Goal: Task Accomplishment & Management: Manage account settings

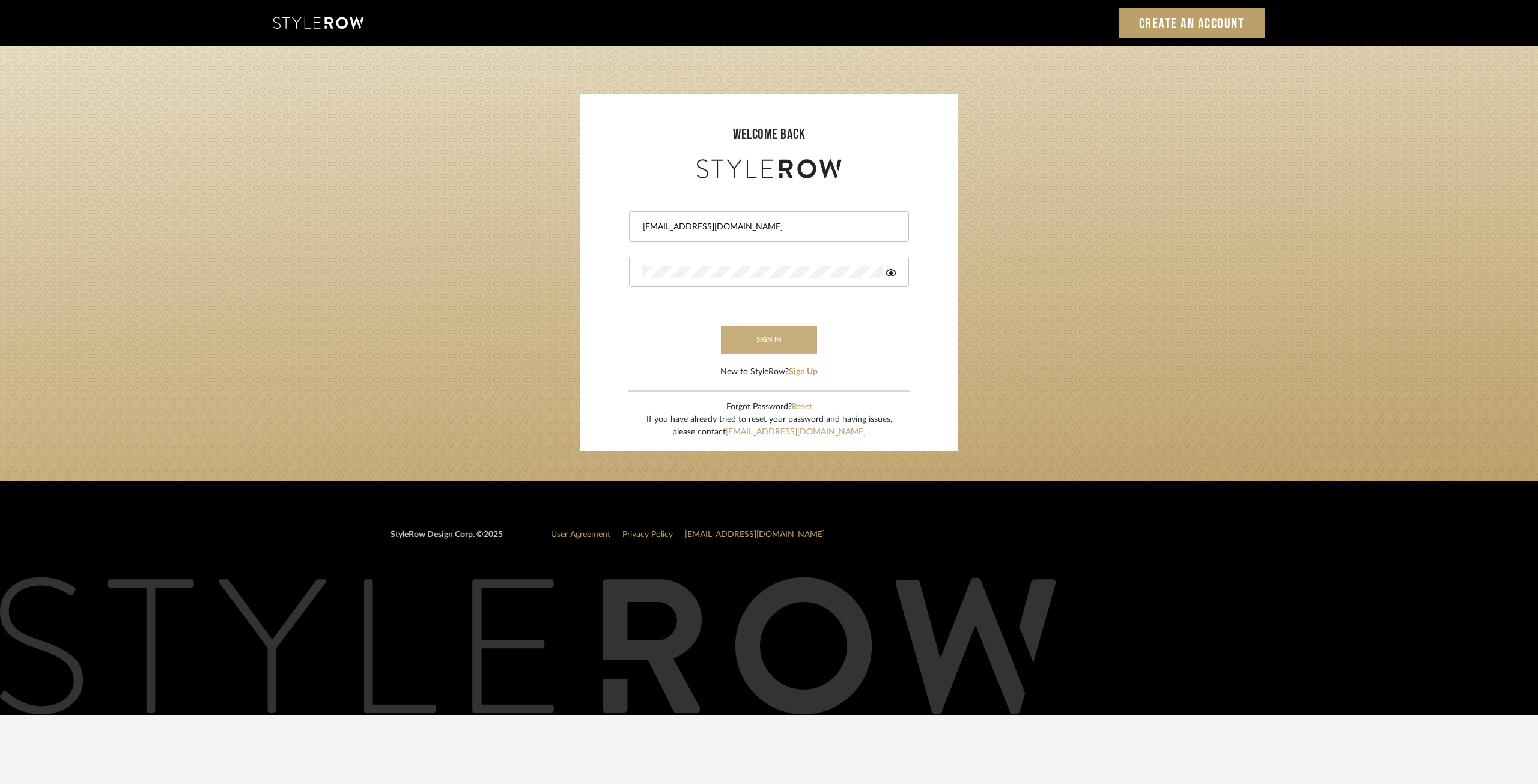
click at [769, 337] on button "sign in" at bounding box center [769, 339] width 96 height 28
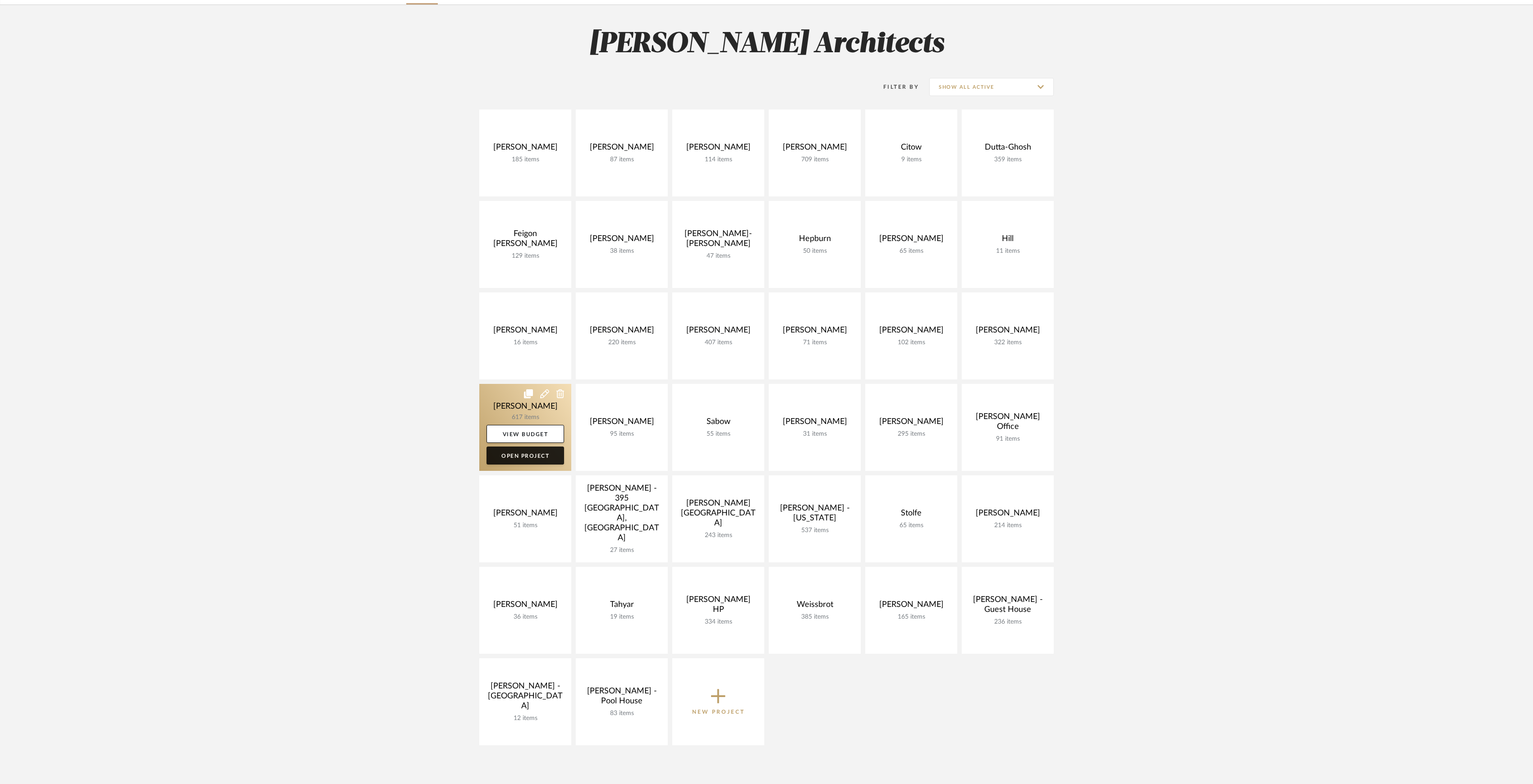
scroll to position [120, 0]
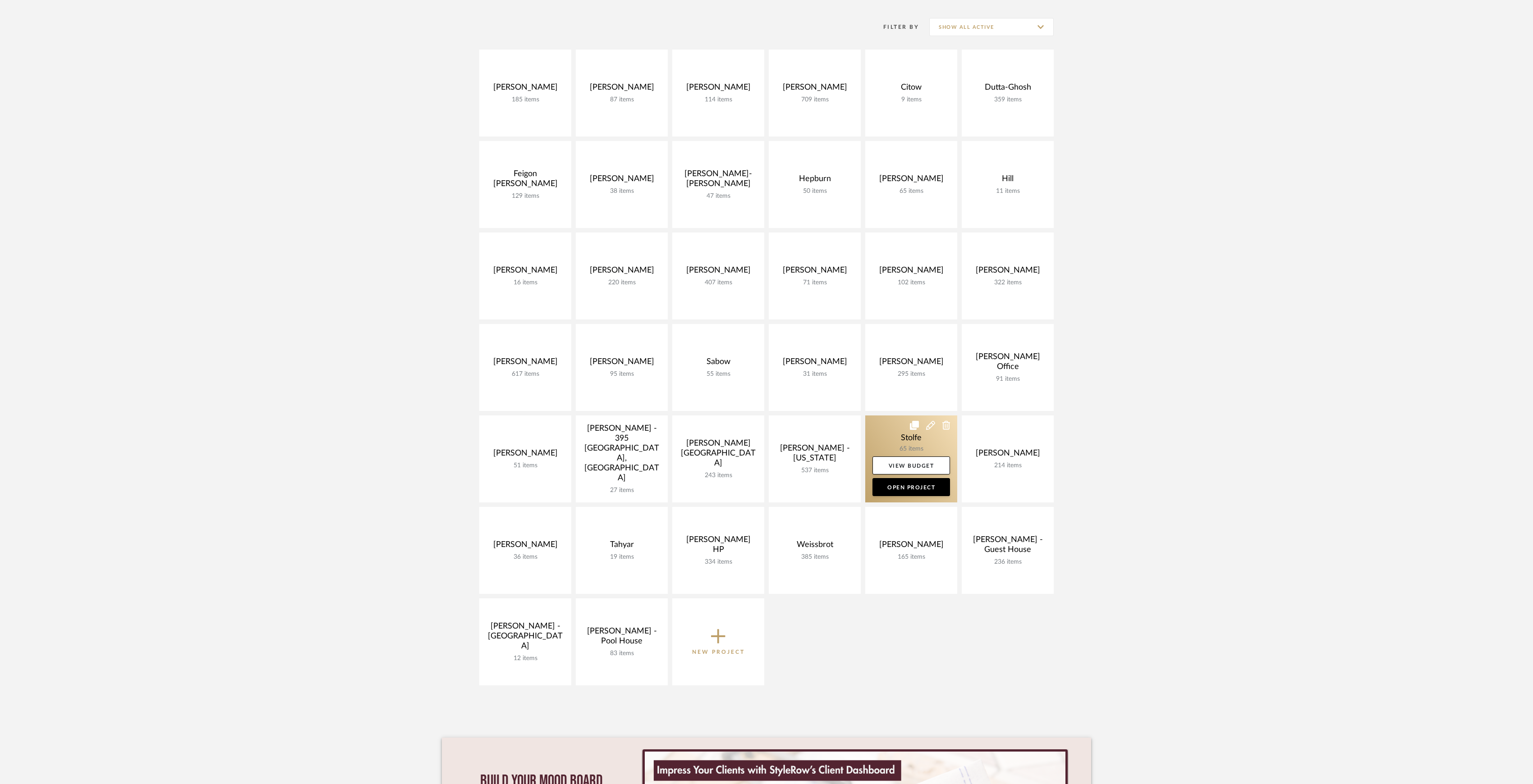
click at [901, 444] on link at bounding box center [911, 459] width 92 height 87
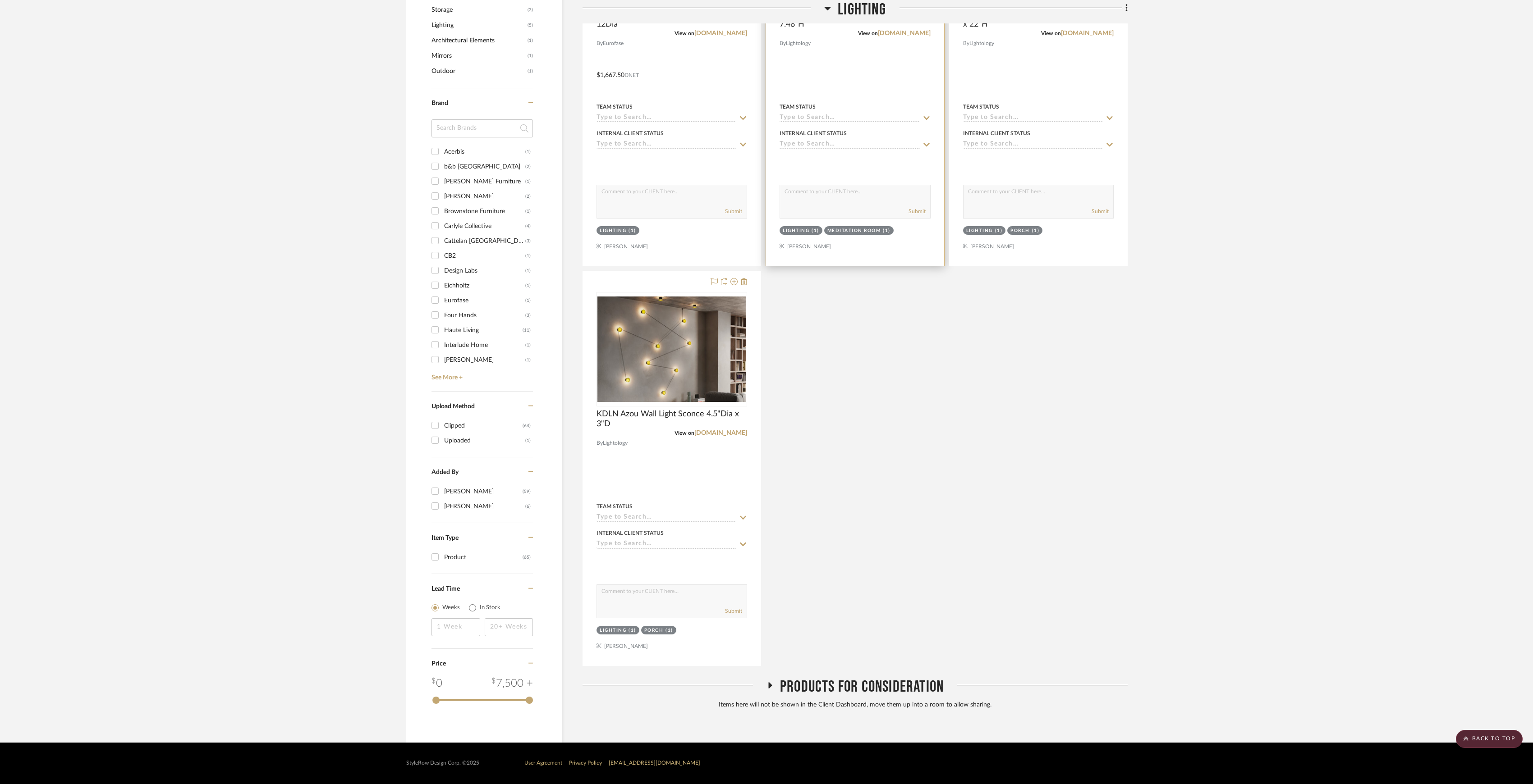
scroll to position [128, 0]
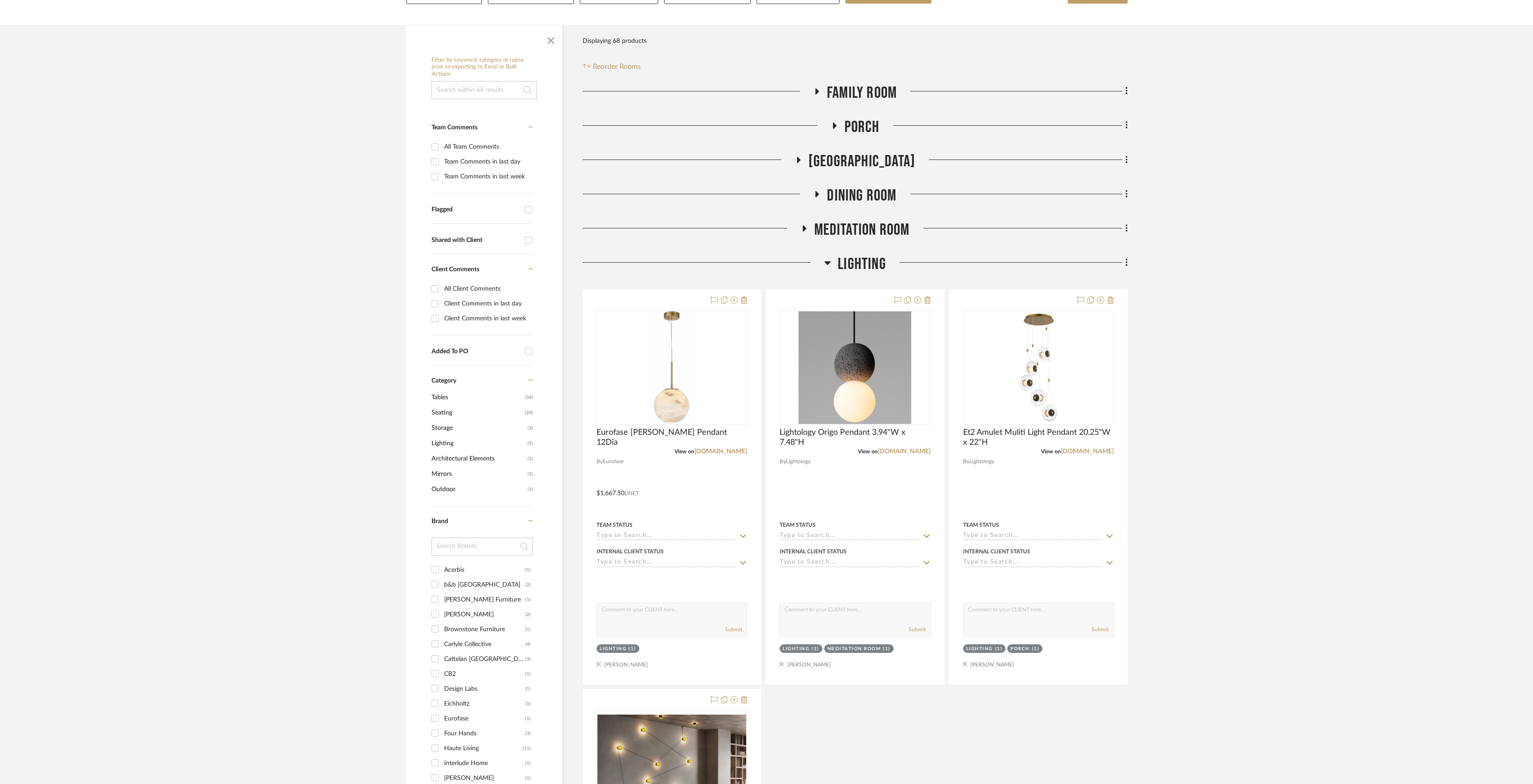
drag, startPoint x: 1124, startPoint y: 262, endPoint x: 1133, endPoint y: 247, distance: 17.5
click at [1133, 247] on div "Filter by keyword, category or name prior to exporting to Excel or Bulk Actions…" at bounding box center [766, 593] width 747 height 1136
click at [1126, 262] on icon at bounding box center [1127, 263] width 3 height 10
click at [1084, 369] on span "Add Room Below" at bounding box center [1084, 373] width 48 height 8
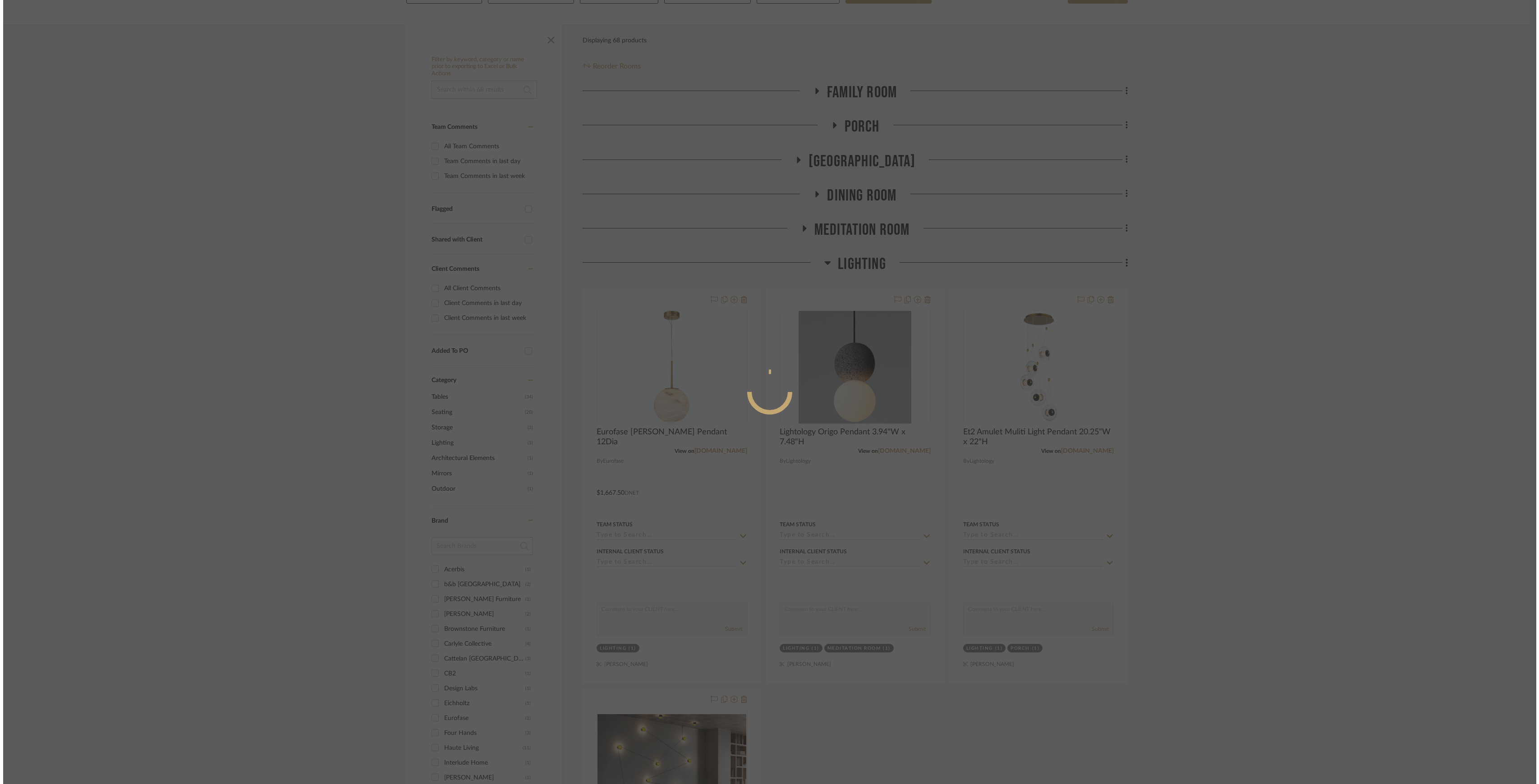
scroll to position [0, 0]
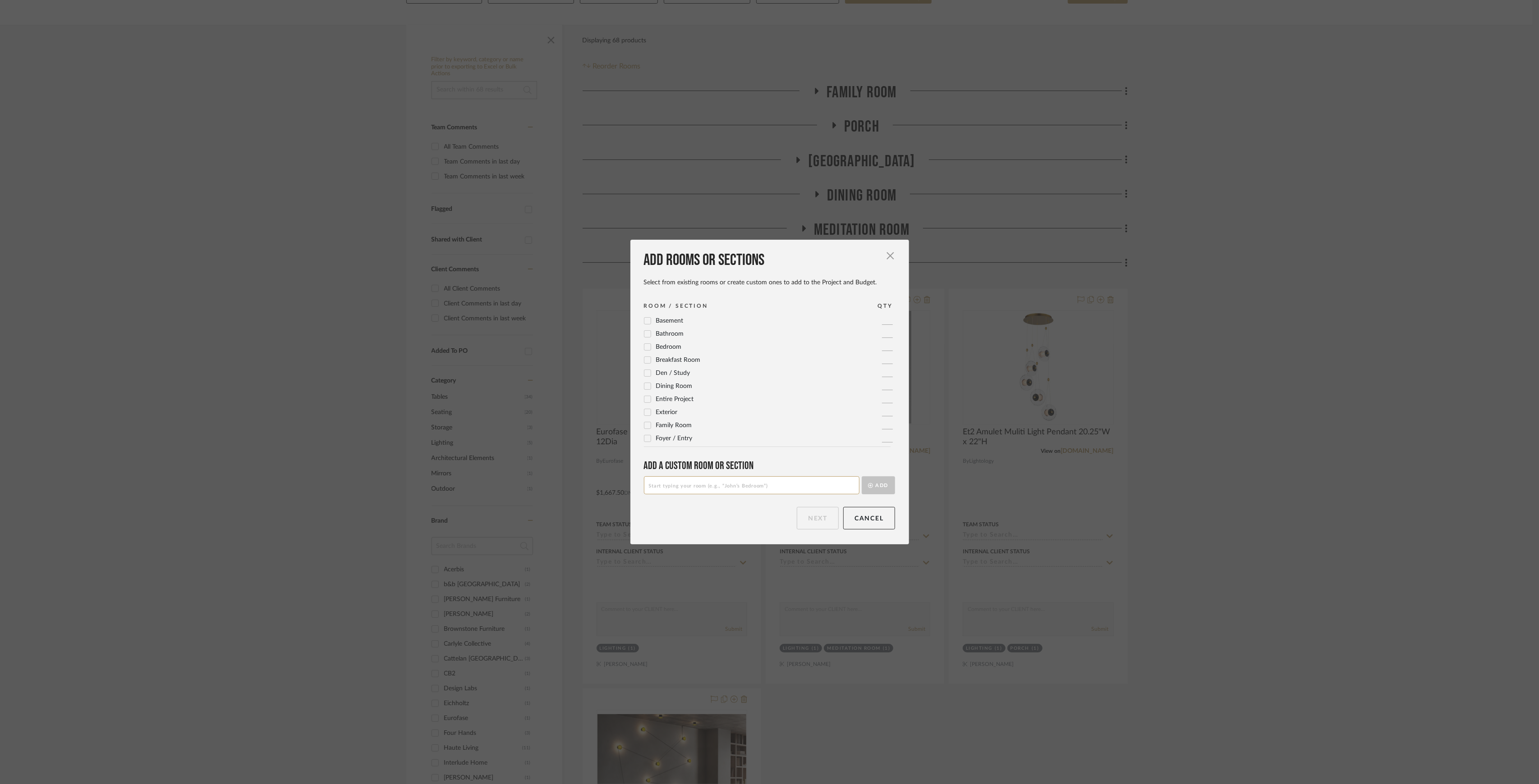
click at [782, 491] on input at bounding box center [752, 485] width 216 height 18
type input "Foyer Lights"
click at [868, 486] on icon "submit" at bounding box center [870, 485] width 5 height 5
click at [821, 516] on button "Next" at bounding box center [818, 518] width 42 height 23
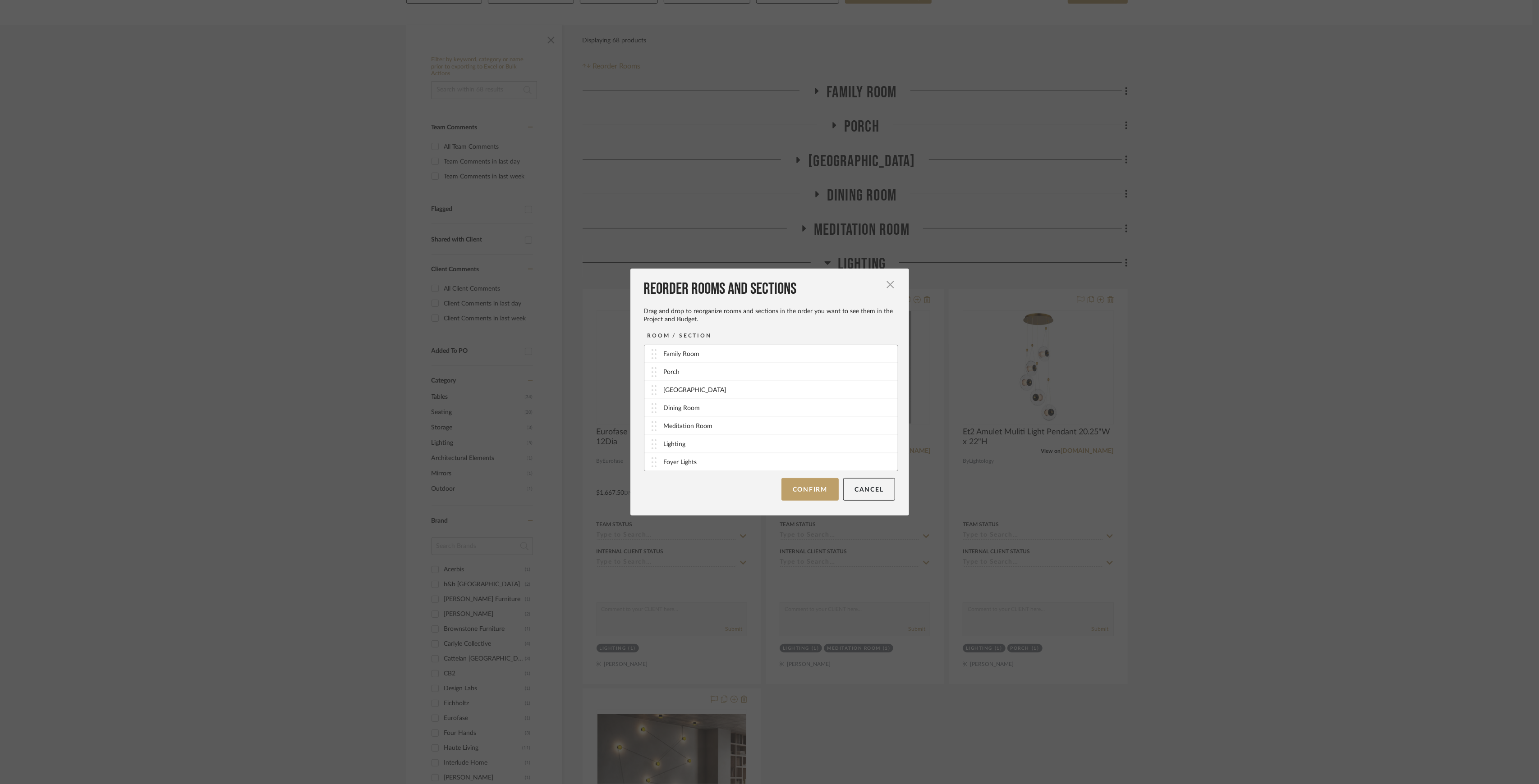
click at [803, 489] on button "Confirm" at bounding box center [810, 490] width 57 height 23
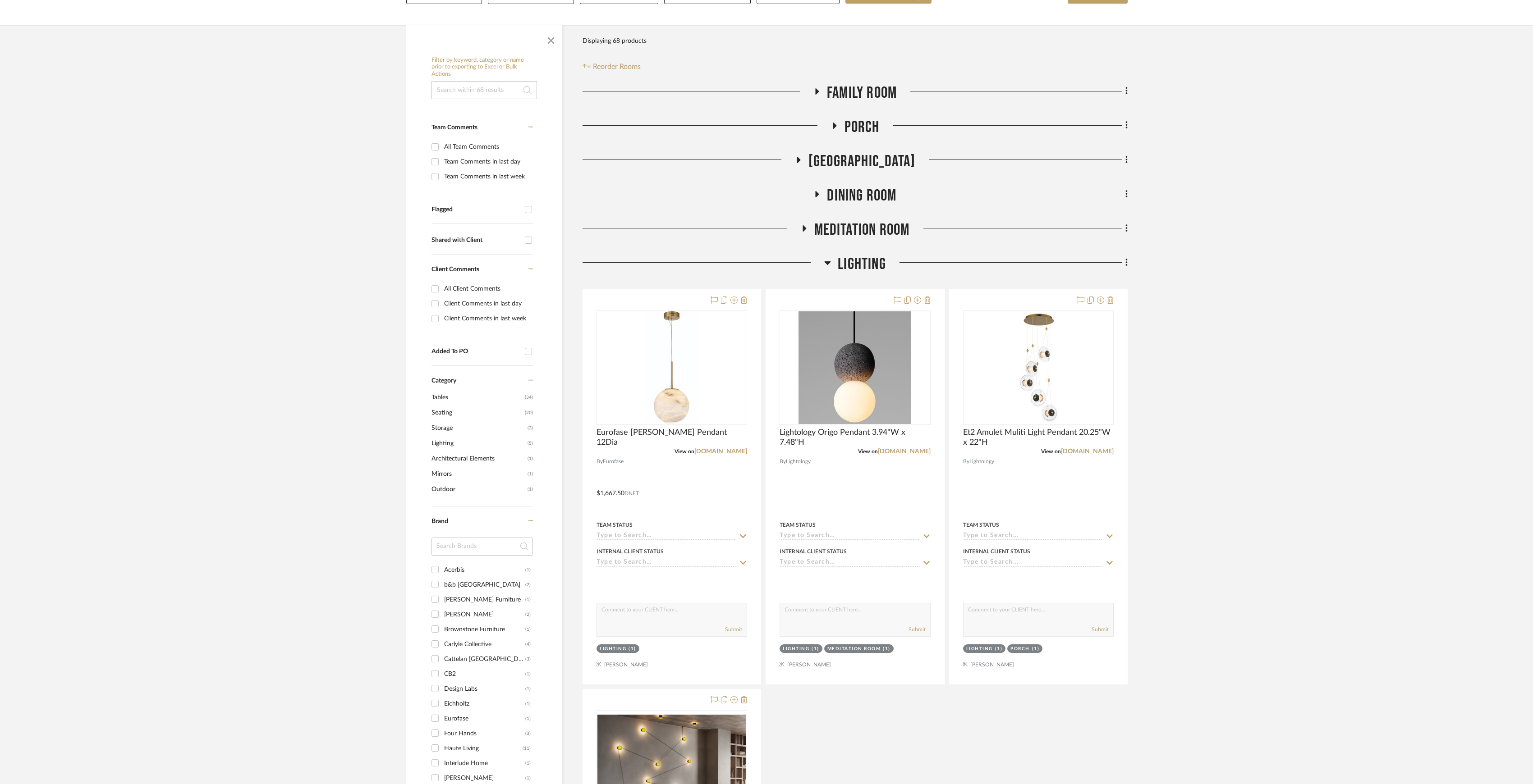
scroll to position [639, 0]
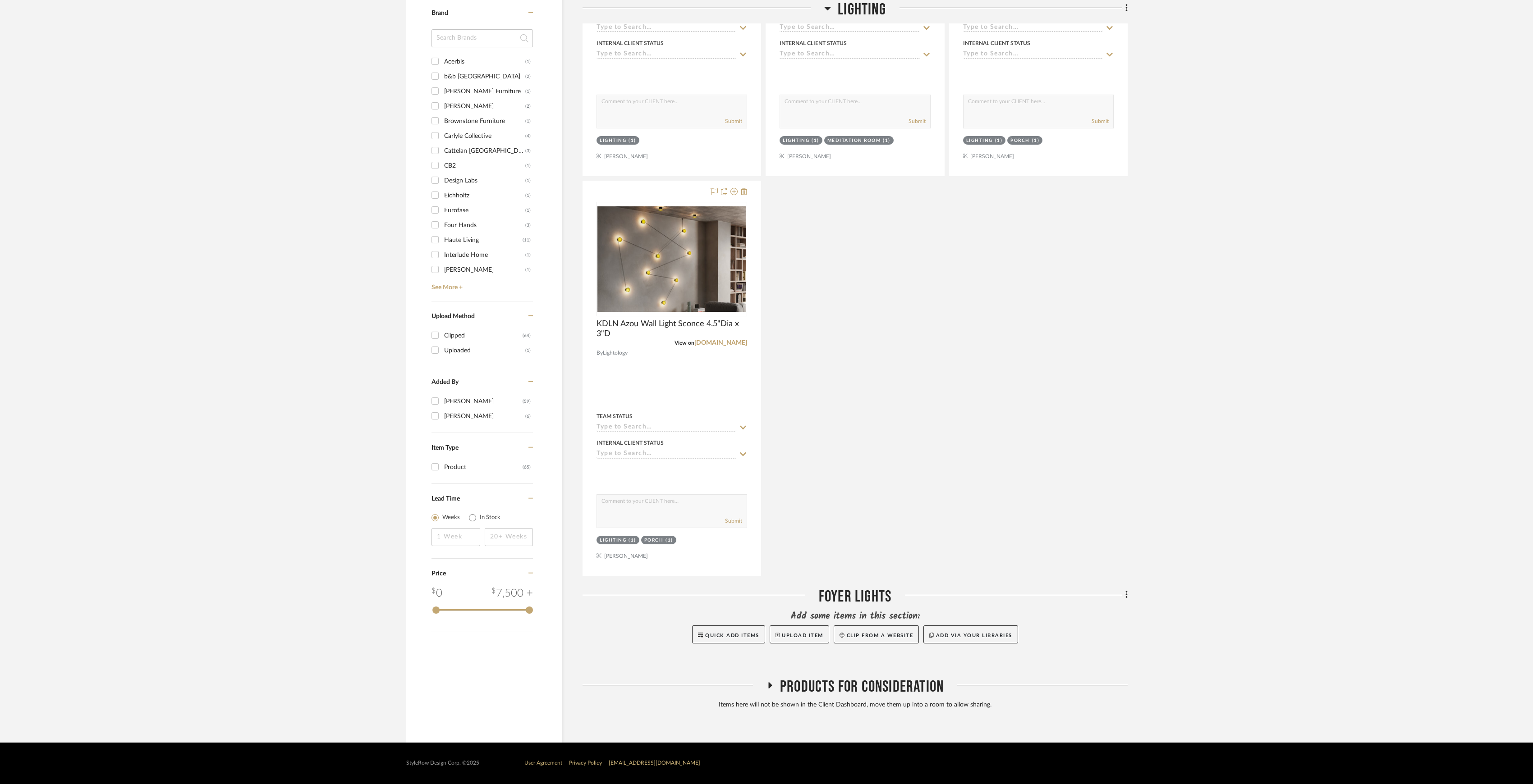
click at [868, 680] on span "Products For Consideration" at bounding box center [862, 687] width 164 height 19
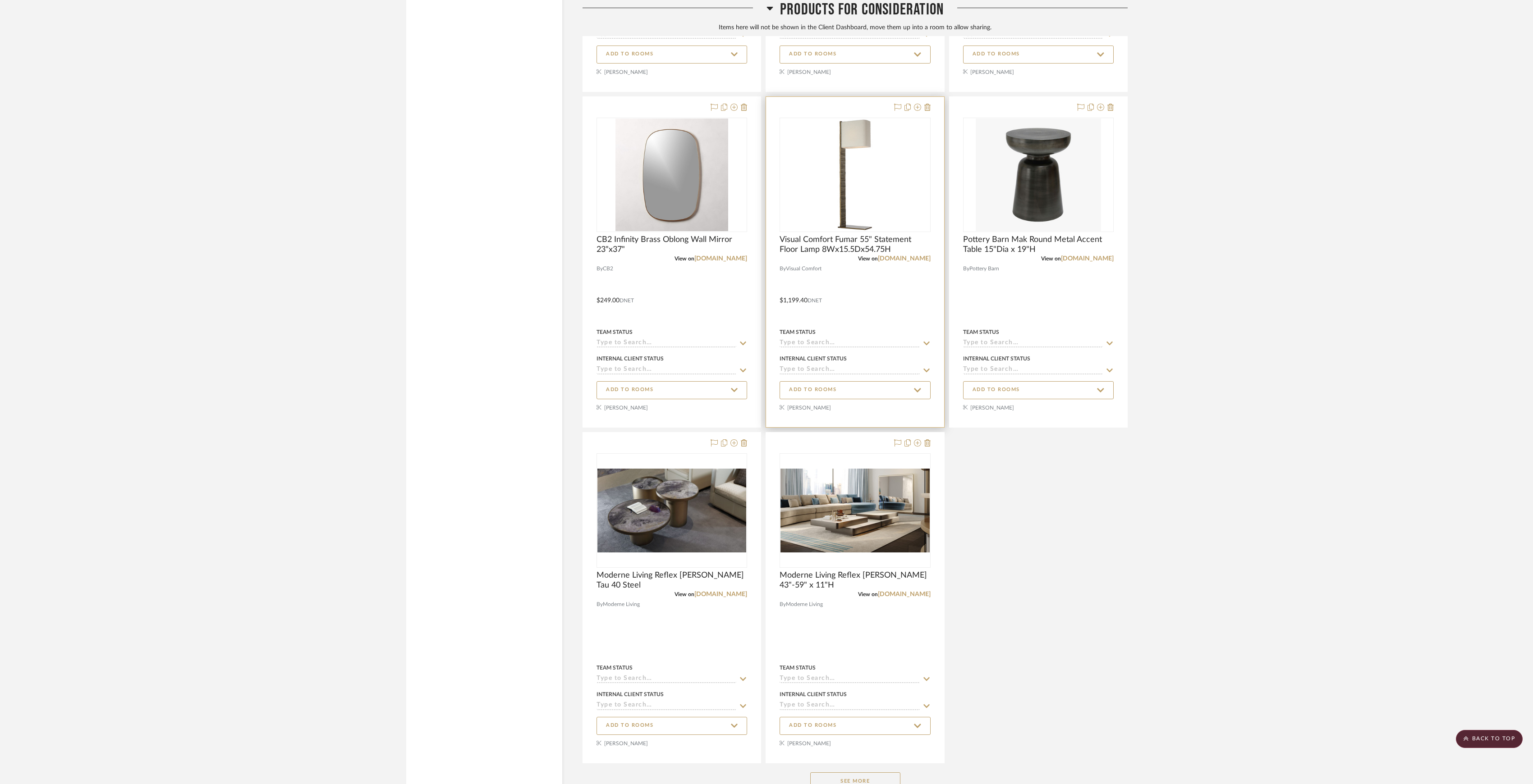
scroll to position [1683, 0]
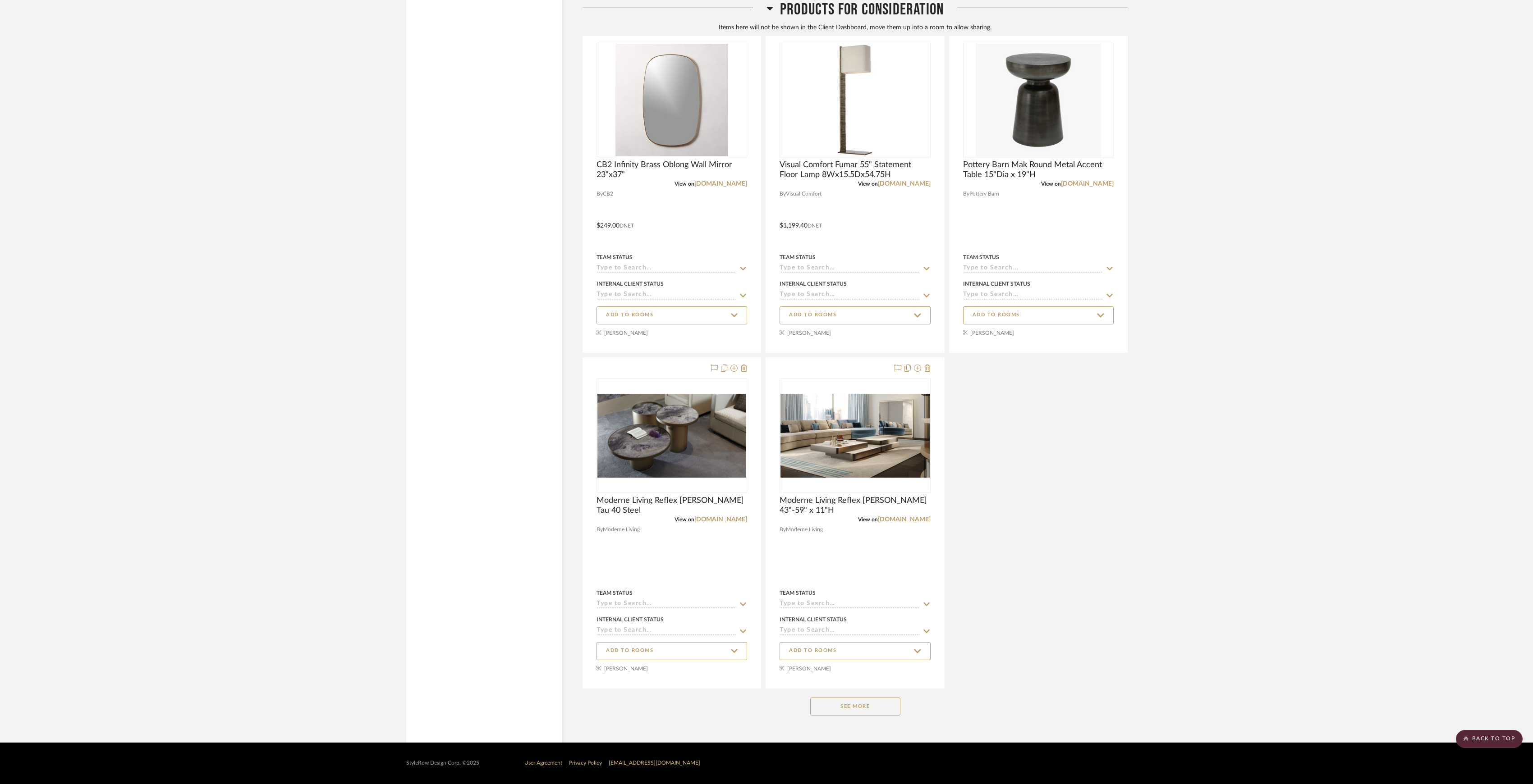
click at [851, 709] on button "See More" at bounding box center [855, 706] width 90 height 18
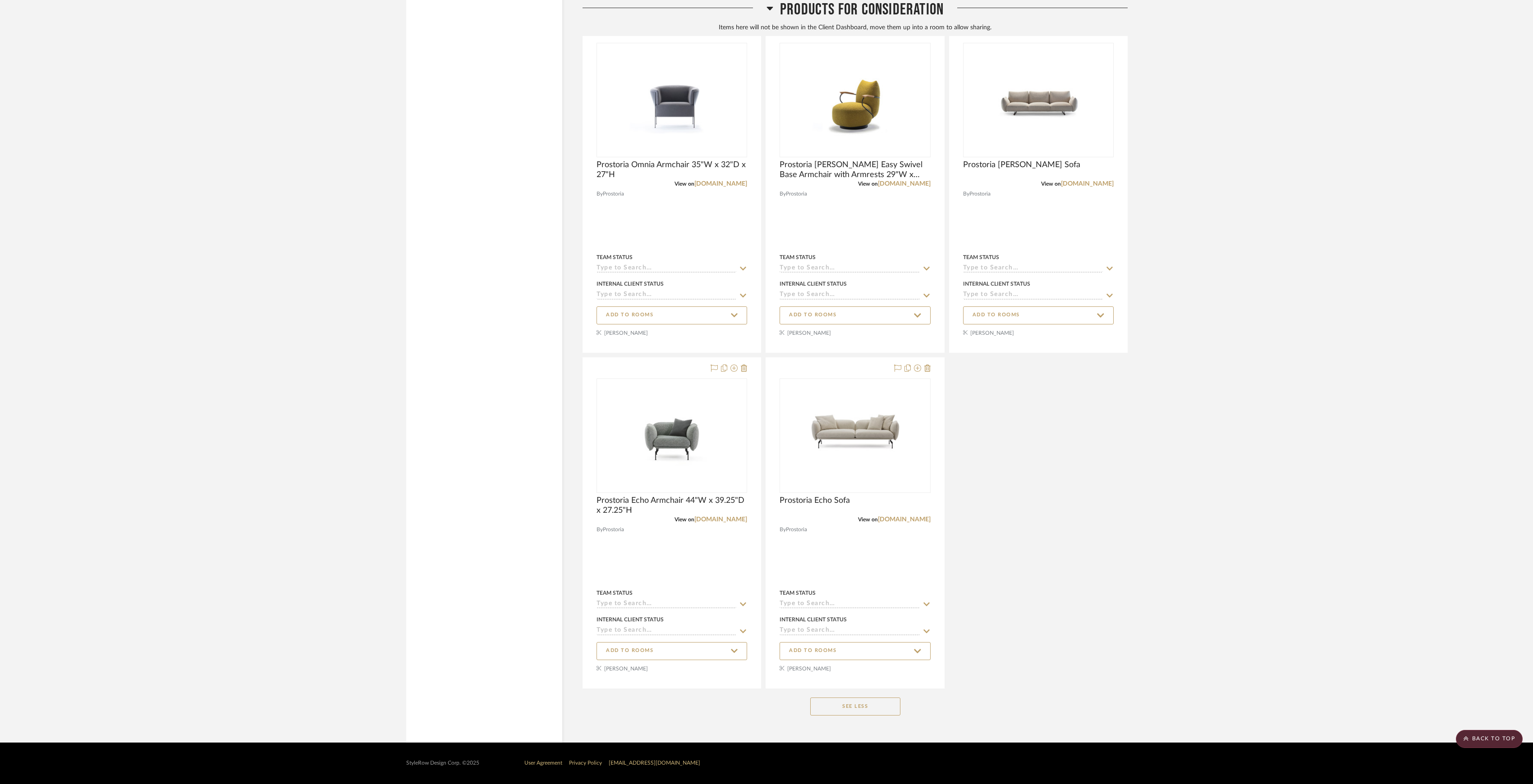
click at [860, 703] on button "See Less" at bounding box center [855, 706] width 90 height 18
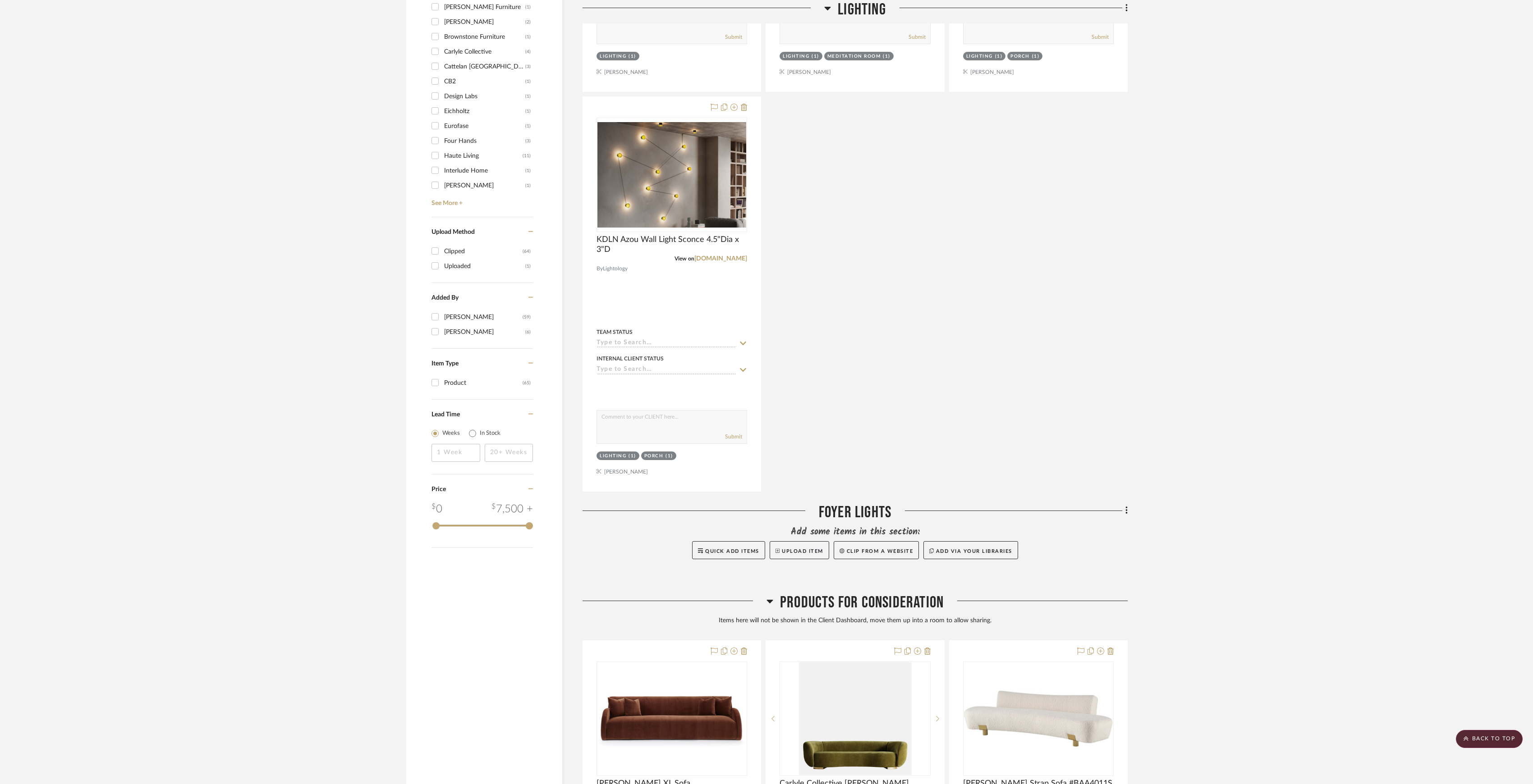
click at [871, 604] on span "Products For Consideration" at bounding box center [862, 602] width 164 height 19
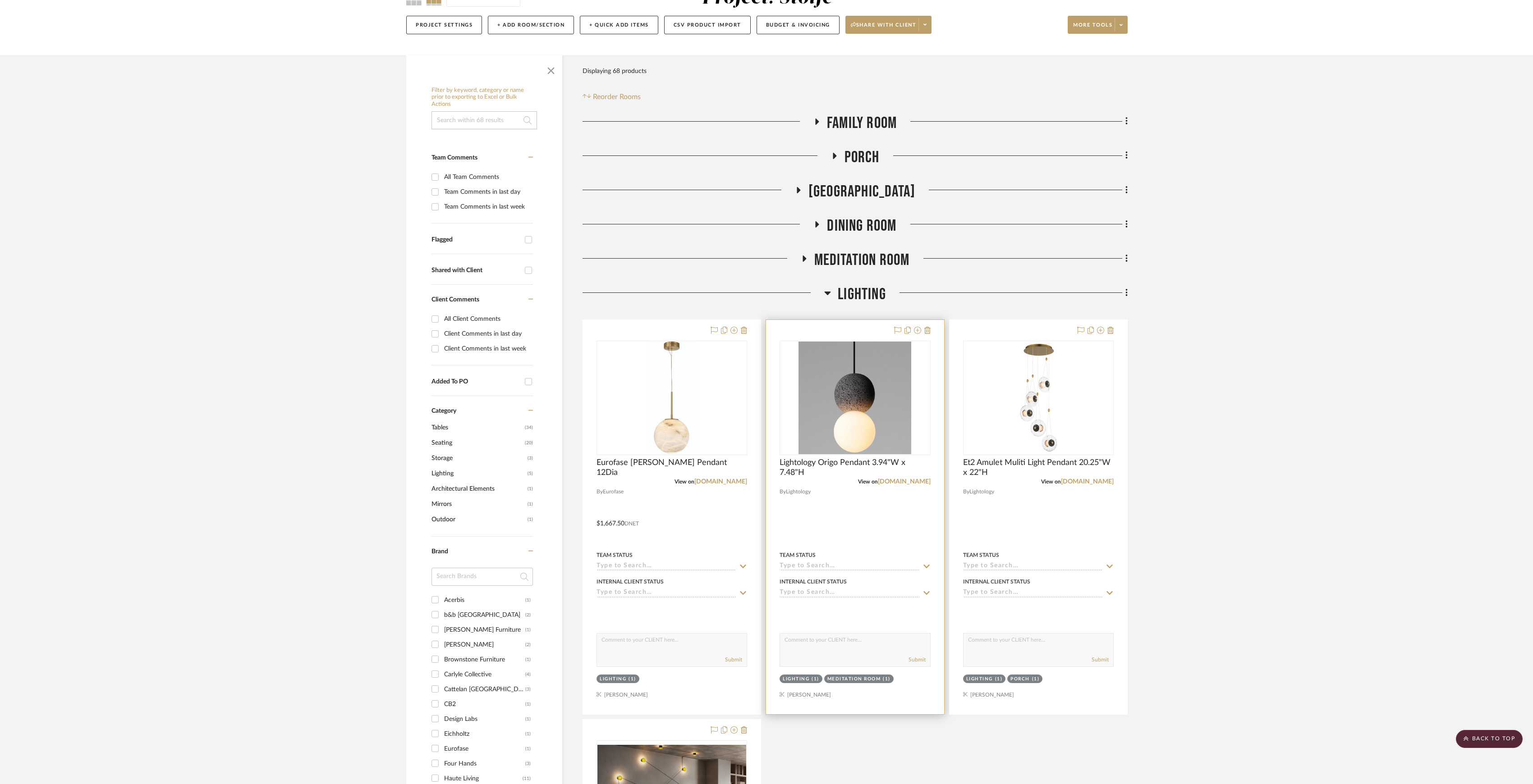
scroll to position [0, 0]
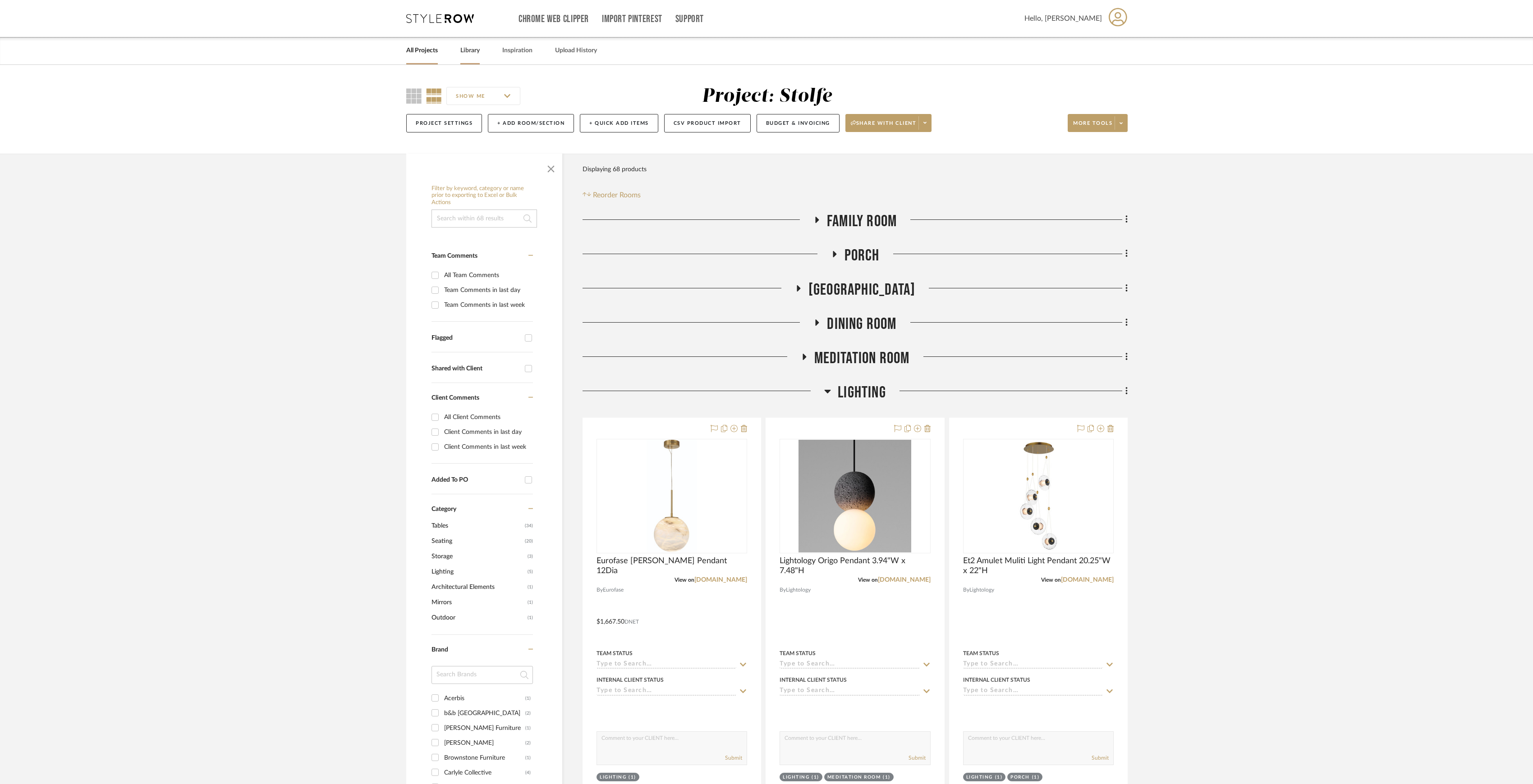
click at [479, 46] on link "Library" at bounding box center [470, 51] width 19 height 12
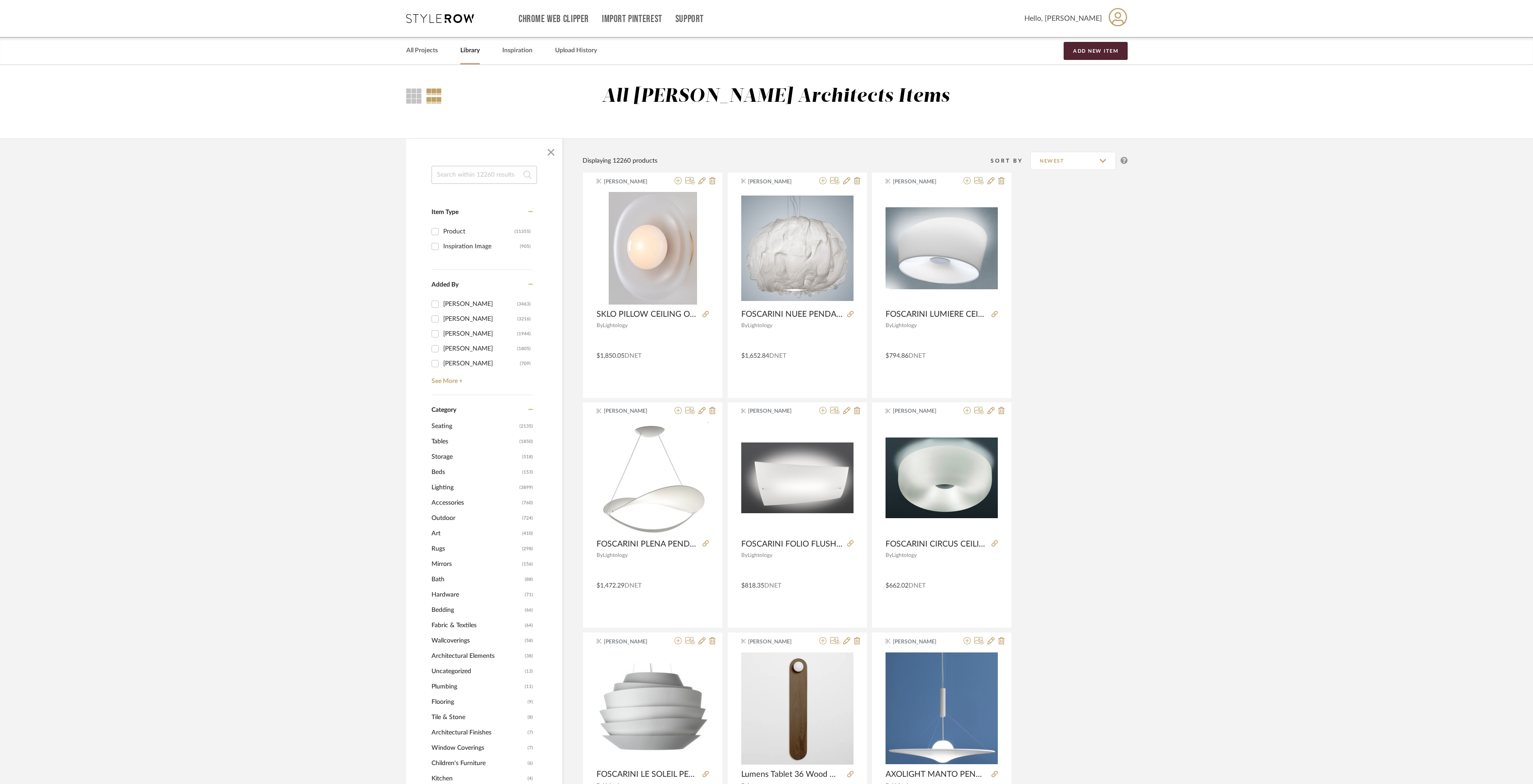
scroll to position [120, 0]
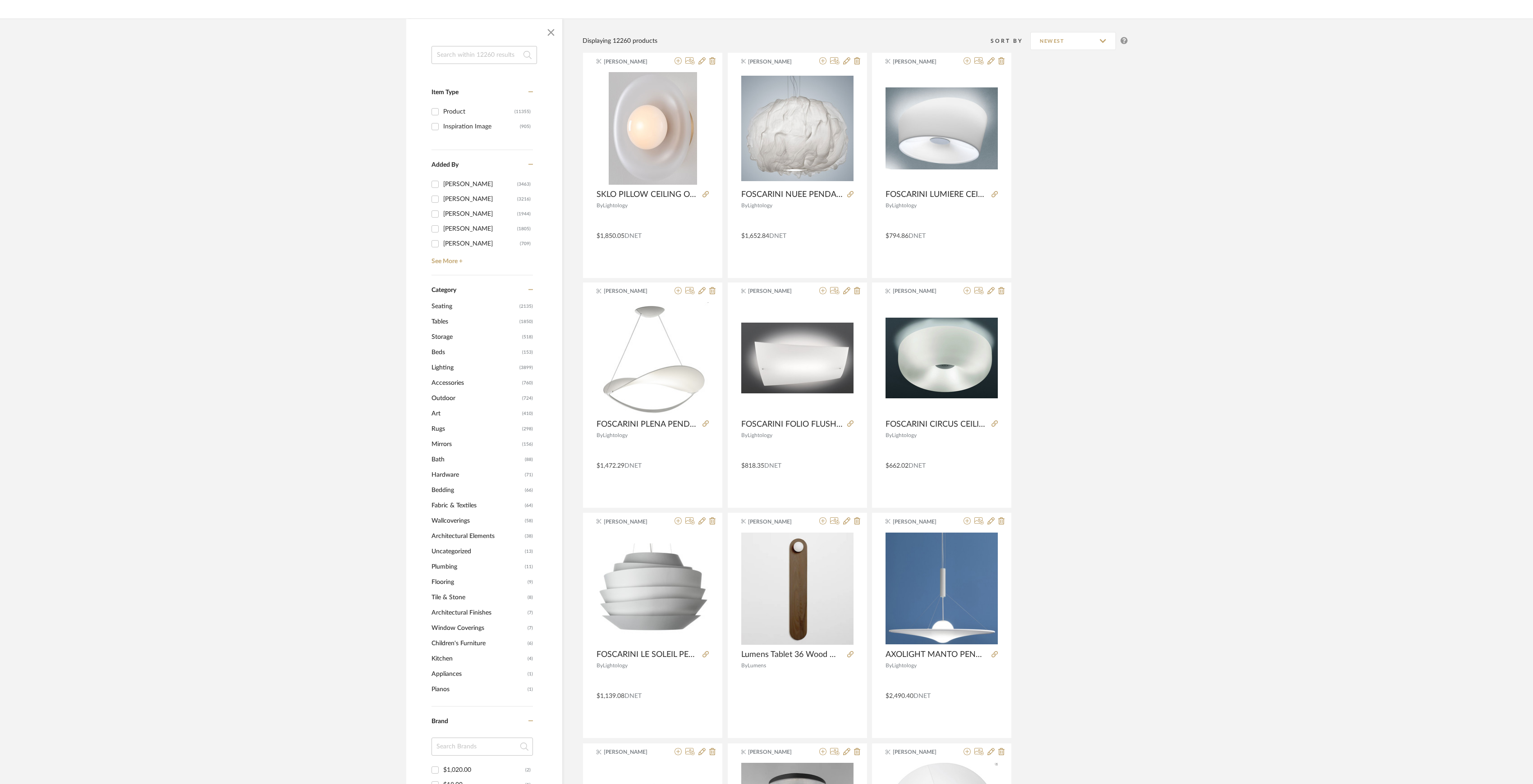
click at [480, 54] on input at bounding box center [484, 55] width 106 height 18
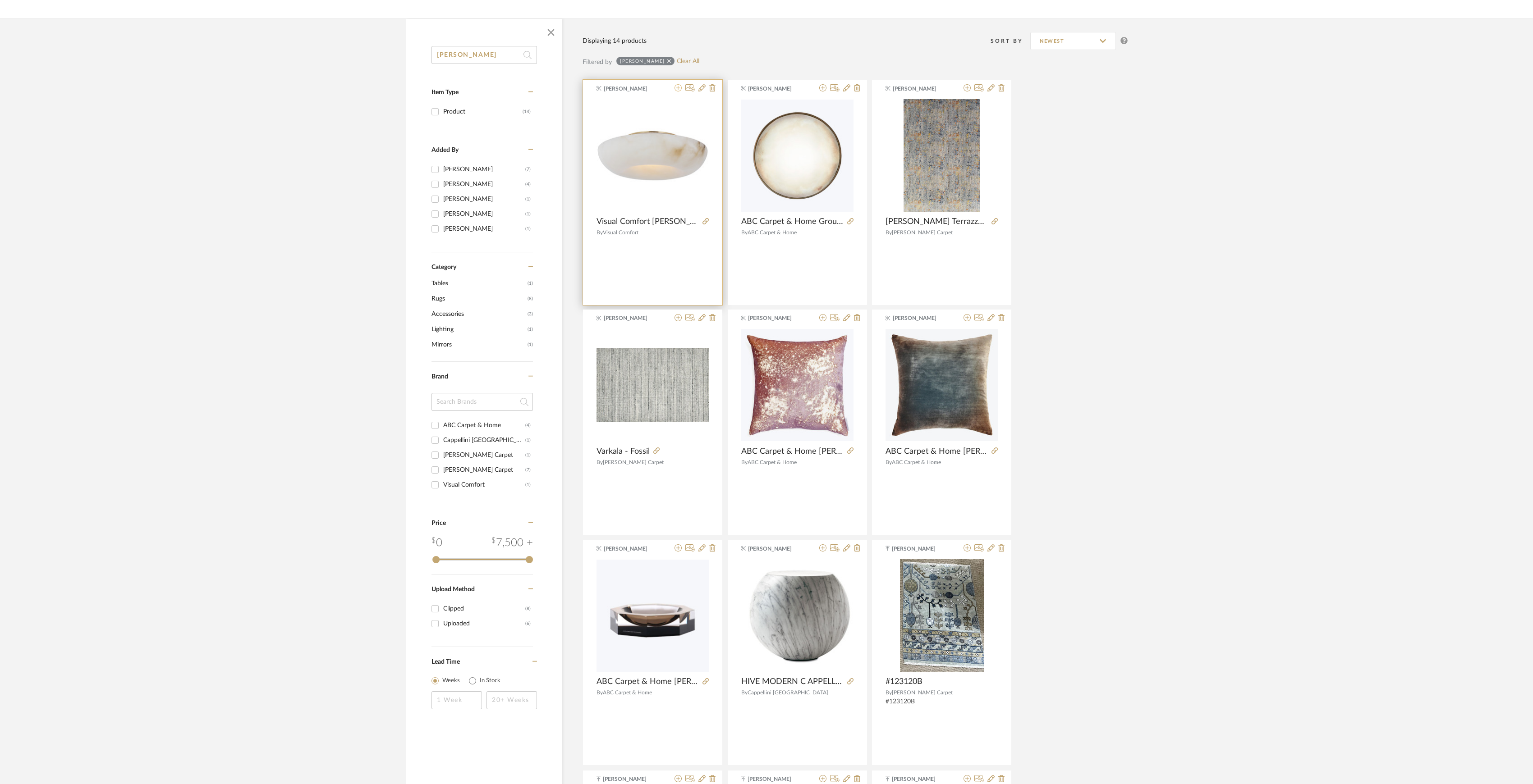
click at [678, 87] on icon at bounding box center [678, 88] width 7 height 7
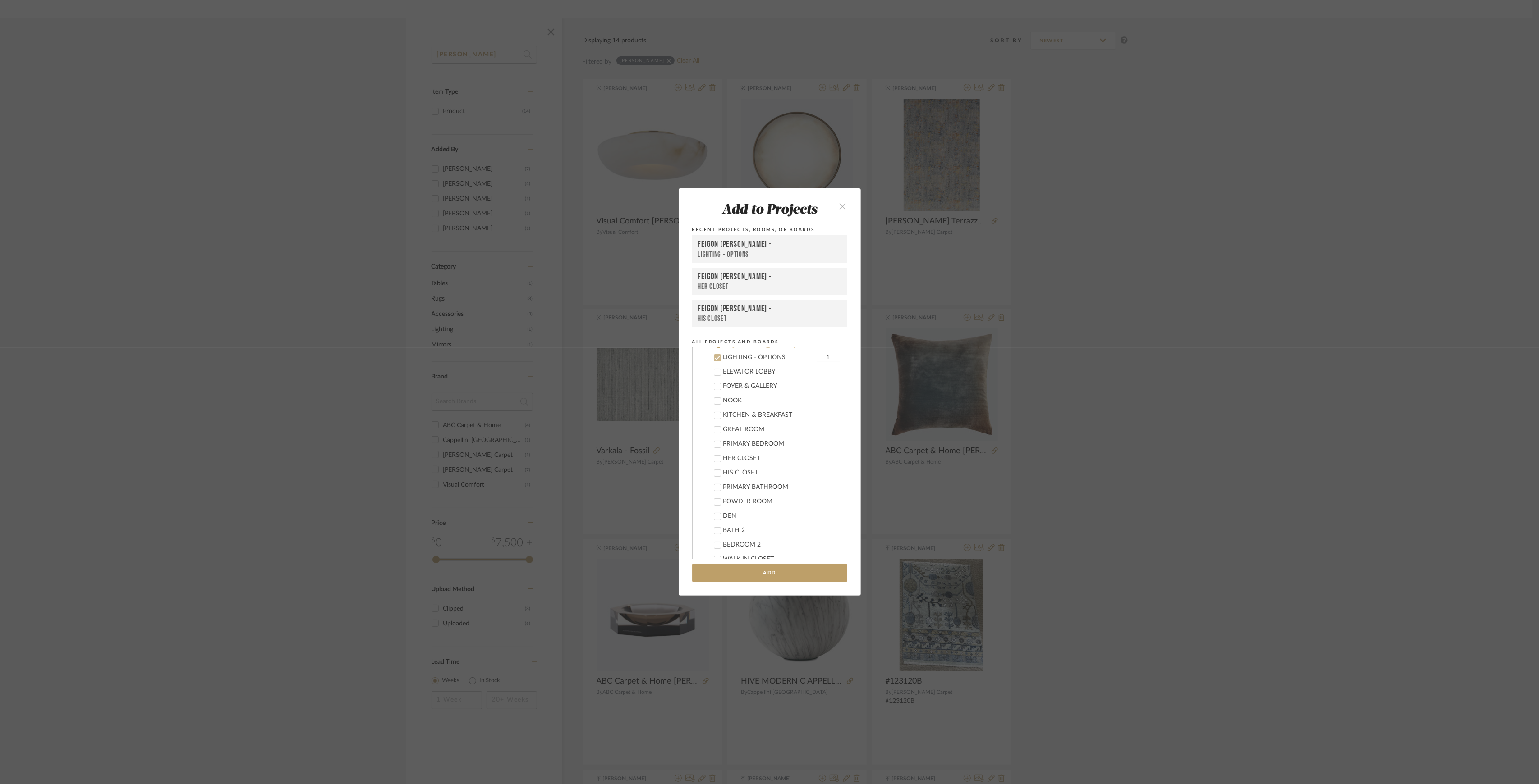
scroll to position [104, 0]
click at [732, 414] on div "LIGHTING - OPTIONS" at bounding box center [769, 417] width 91 height 8
click at [727, 401] on div "Feigon Bialer" at bounding box center [777, 402] width 140 height 16
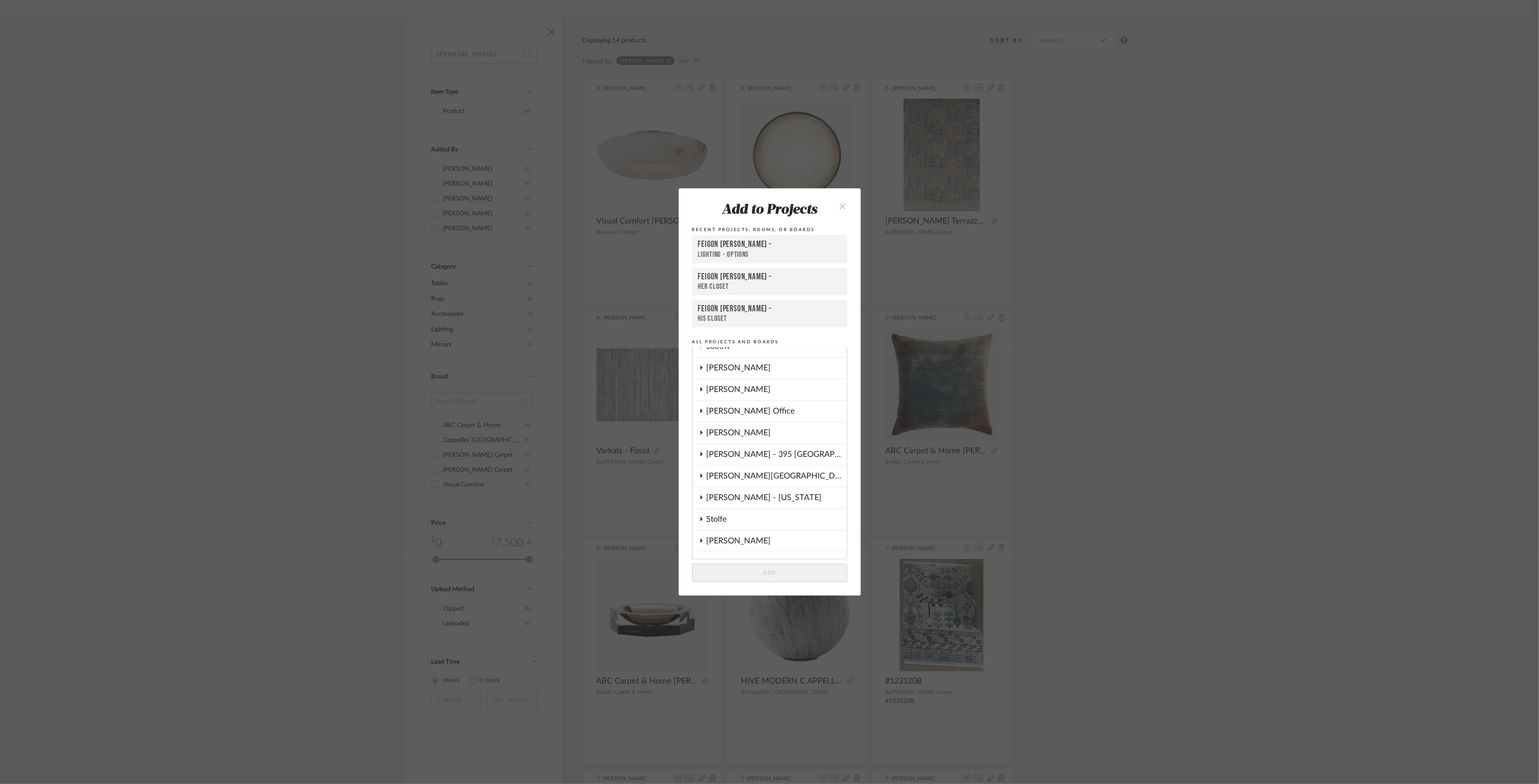
click at [718, 509] on div "Stolfe" at bounding box center [777, 519] width 140 height 21
click at [740, 496] on div "Foyer Lights" at bounding box center [781, 499] width 117 height 8
click at [772, 567] on button "Add" at bounding box center [770, 573] width 155 height 19
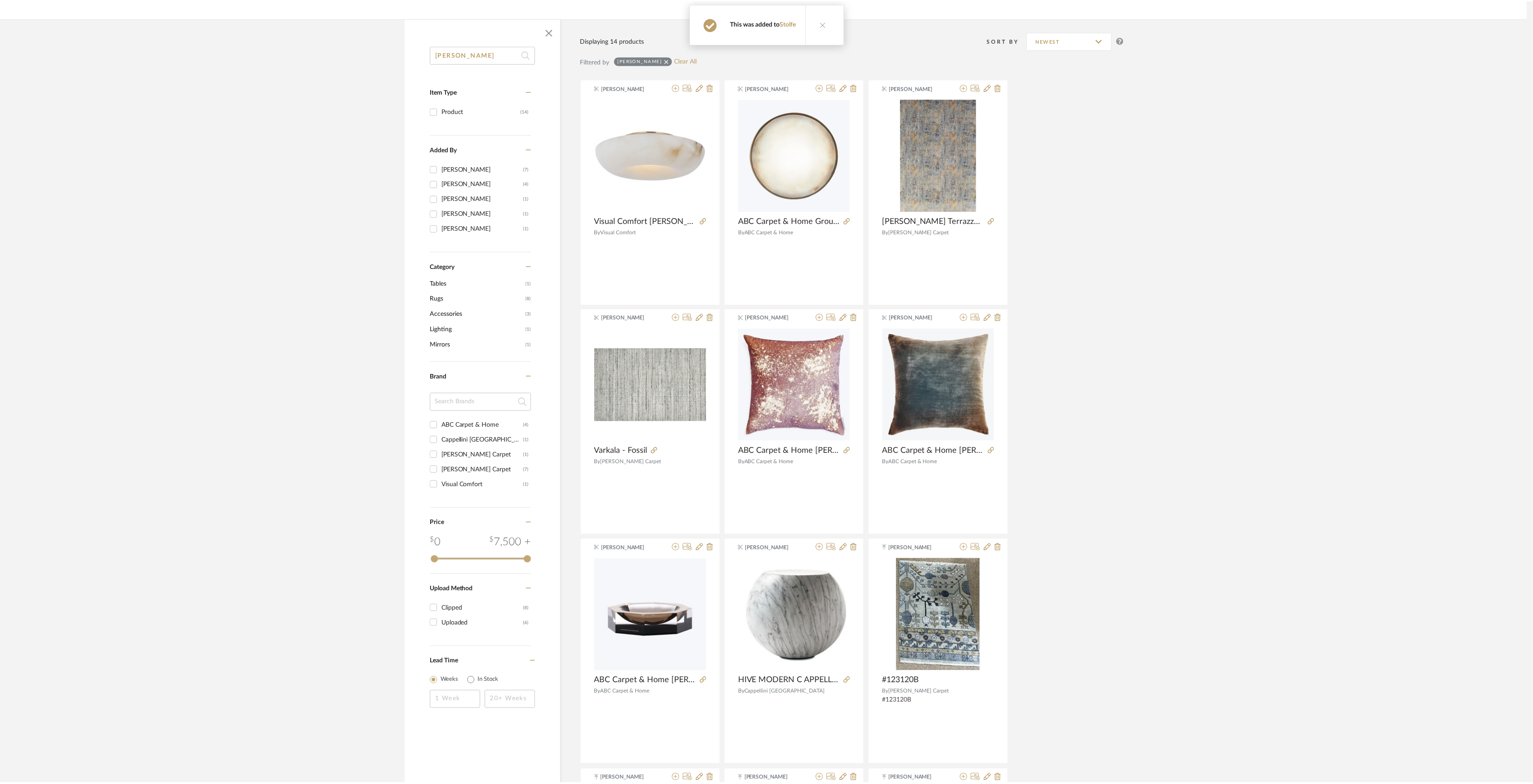
scroll to position [120, 0]
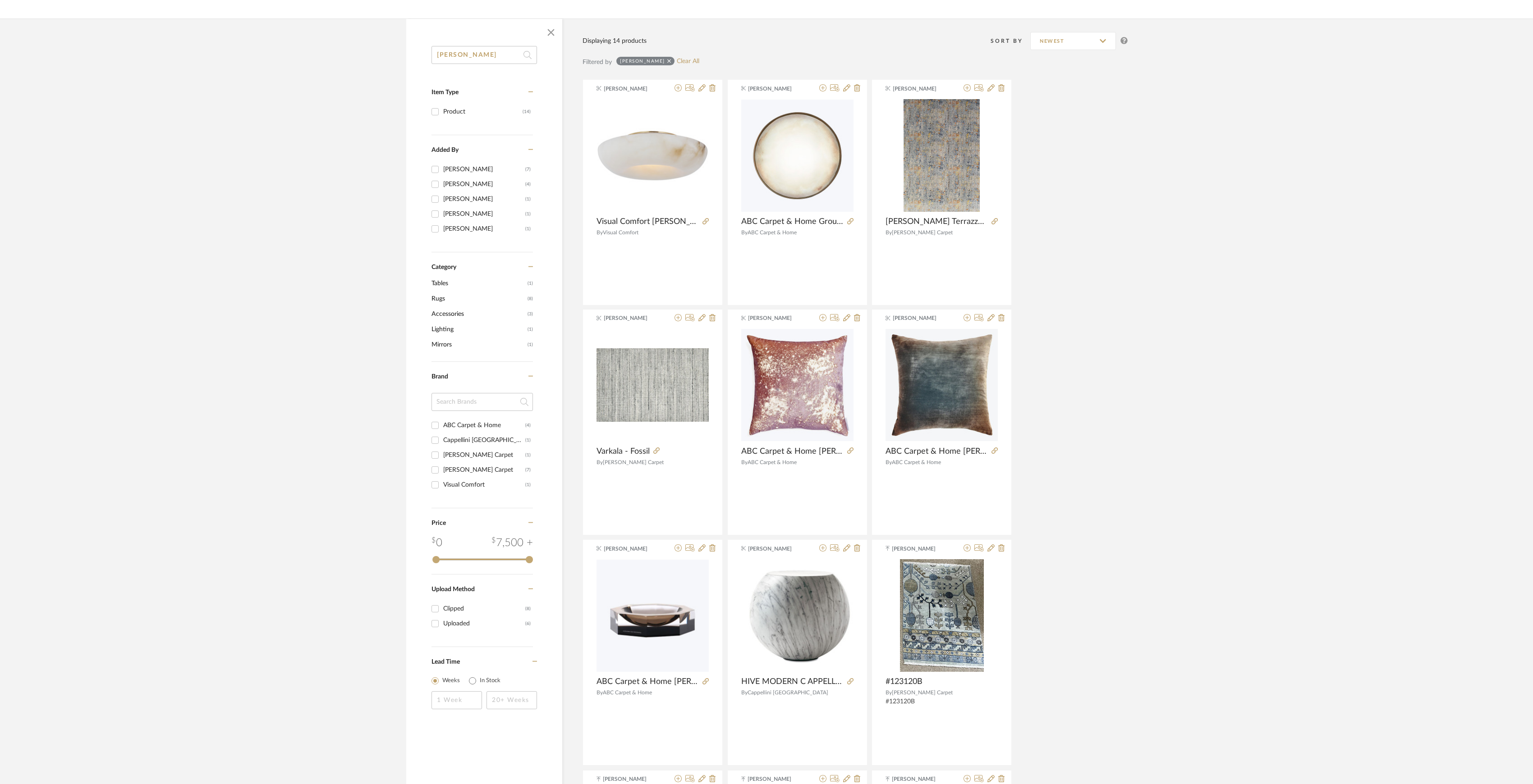
drag, startPoint x: 473, startPoint y: 54, endPoint x: 409, endPoint y: 53, distance: 64.0
click at [409, 53] on div "cappel Item Type Product (14) Added By Danielle Kriston (7) K Tyler (4) Kathryn…" at bounding box center [484, 389] width 156 height 687
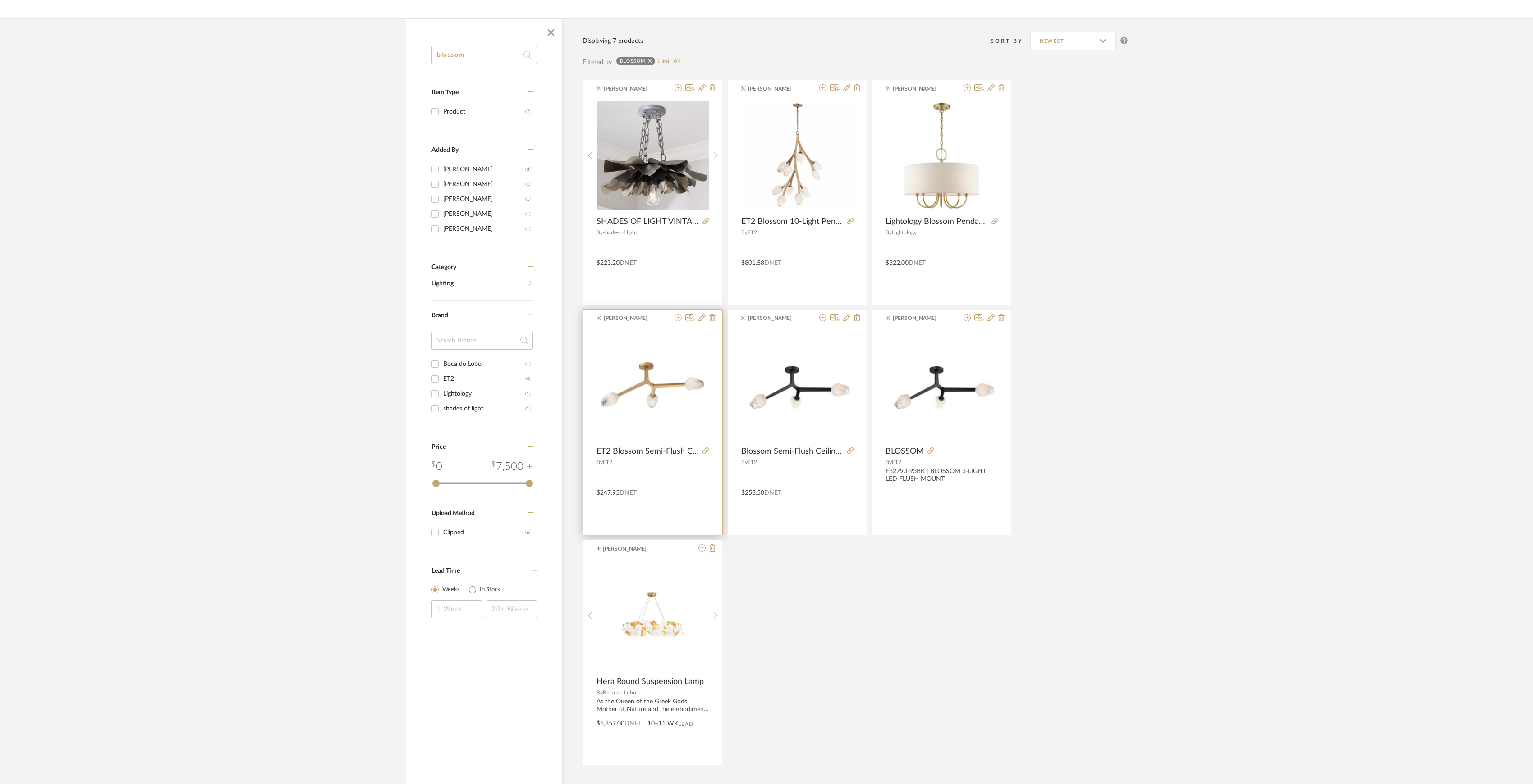
click at [677, 318] on icon at bounding box center [678, 318] width 7 height 7
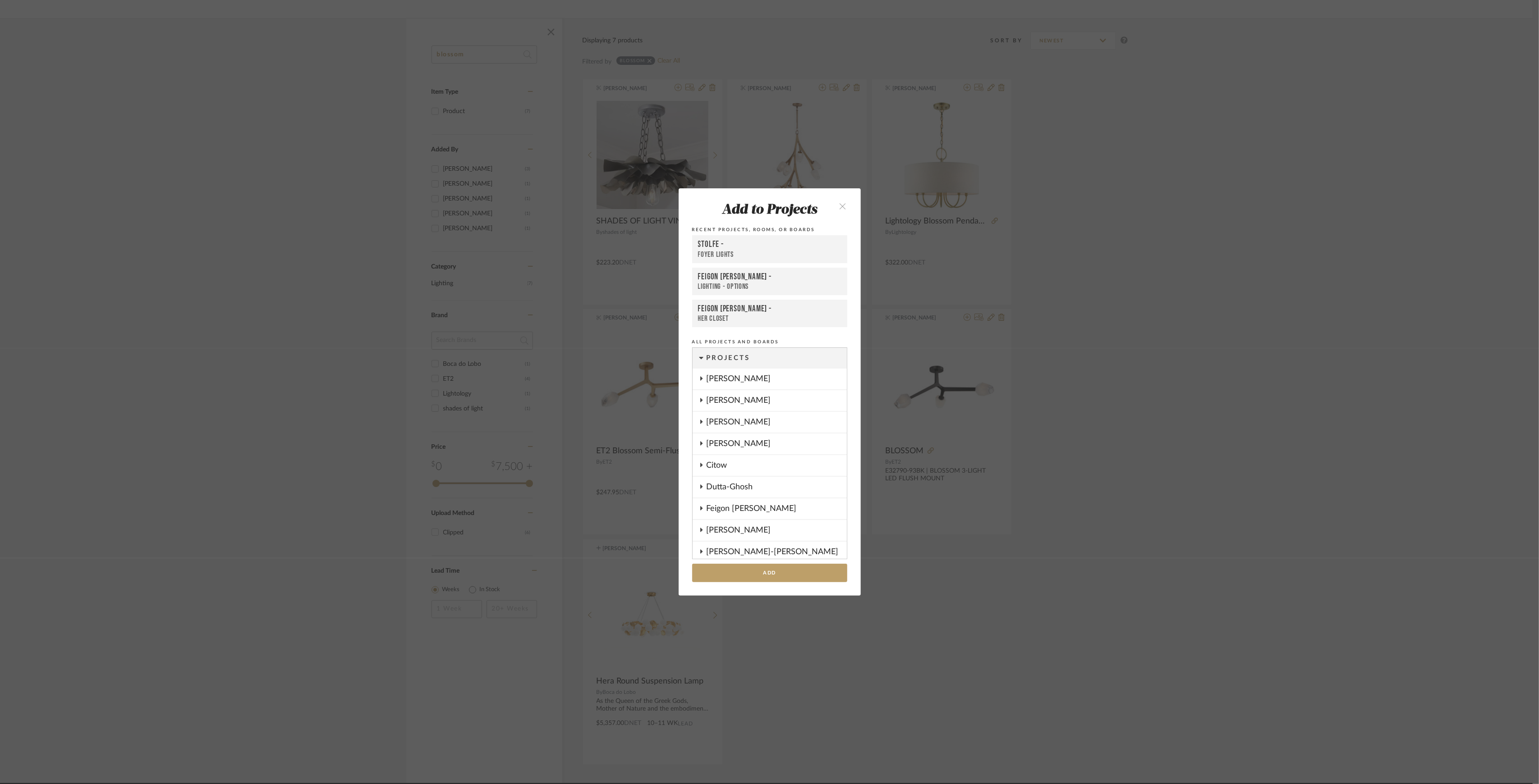
scroll to position [720, 0]
click at [793, 567] on button "Add" at bounding box center [770, 573] width 155 height 19
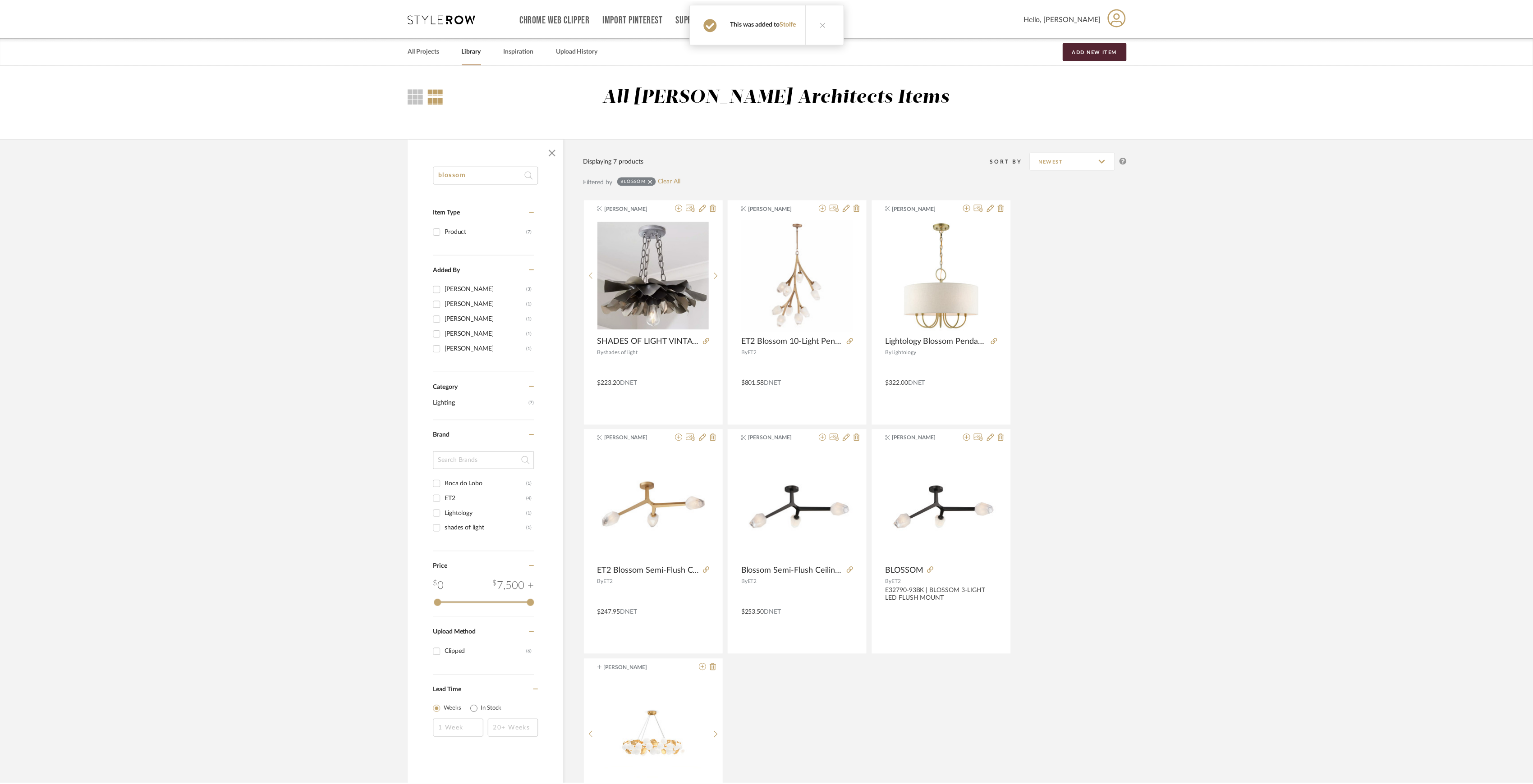
scroll to position [120, 0]
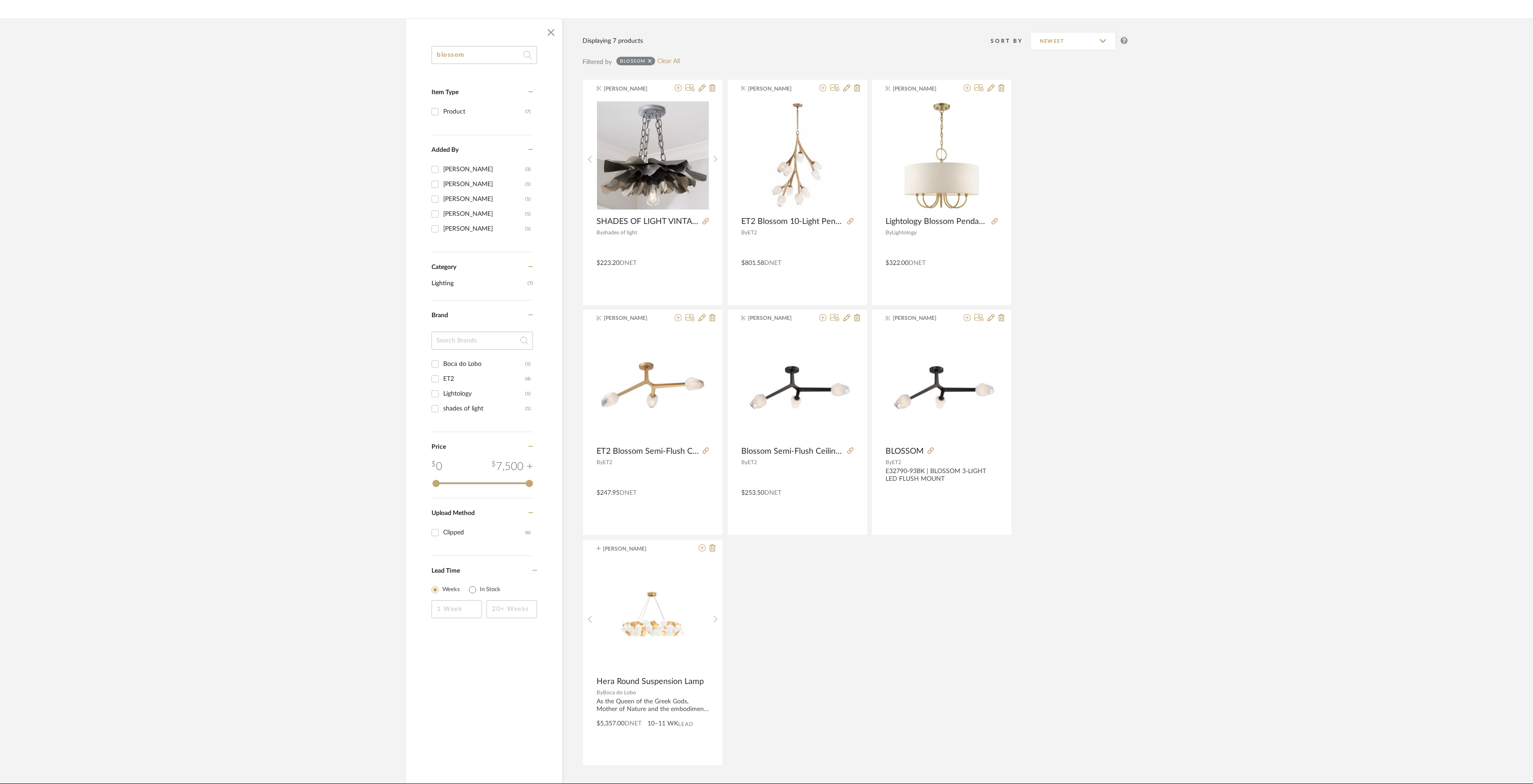
drag, startPoint x: 495, startPoint y: 56, endPoint x: 426, endPoint y: 46, distance: 69.7
click at [426, 46] on div "blossom Item Type Product (7) Added By K Tyler (3) Kathryn Sears (1) Danielle K…" at bounding box center [484, 344] width 156 height 596
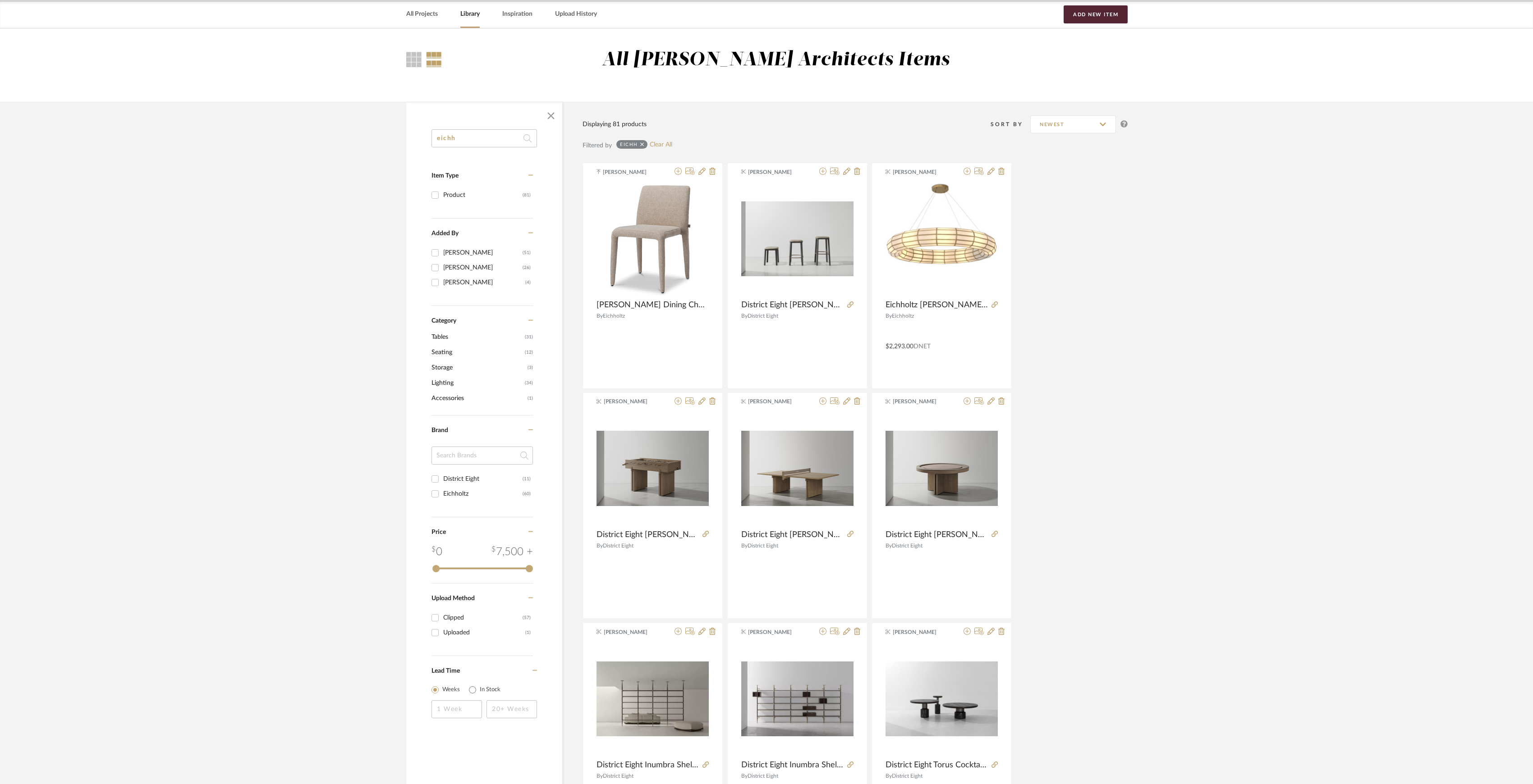
scroll to position [120, 0]
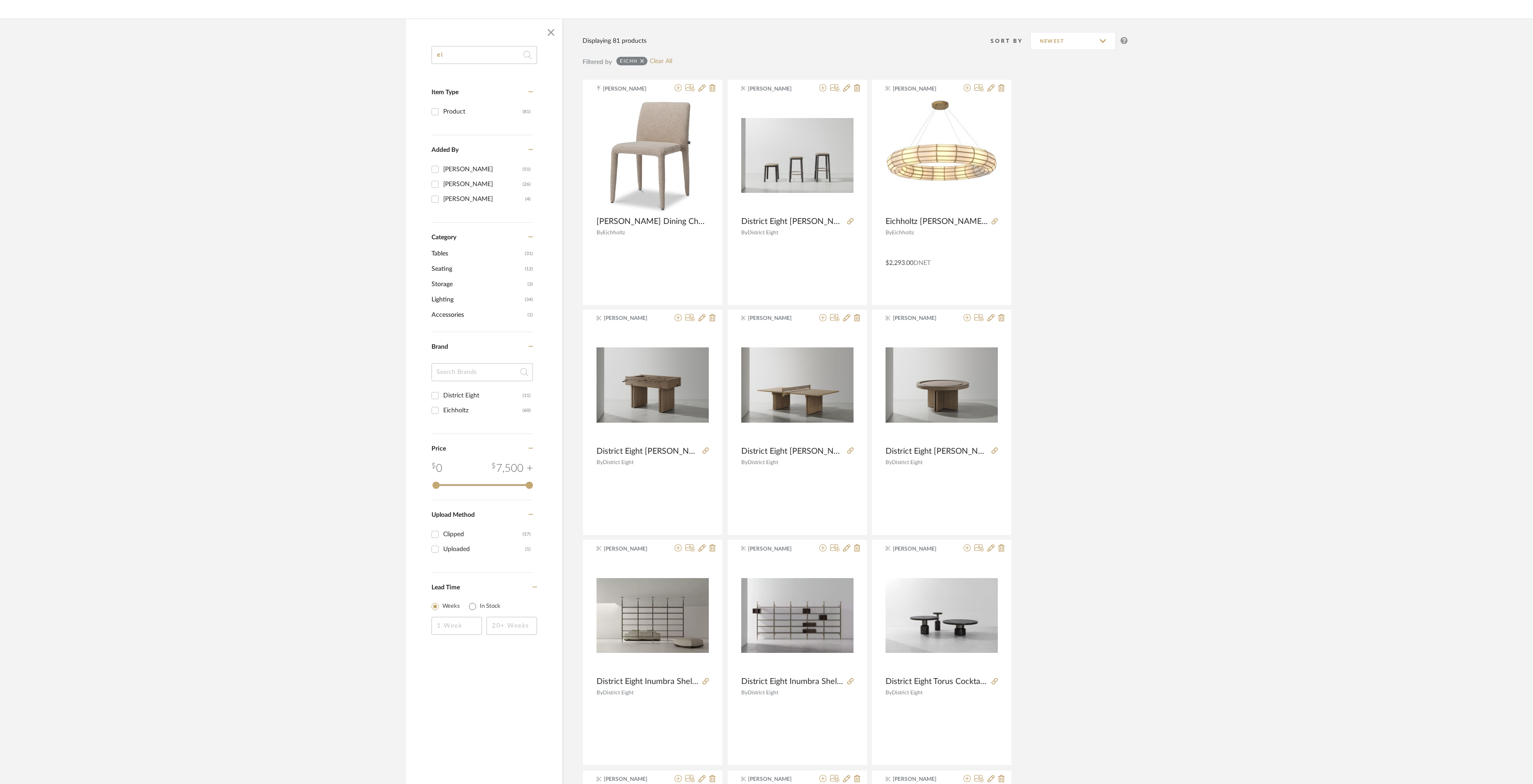
type input "e"
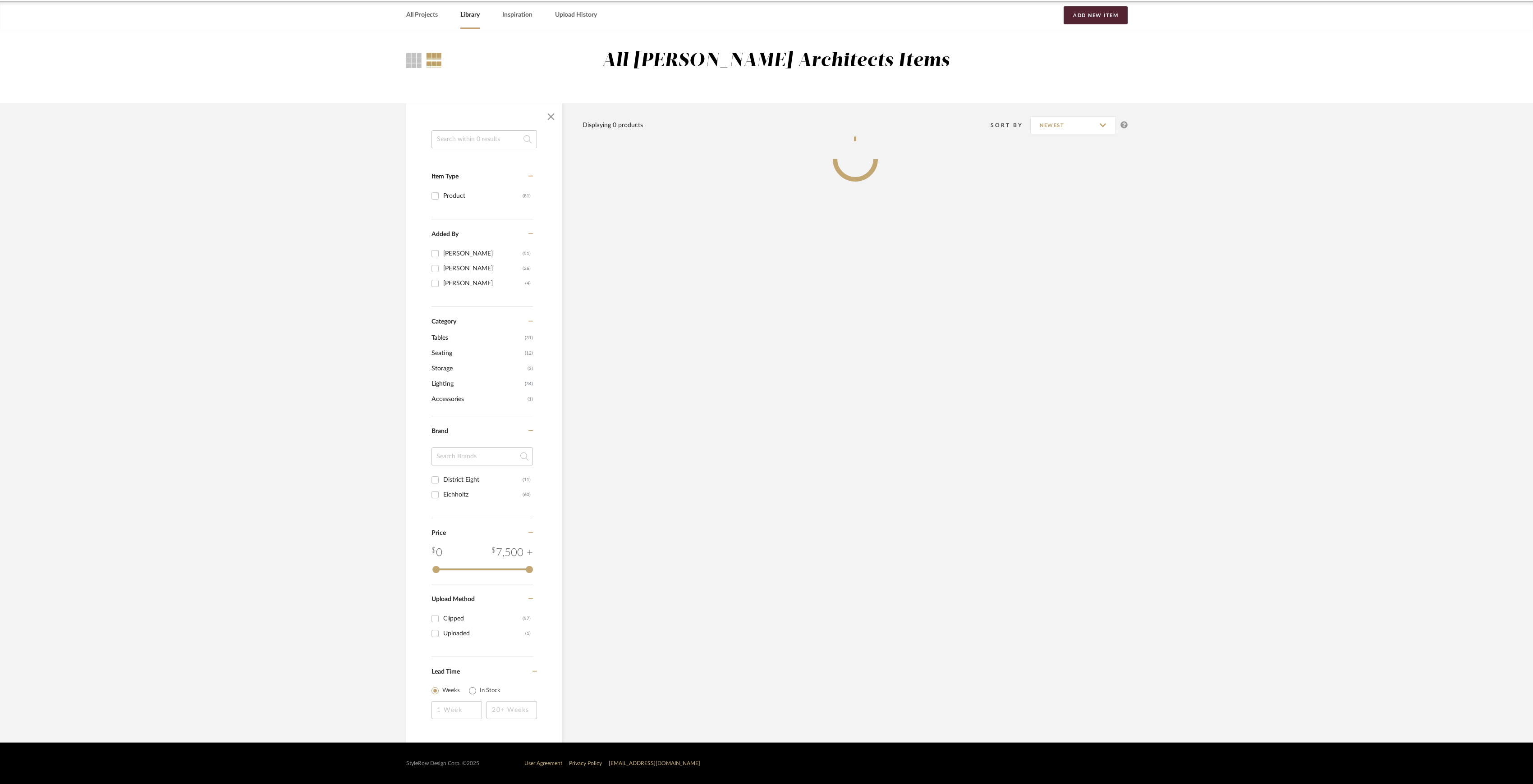
scroll to position [36, 0]
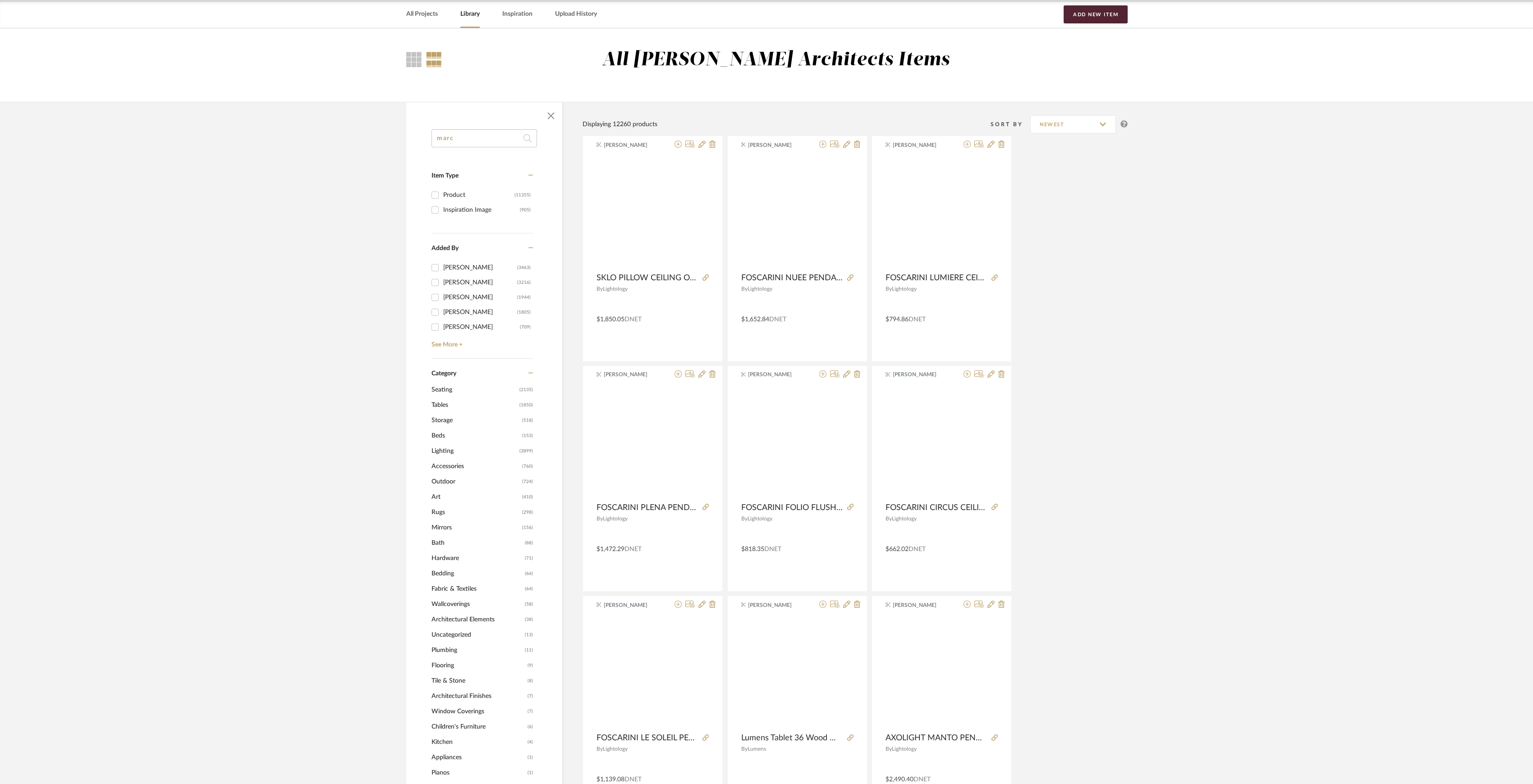
scroll to position [120, 0]
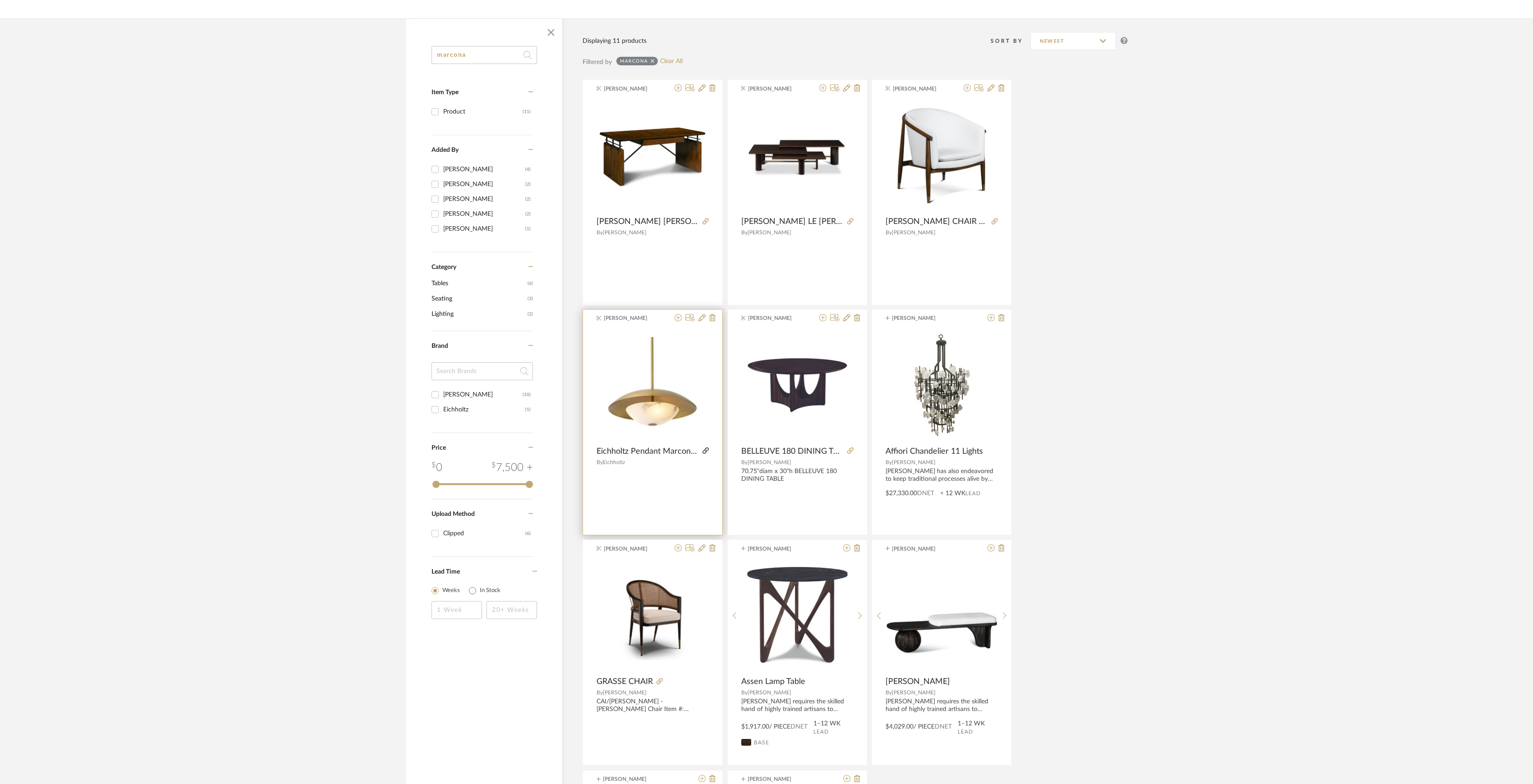
type input "marcona"
click at [707, 447] on icon at bounding box center [706, 450] width 7 height 7
click at [676, 316] on icon at bounding box center [678, 318] width 7 height 7
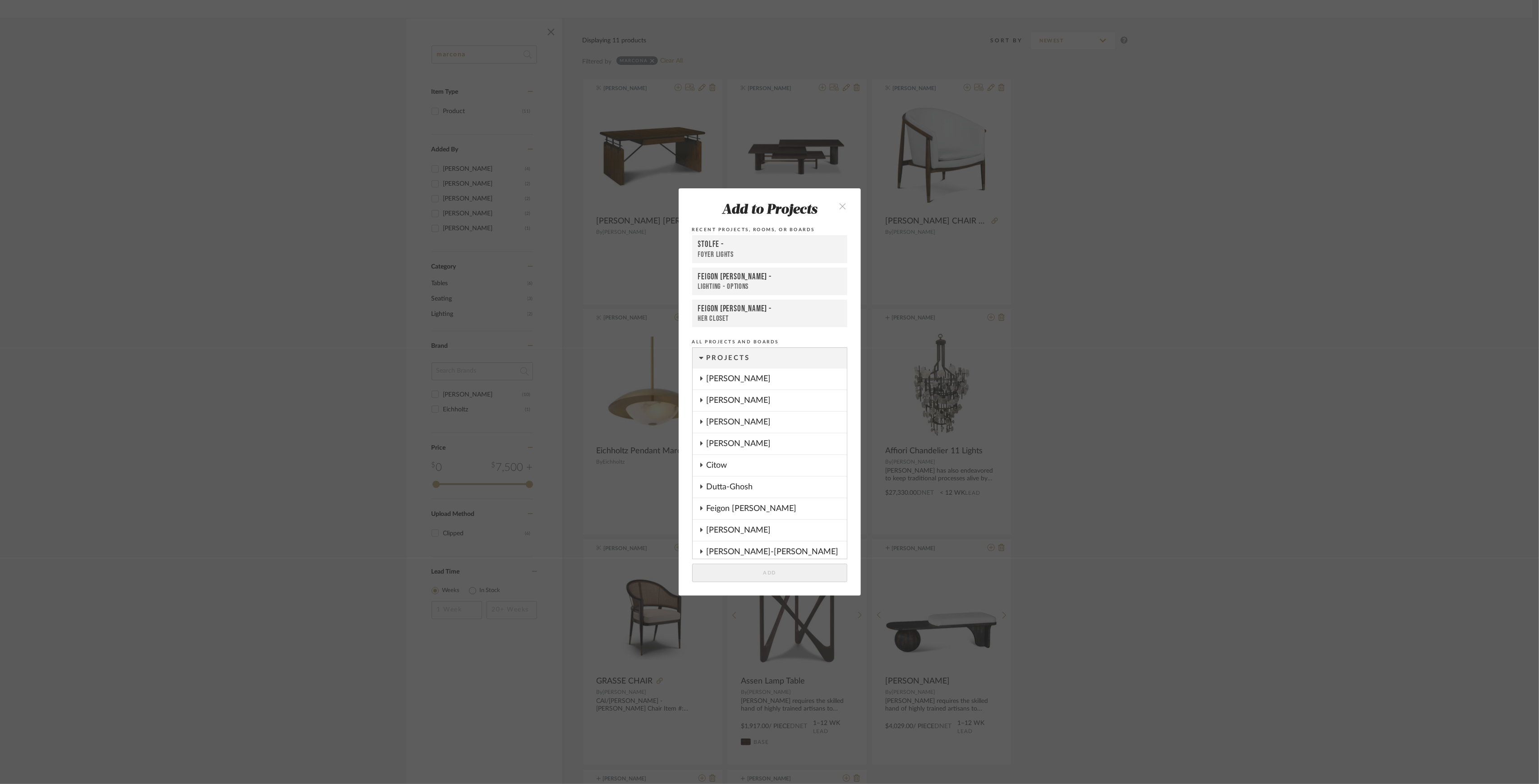
scroll to position [720, 0]
click at [779, 582] on add-to "Add to Projects Recent Projects, Rooms, or Boards Stolfe - Foyer Lights Feigon …" at bounding box center [770, 392] width 182 height 407
click at [780, 580] on button "Add" at bounding box center [770, 573] width 155 height 19
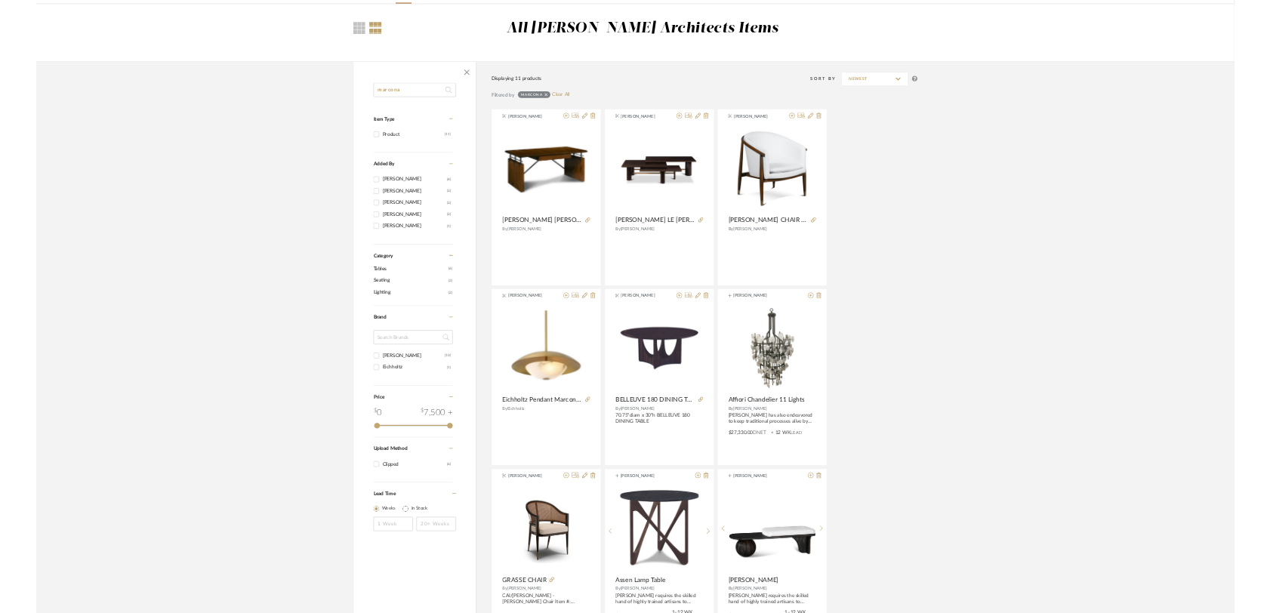
scroll to position [0, 0]
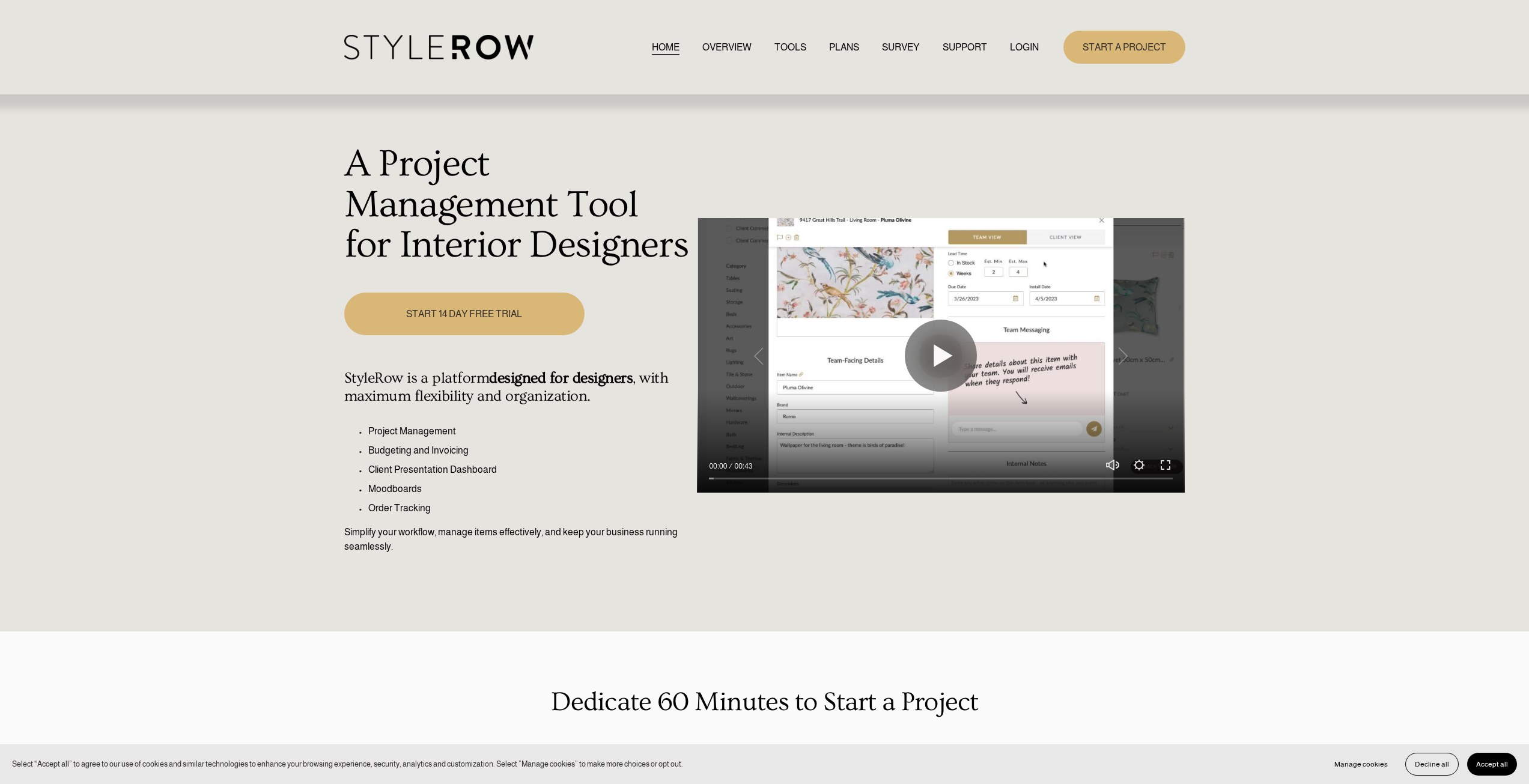
click at [1025, 54] on link "LOGIN" at bounding box center [1024, 47] width 29 height 16
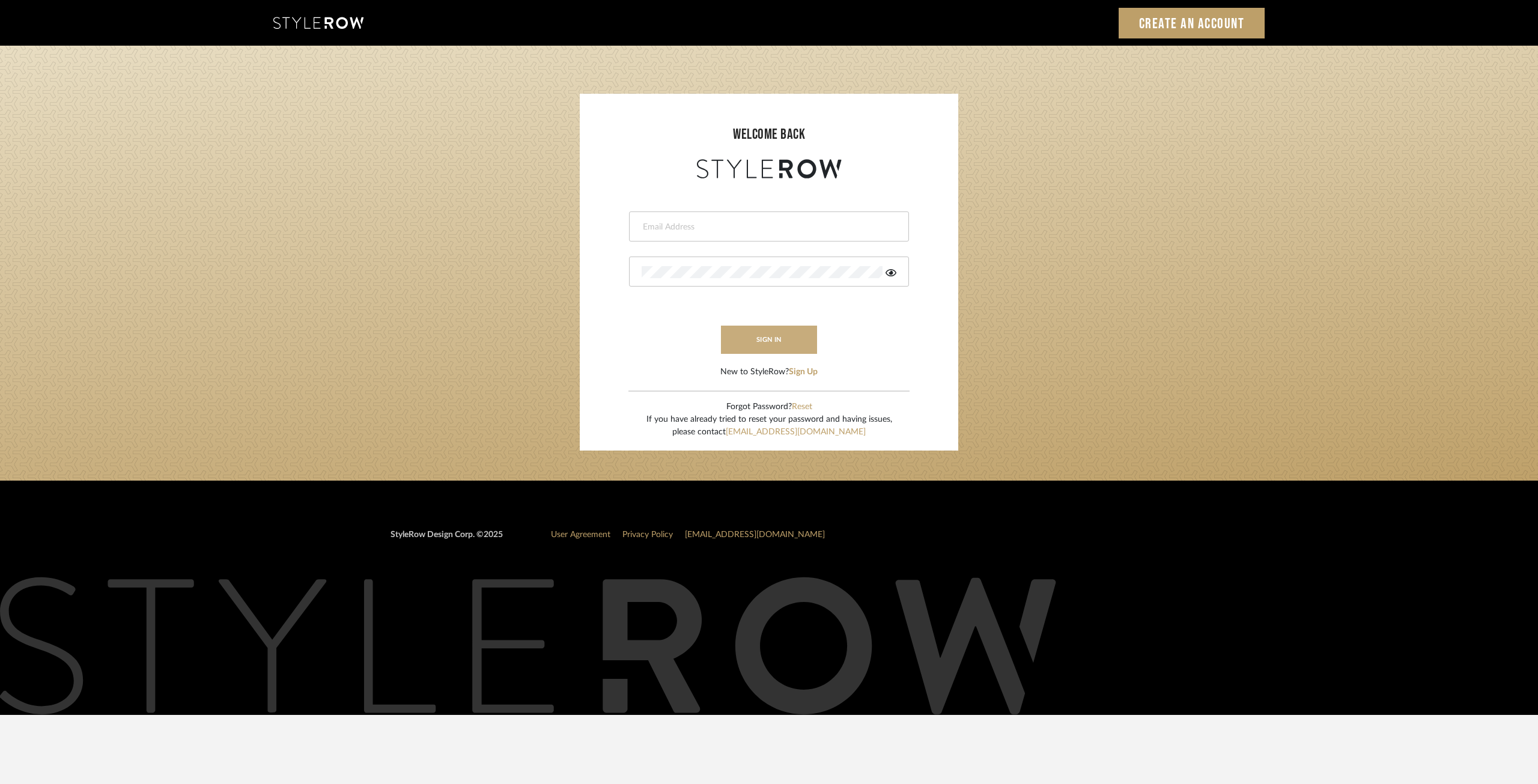
type input "[EMAIL_ADDRESS][DOMAIN_NAME]"
click at [784, 343] on button "sign in" at bounding box center [769, 339] width 96 height 28
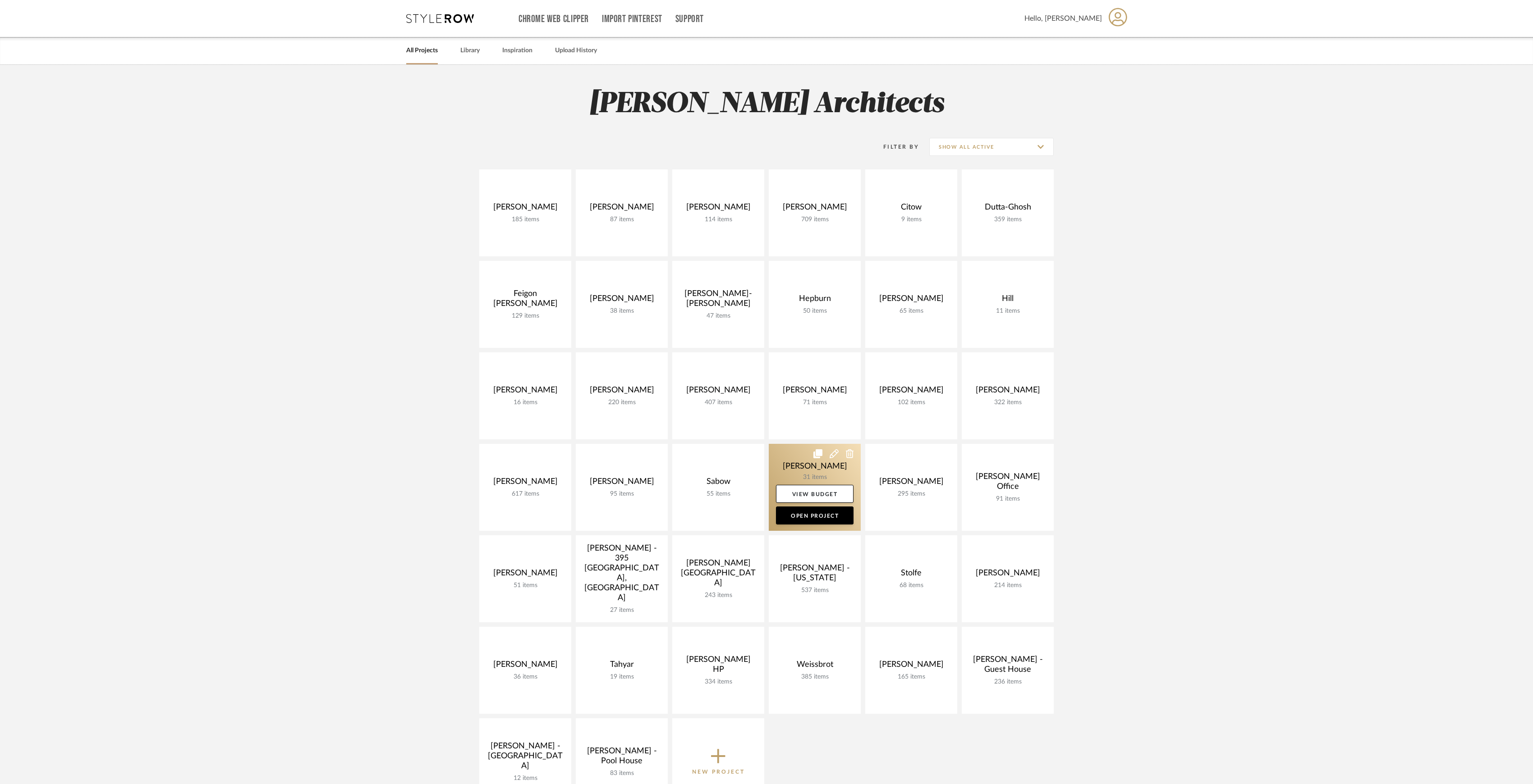
scroll to position [60, 0]
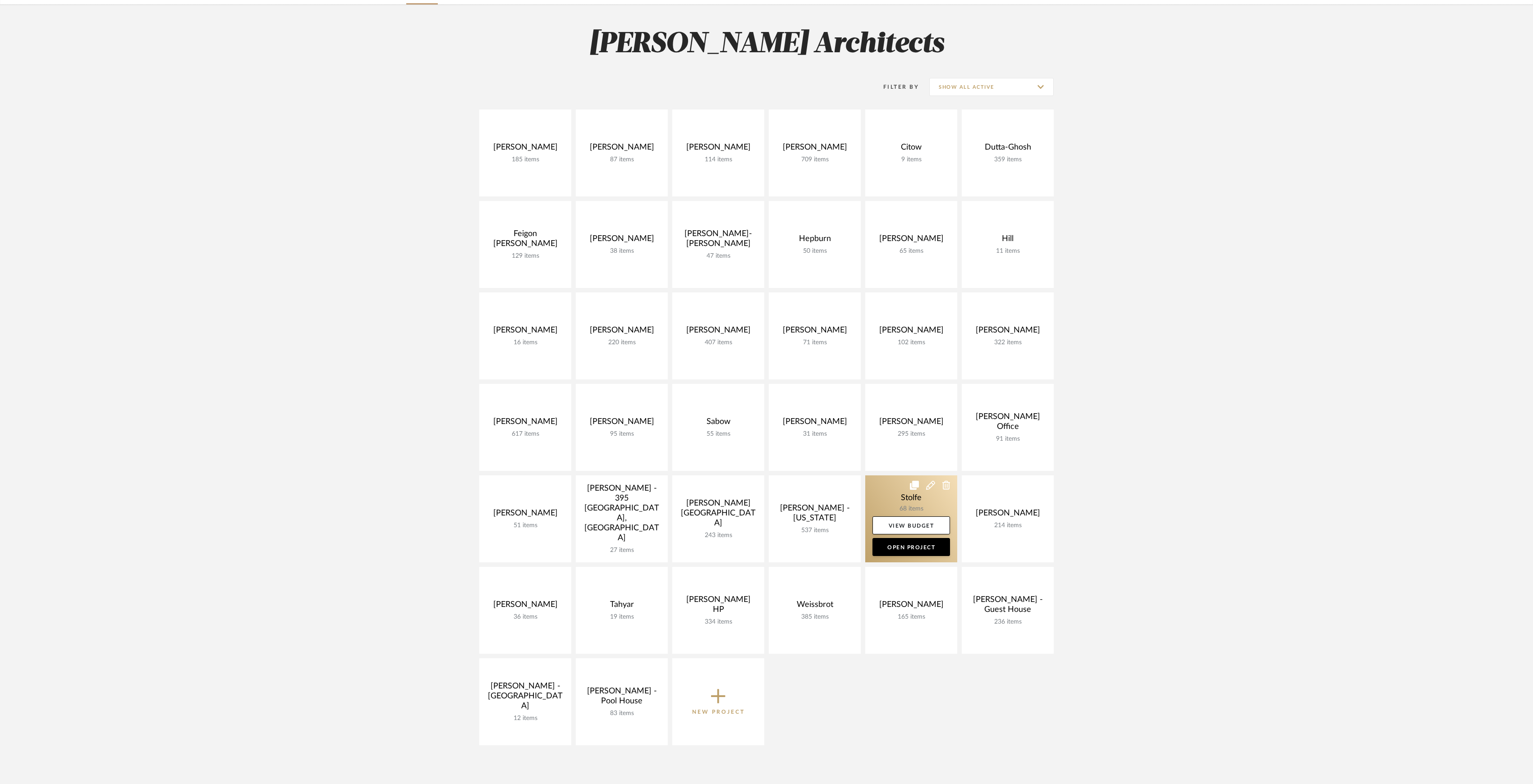
click at [930, 505] on link at bounding box center [911, 519] width 92 height 87
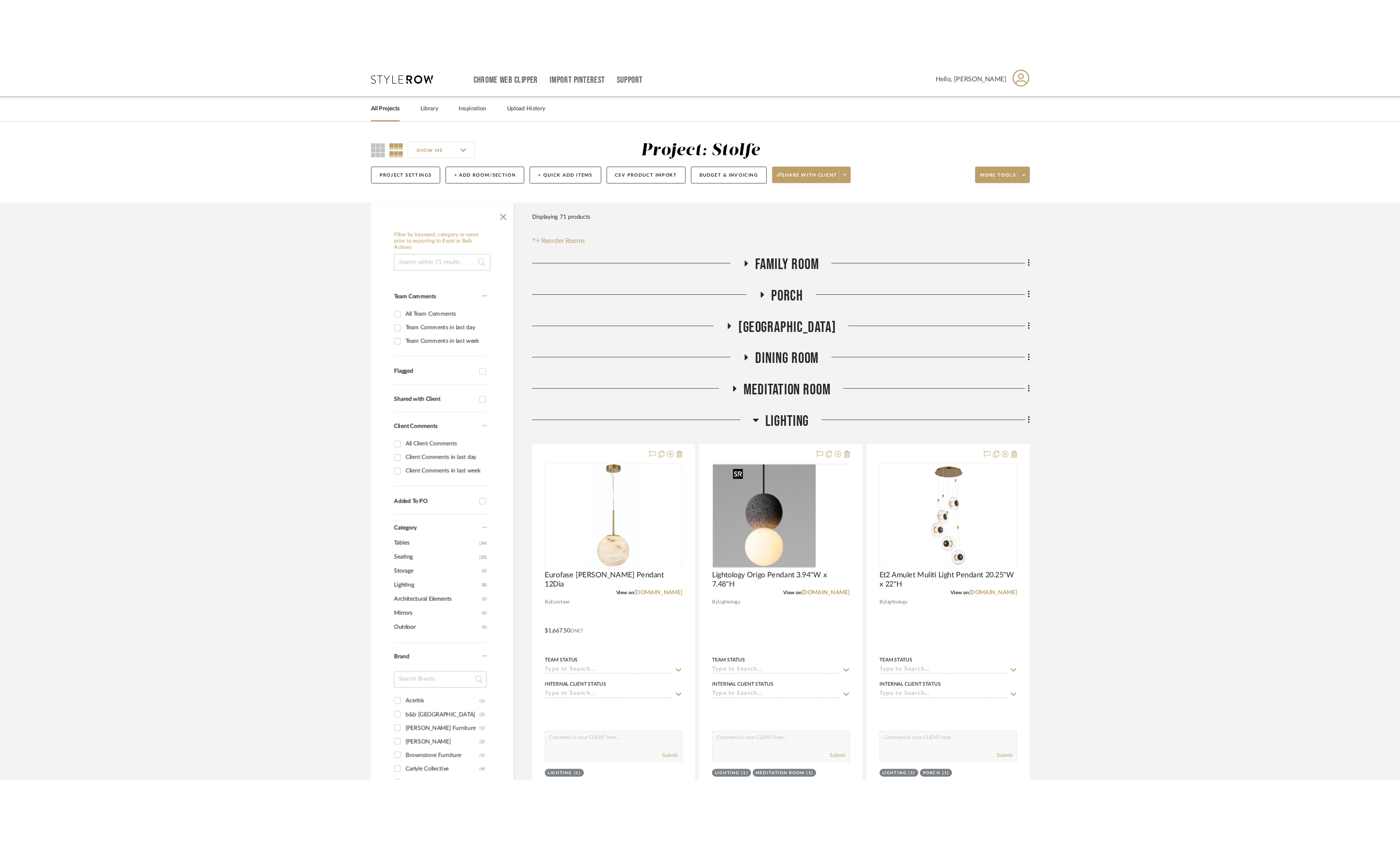
scroll to position [64, 0]
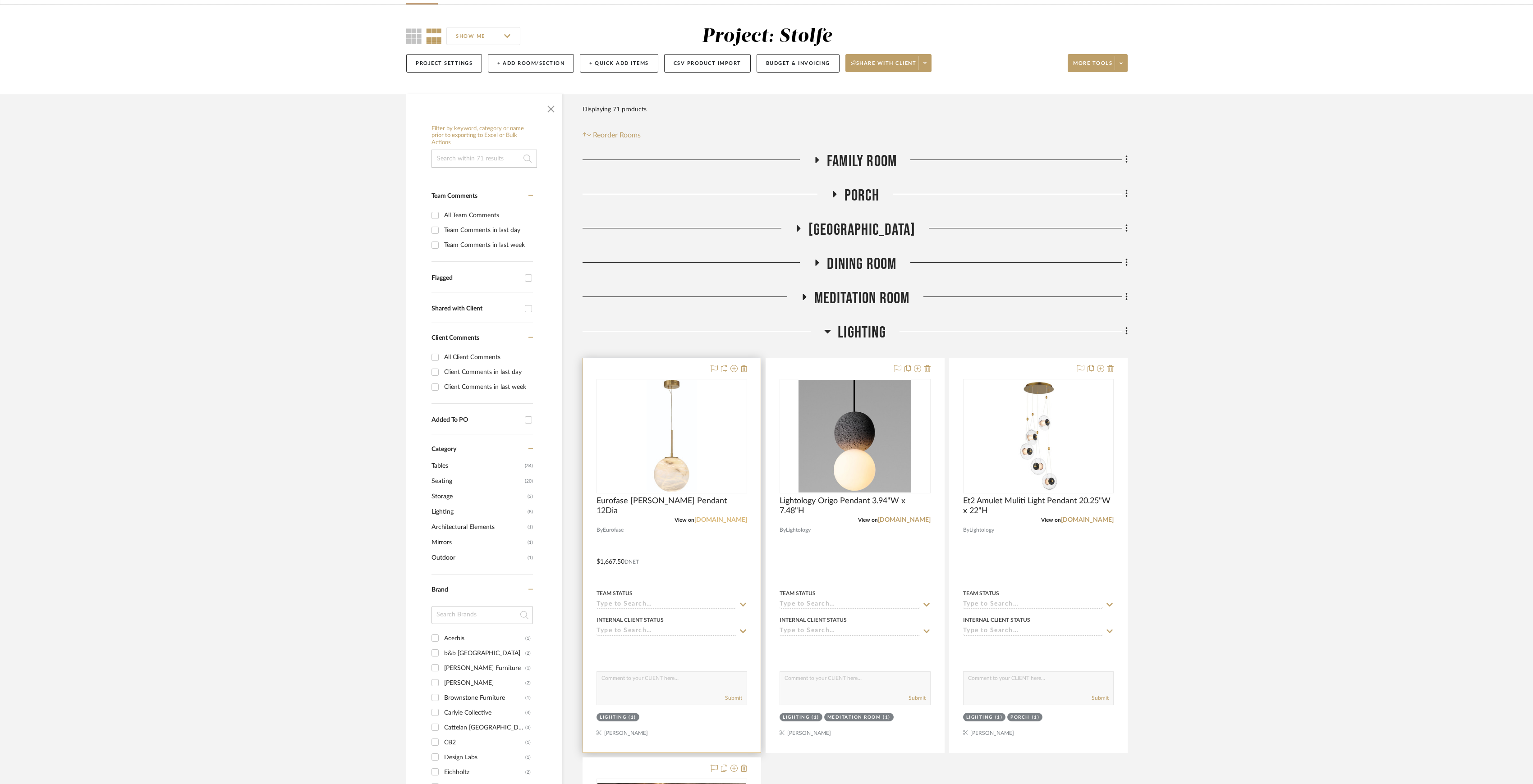
click at [728, 519] on link "lightology.com" at bounding box center [720, 520] width 53 height 7
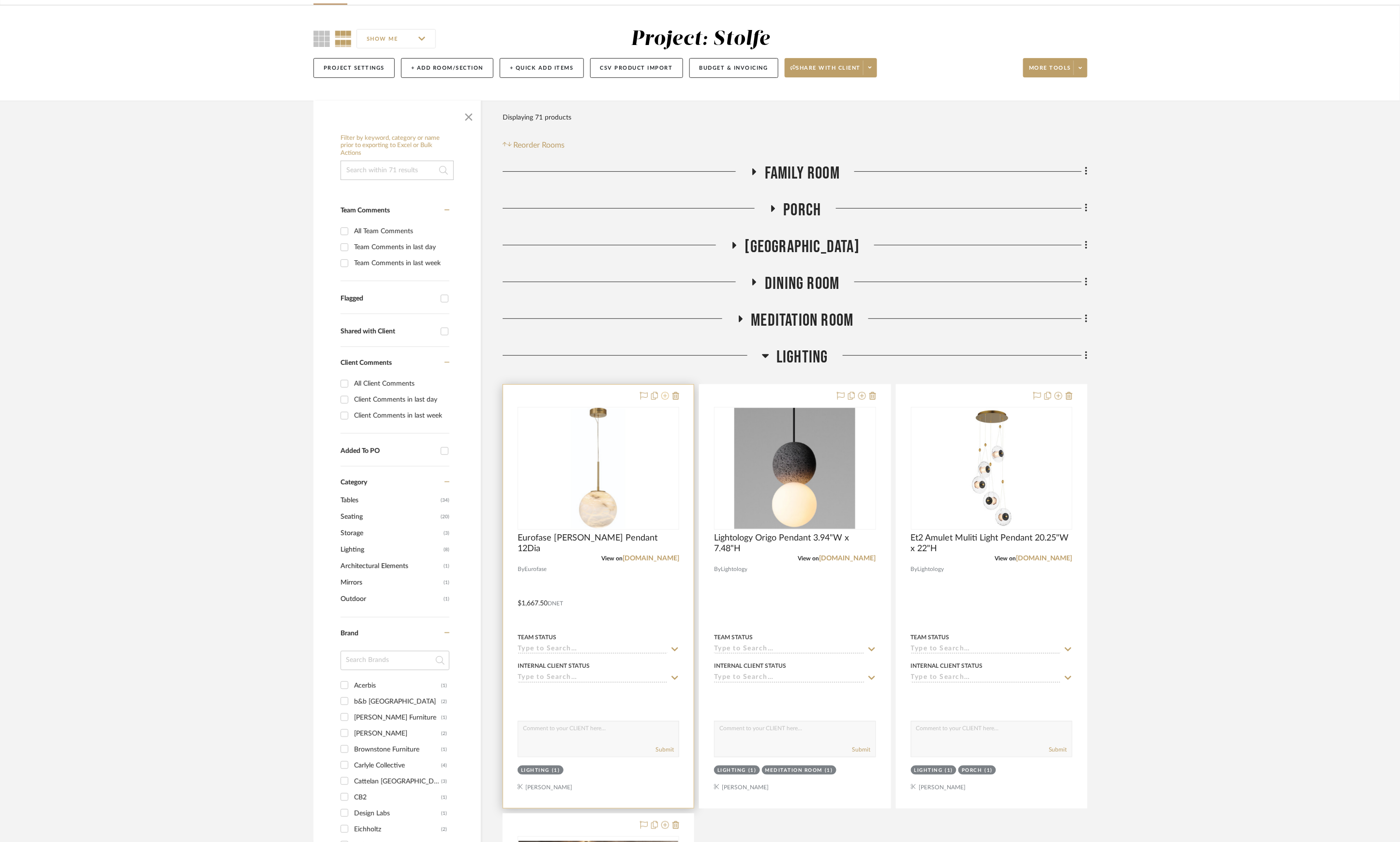
click at [665, 398] on icon at bounding box center [665, 396] width 8 height 8
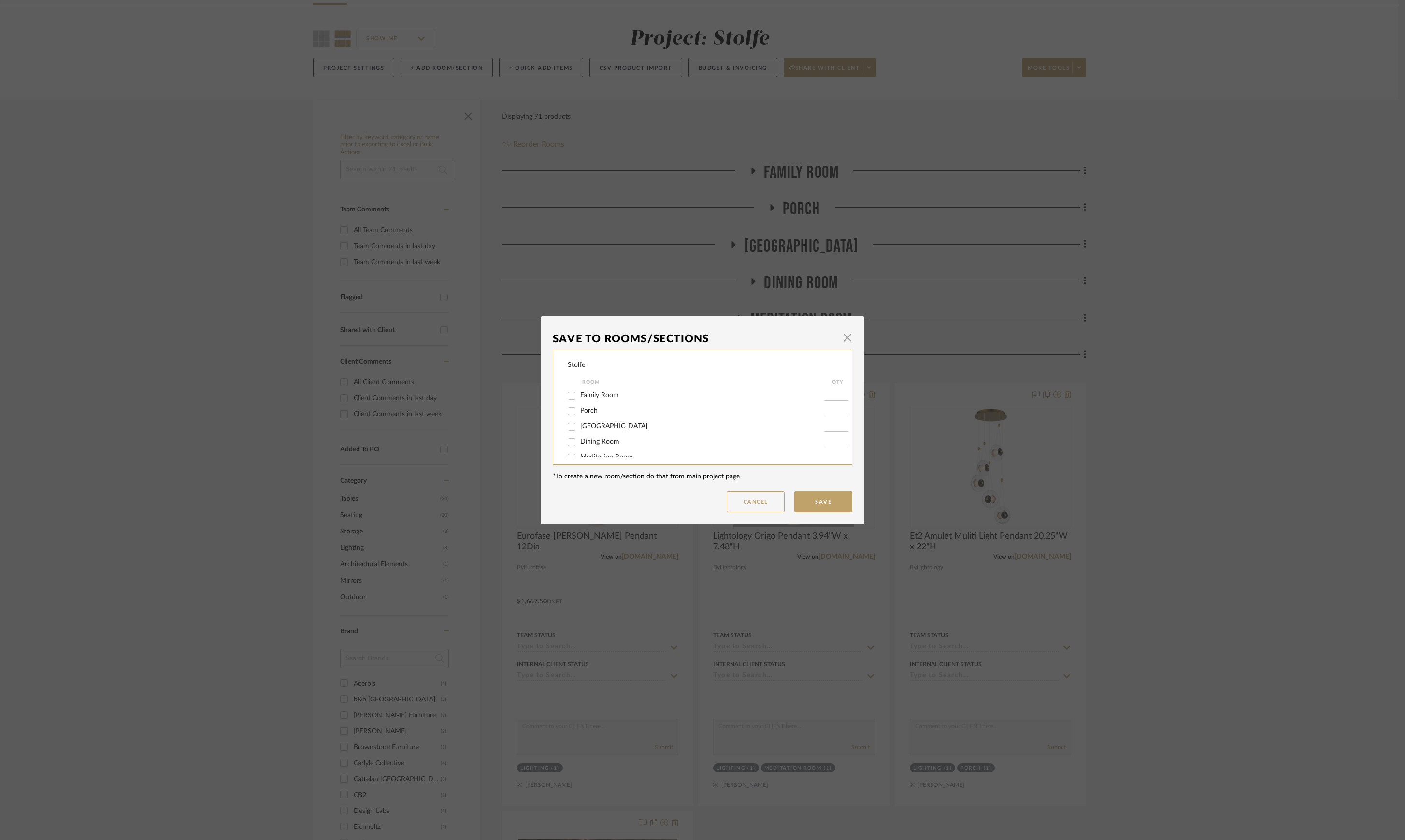
scroll to position [41, 0]
click at [598, 446] on span "Foyer Lights" at bounding box center [598, 447] width 36 height 7
click at [579, 446] on input "Foyer Lights" at bounding box center [572, 448] width 15 height 15
checkbox input "true"
type input "1"
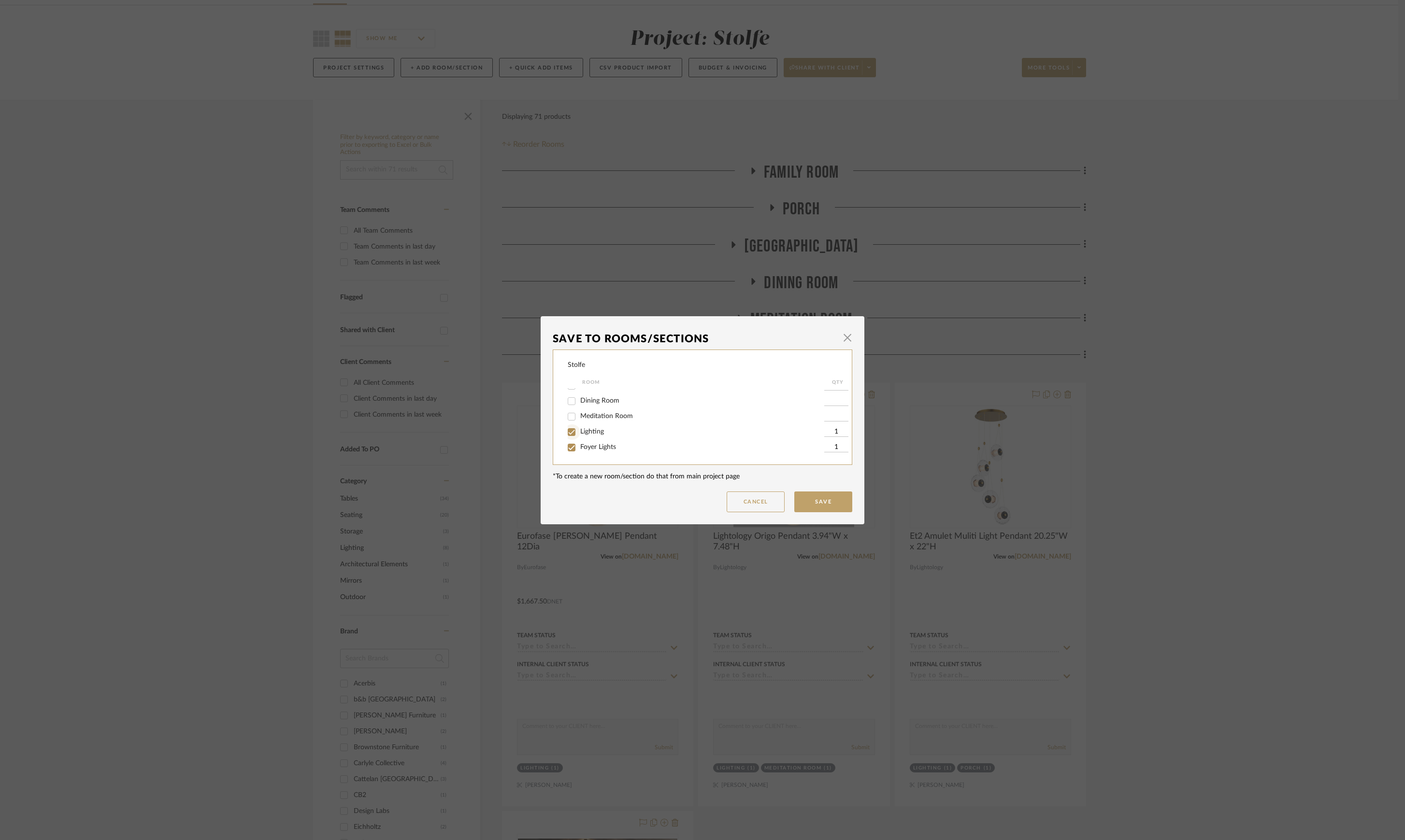
click at [566, 432] on input "Lighting" at bounding box center [572, 432] width 15 height 15
checkbox input "false"
click at [815, 497] on button "Save" at bounding box center [823, 502] width 58 height 20
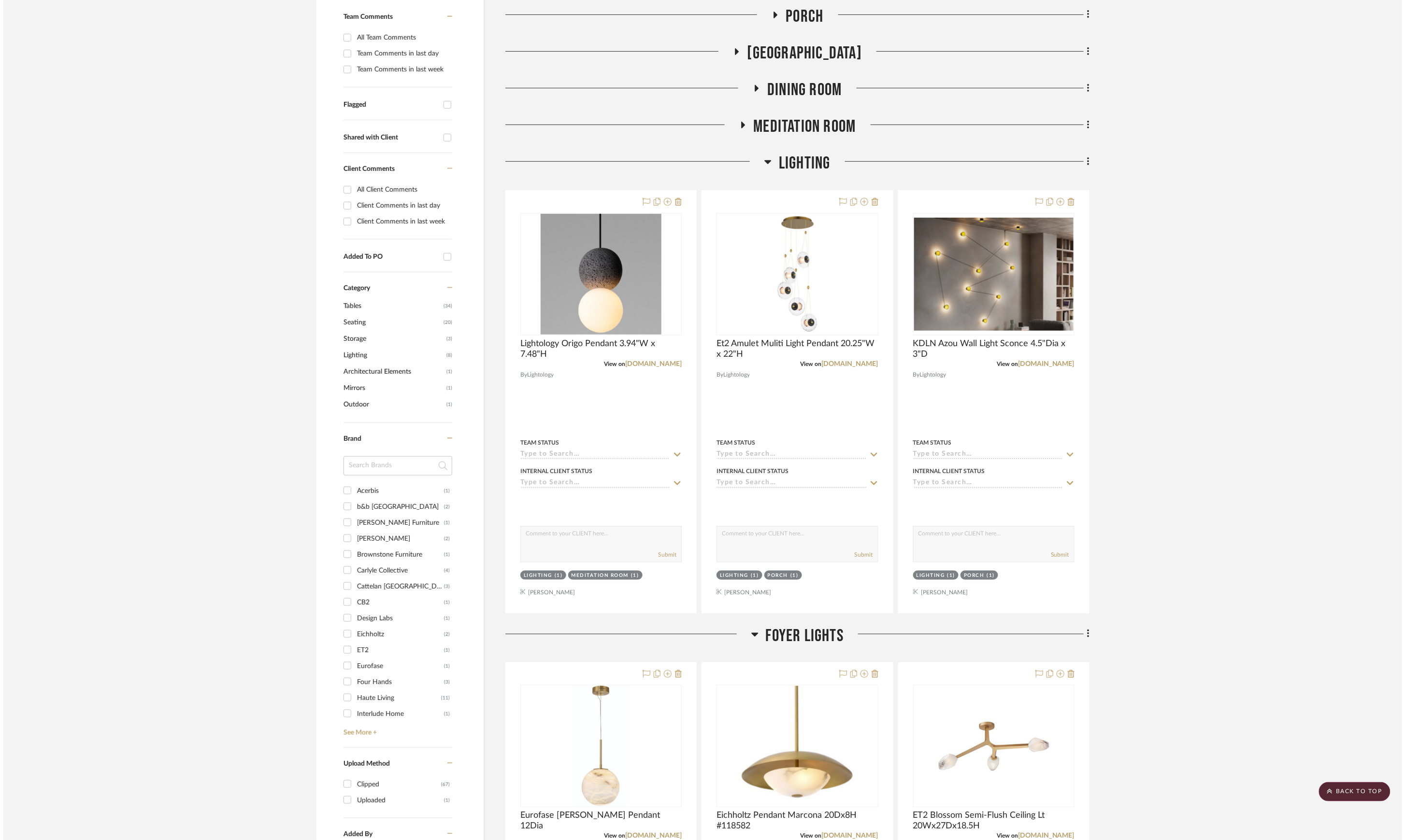
scroll to position [0, 0]
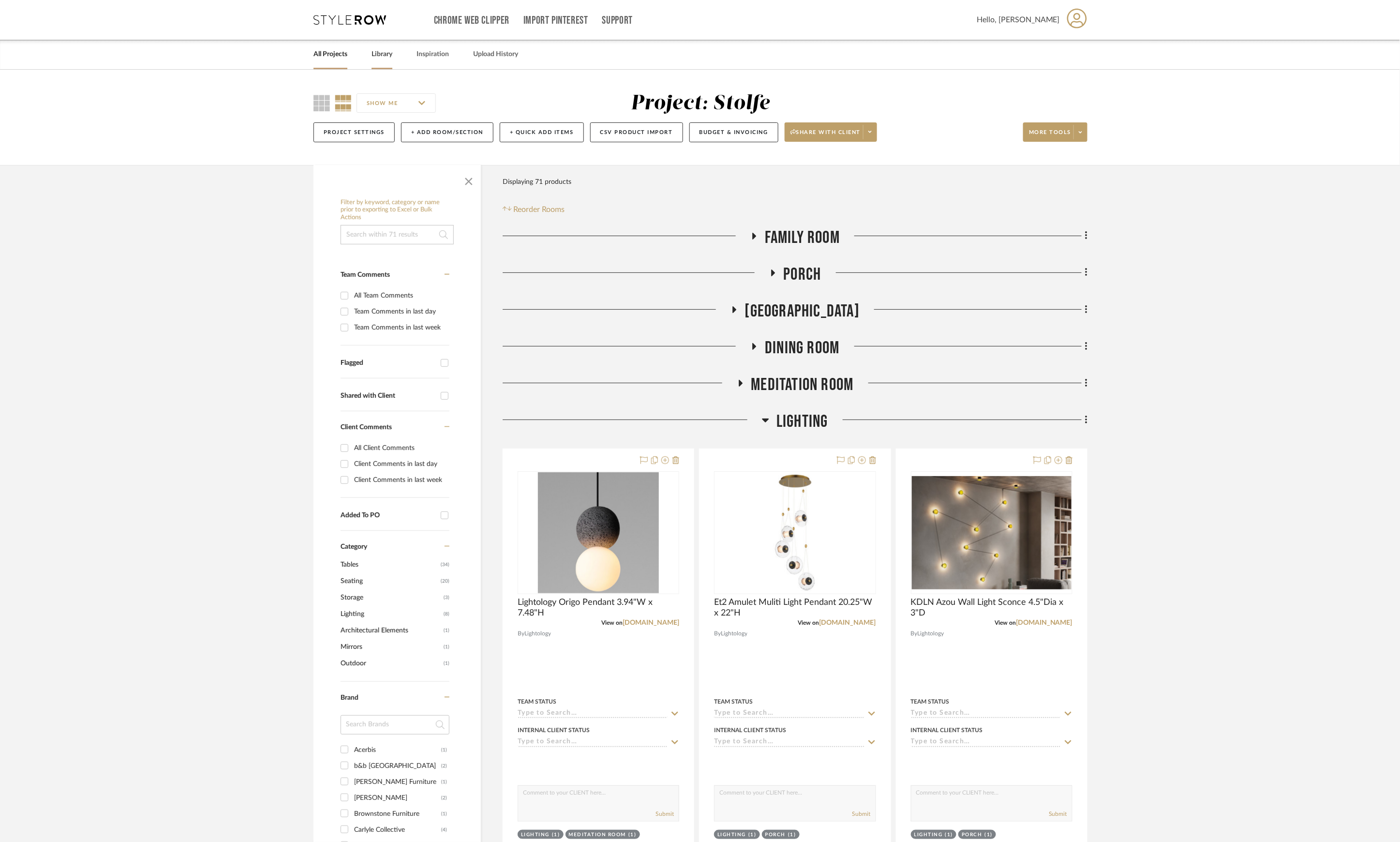
click at [376, 56] on link "Library" at bounding box center [382, 55] width 21 height 13
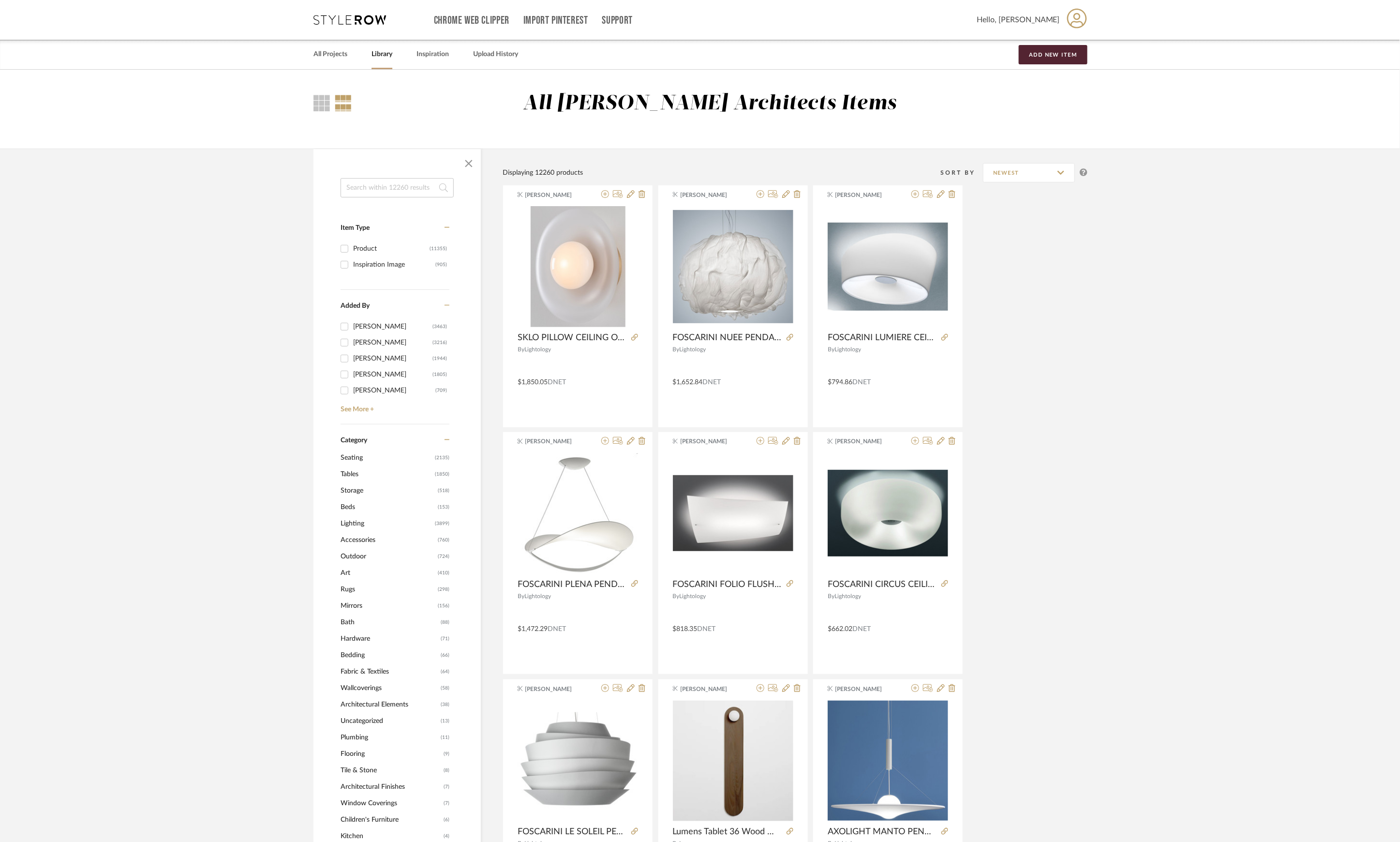
click at [396, 185] on input at bounding box center [397, 188] width 113 height 19
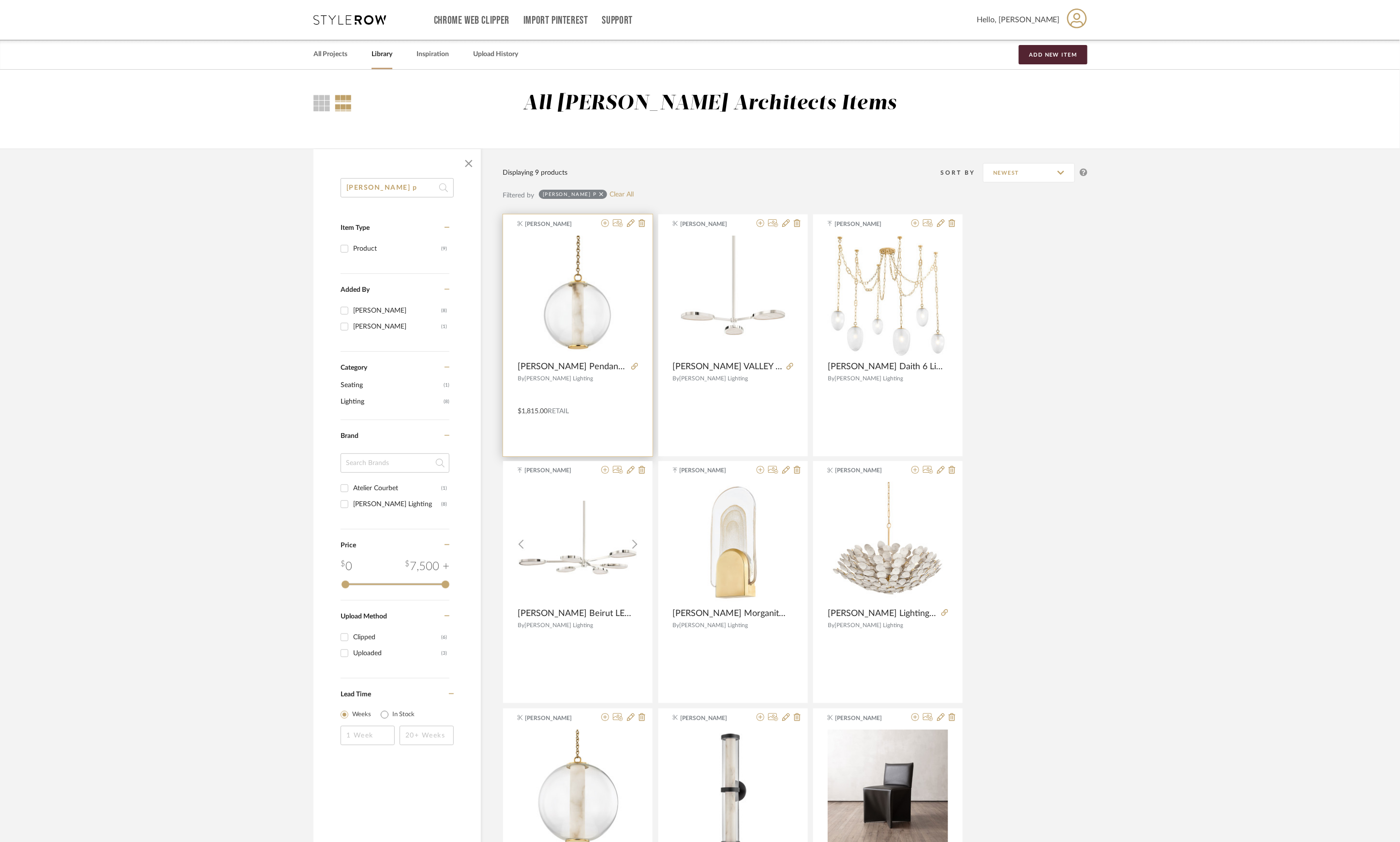
type input "corbett p"
click at [630, 364] on div at bounding box center [633, 367] width 11 height 11
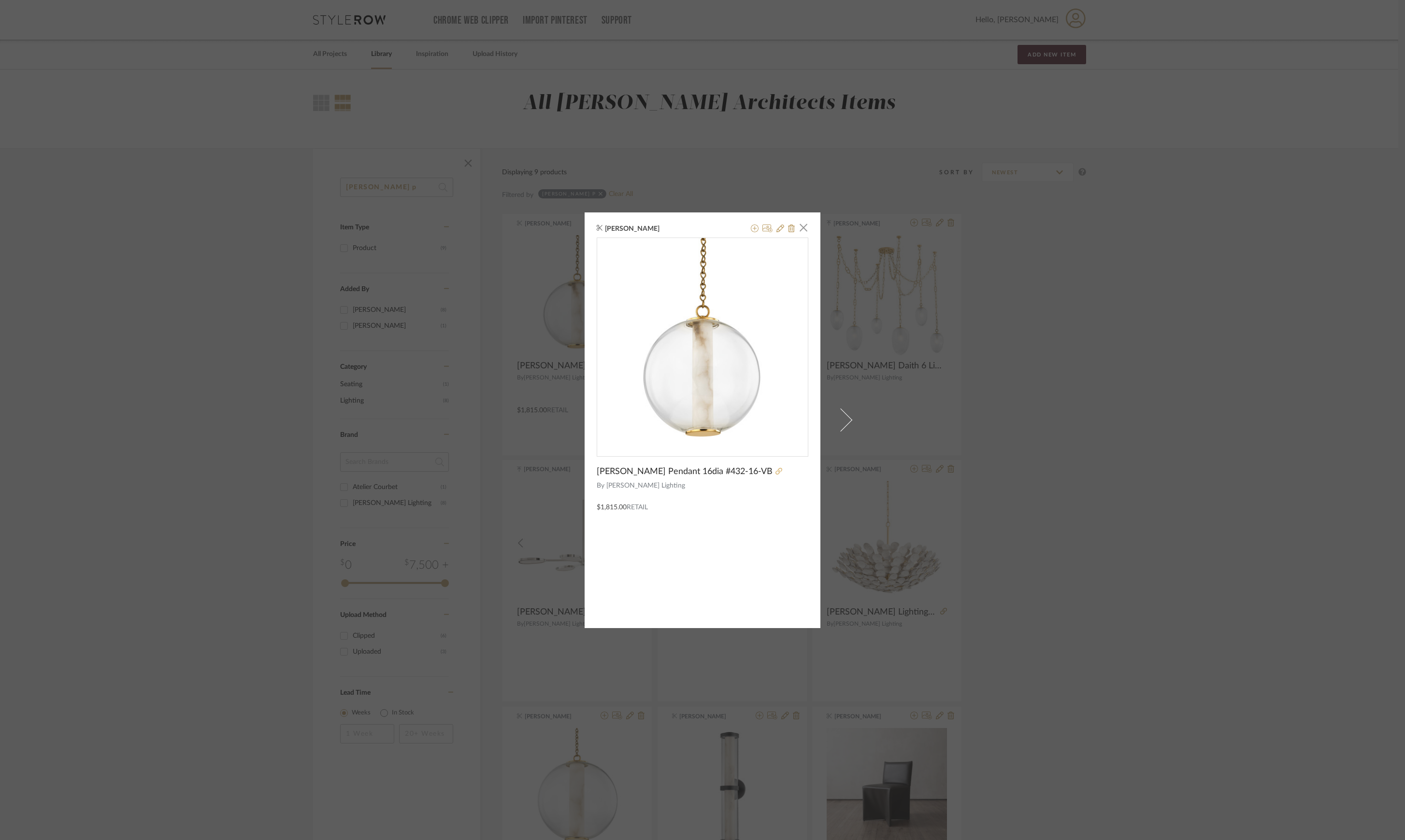
click at [775, 472] on icon at bounding box center [778, 471] width 7 height 7
click at [751, 227] on icon at bounding box center [755, 228] width 8 height 8
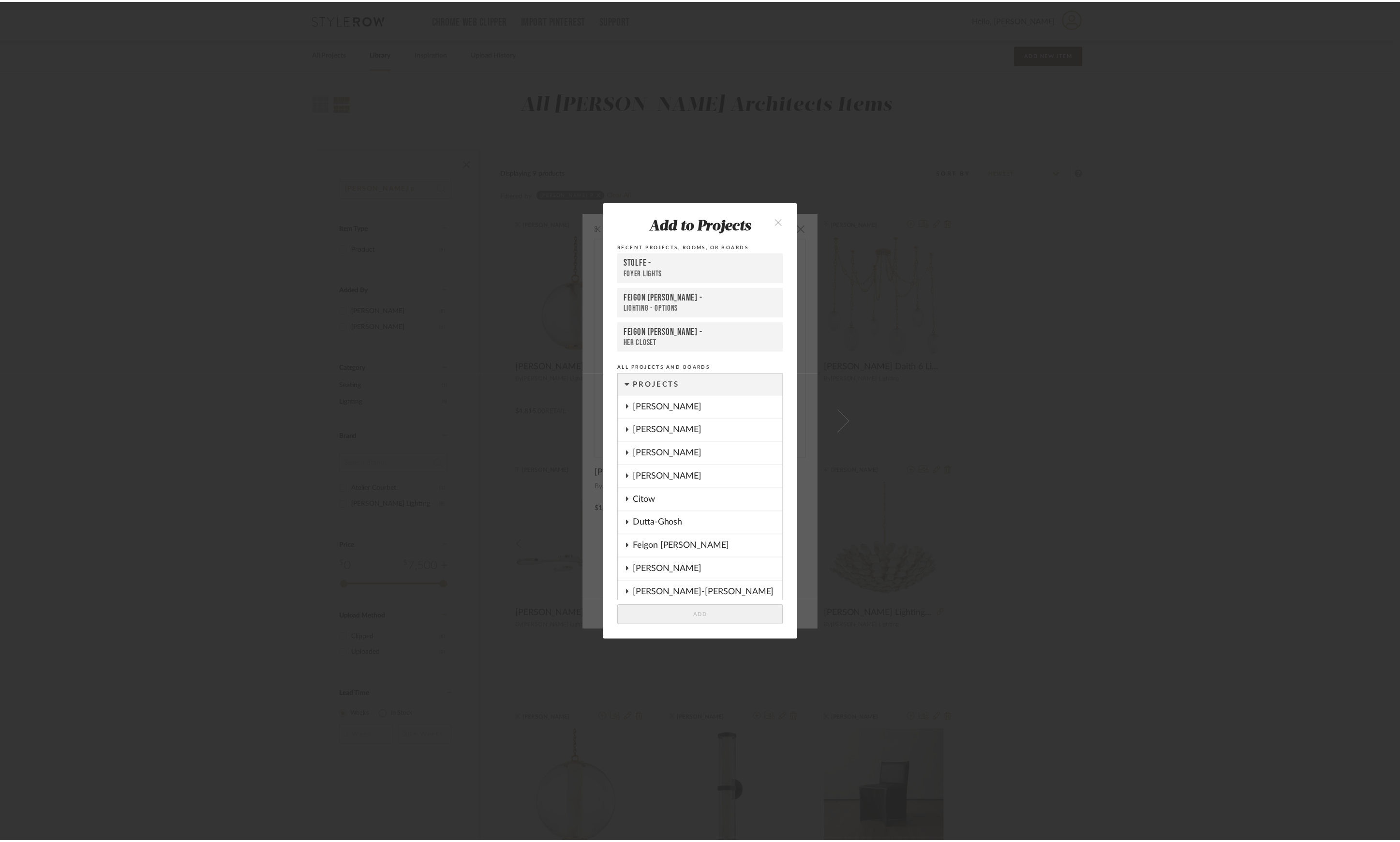
scroll to position [773, 0]
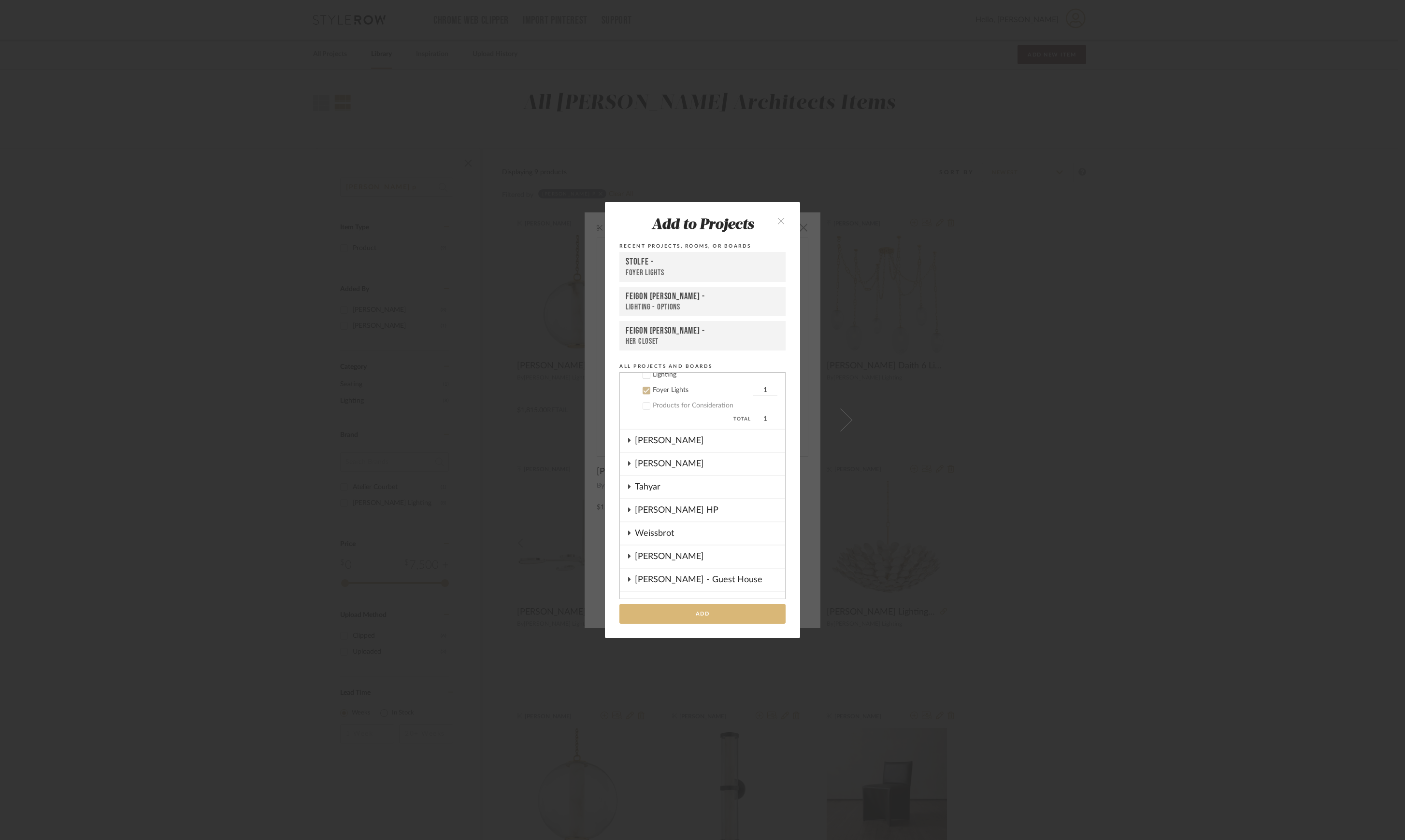
click at [724, 620] on button "Add" at bounding box center [703, 614] width 166 height 20
click at [1036, 561] on div "Add to Projects Recent Projects, Rooms, or Boards Stolfe - Foyer Lights Feigon …" at bounding box center [702, 420] width 1405 height 840
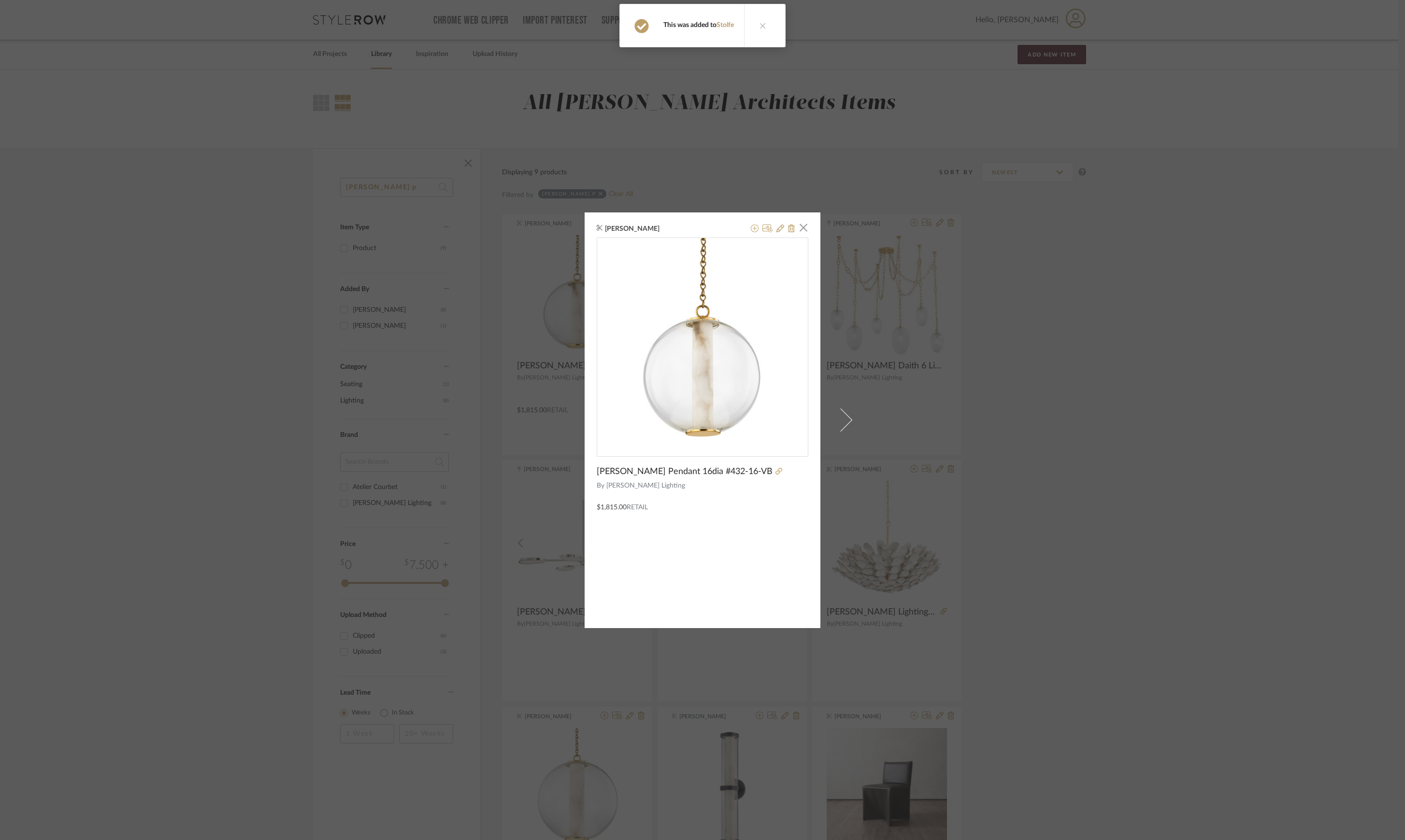
click at [1034, 538] on div "K Tyler × Corbett Pietra Pendant 16dia #432-16-VB By Corbett Lighting $1,815.00…" at bounding box center [702, 420] width 1405 height 840
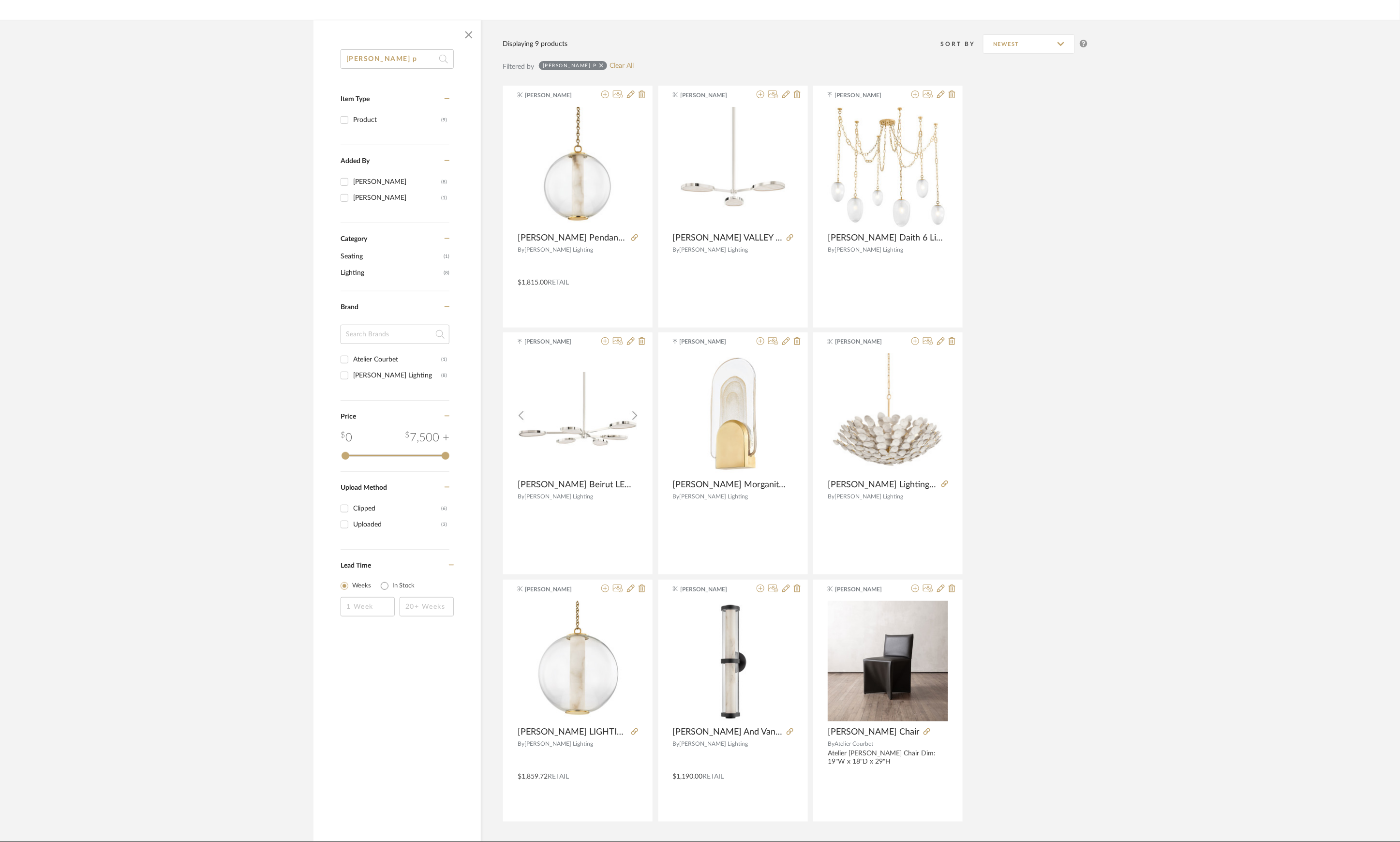
scroll to position [0, 0]
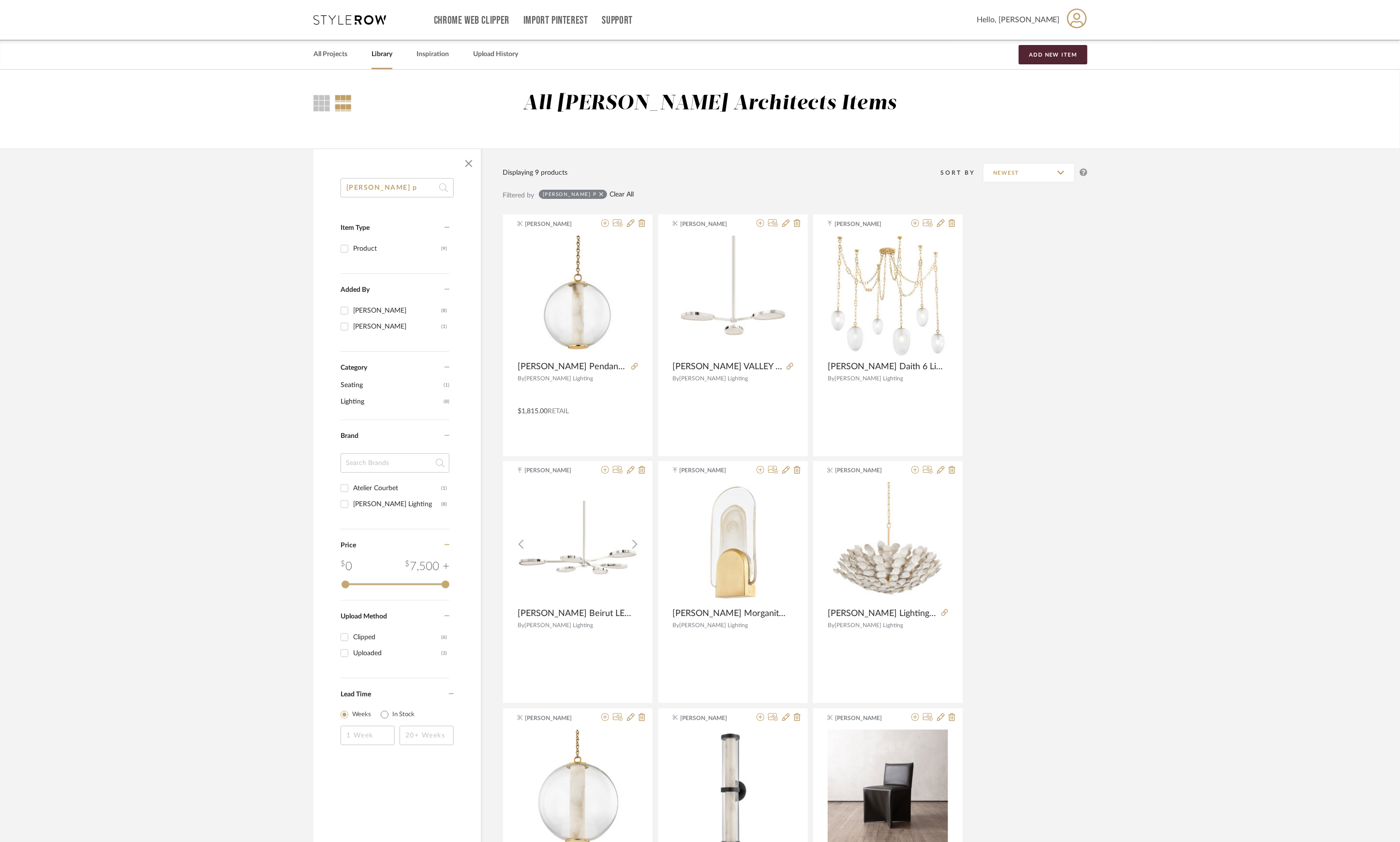
click at [610, 190] on link "Clear All" at bounding box center [622, 194] width 24 height 8
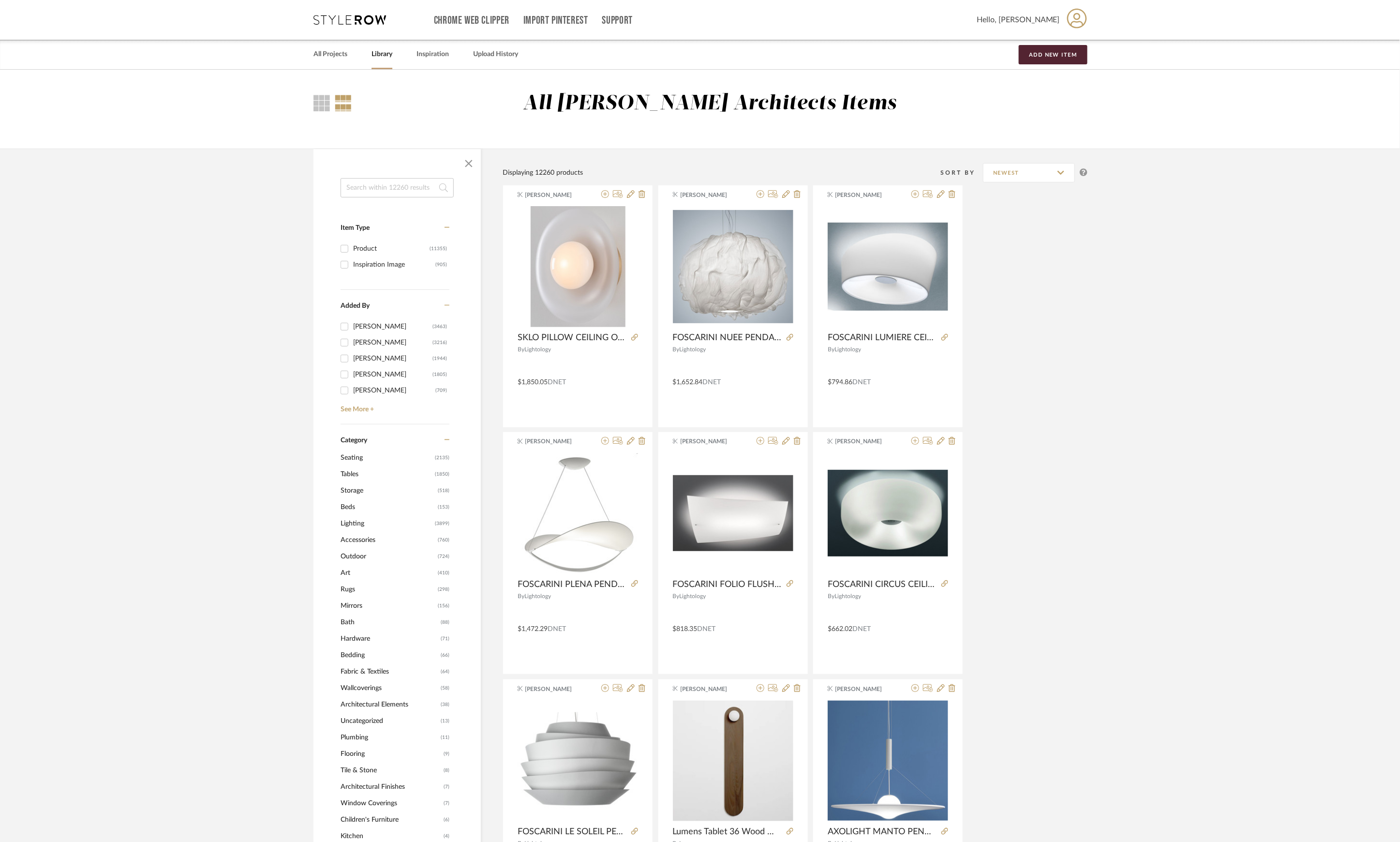
click at [351, 521] on span "Lighting" at bounding box center [386, 524] width 92 height 17
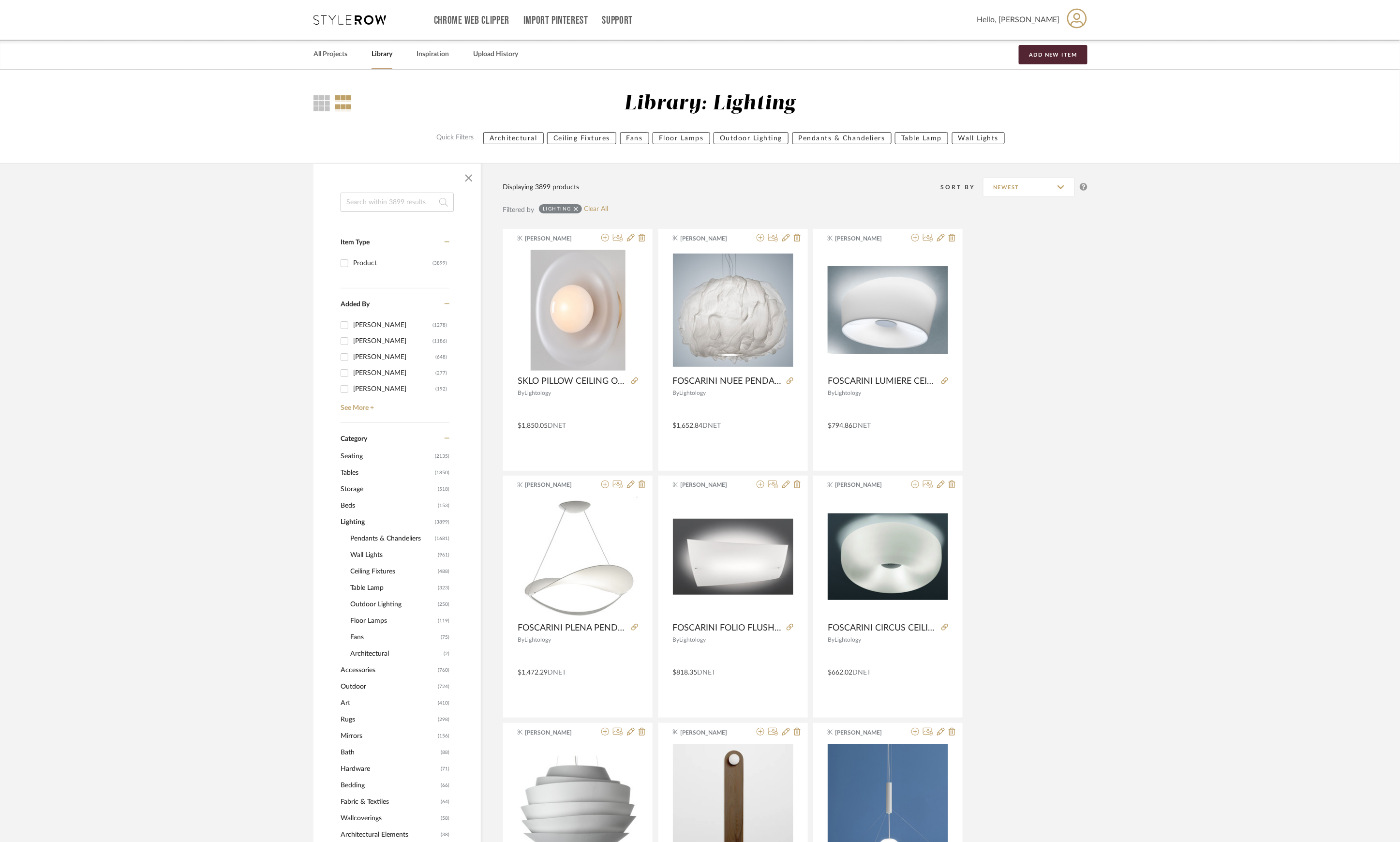
click at [378, 569] on span "Ceiling Fixtures" at bounding box center [392, 572] width 85 height 17
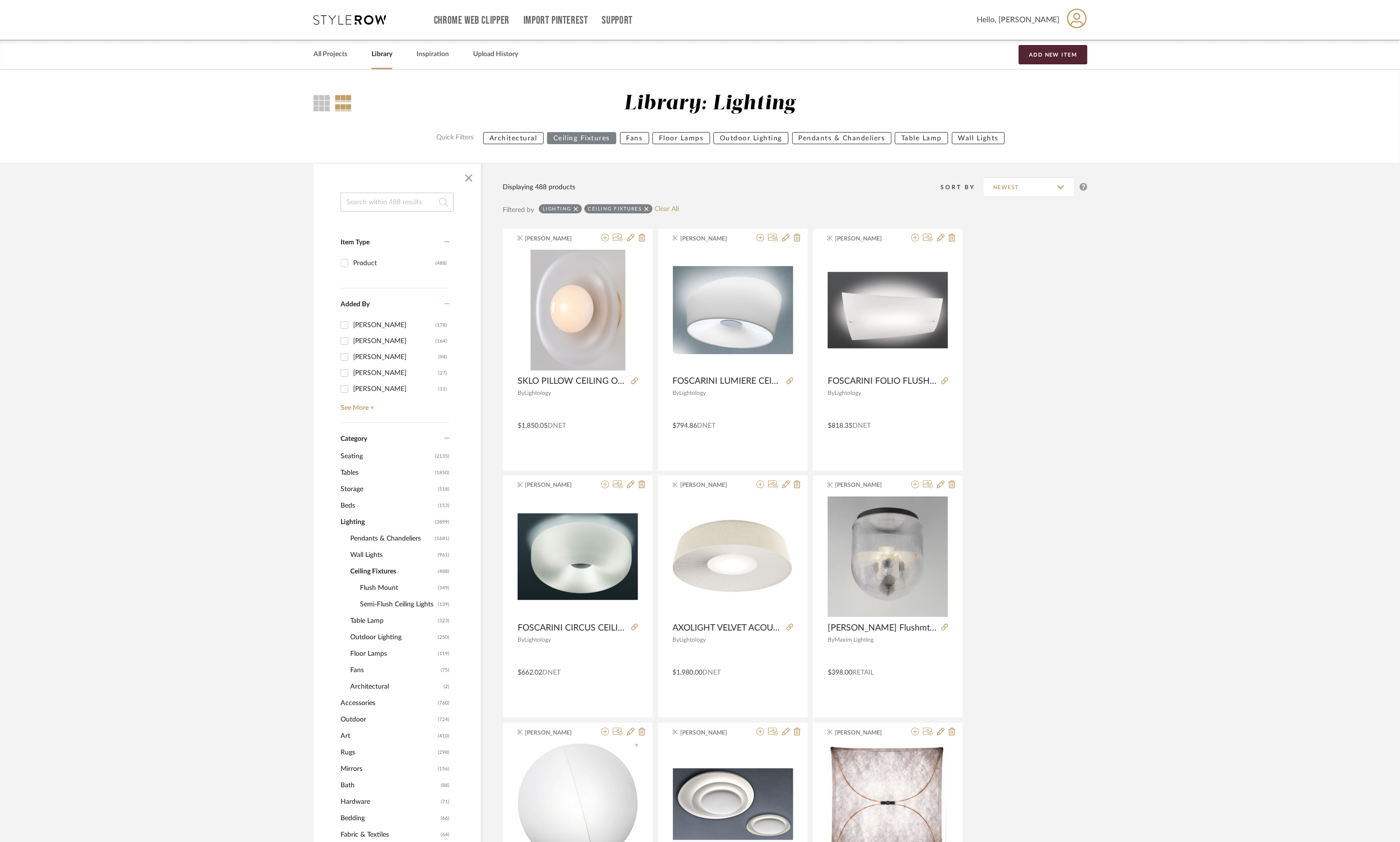
scroll to position [64, 0]
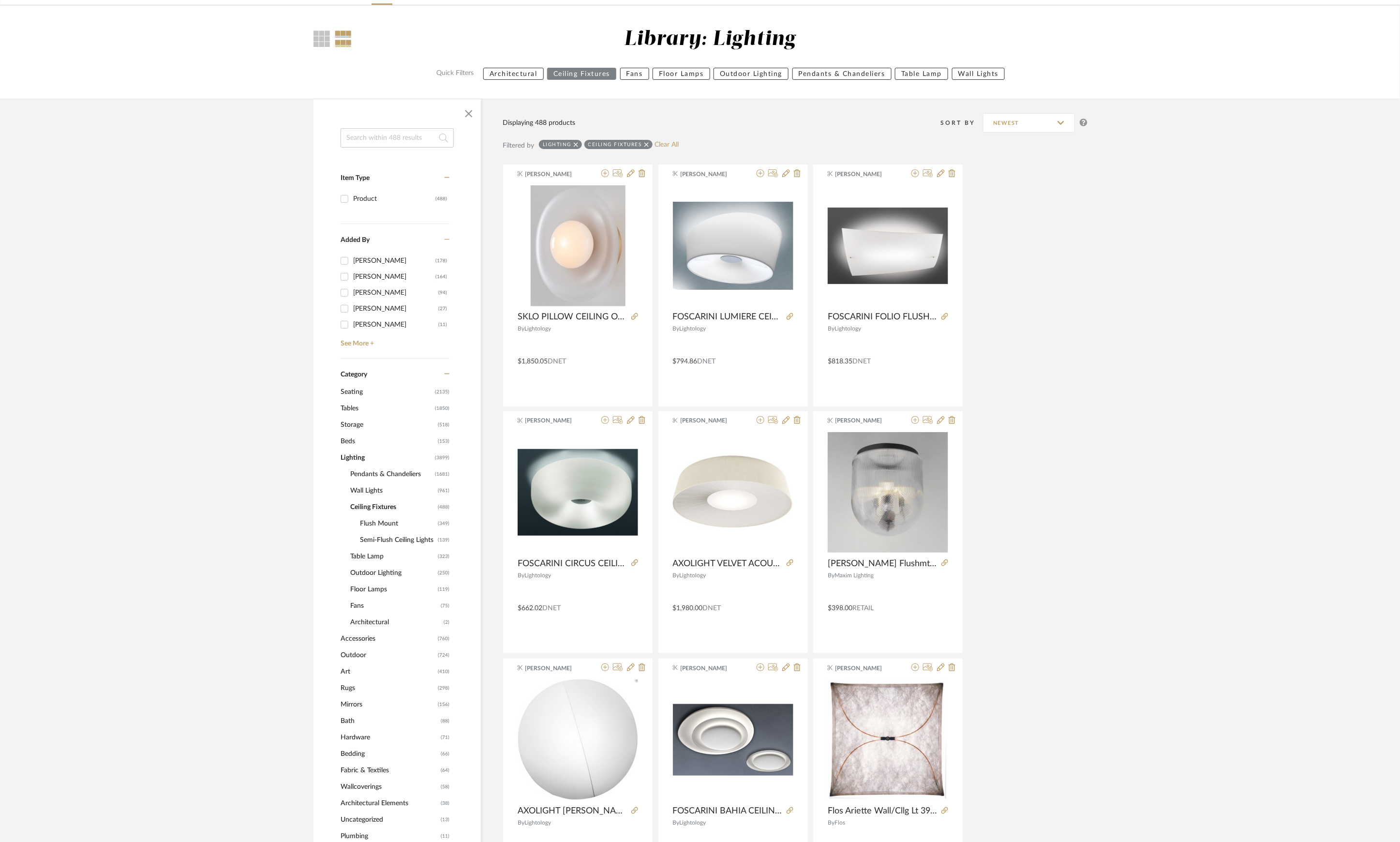
click at [388, 475] on span "Pendants & Chandeliers" at bounding box center [391, 475] width 82 height 17
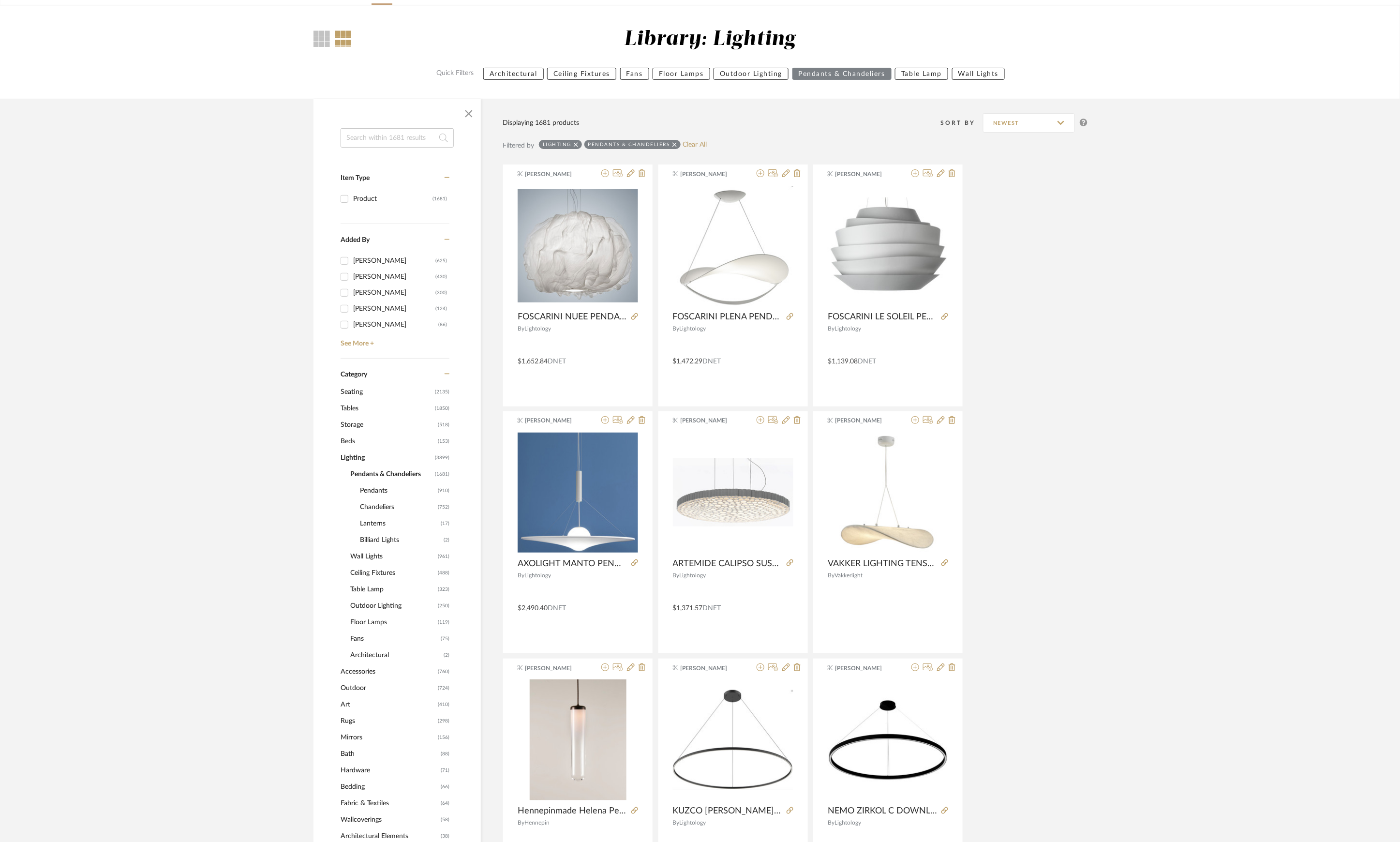
click at [379, 490] on span "Pendants" at bounding box center [398, 491] width 76 height 17
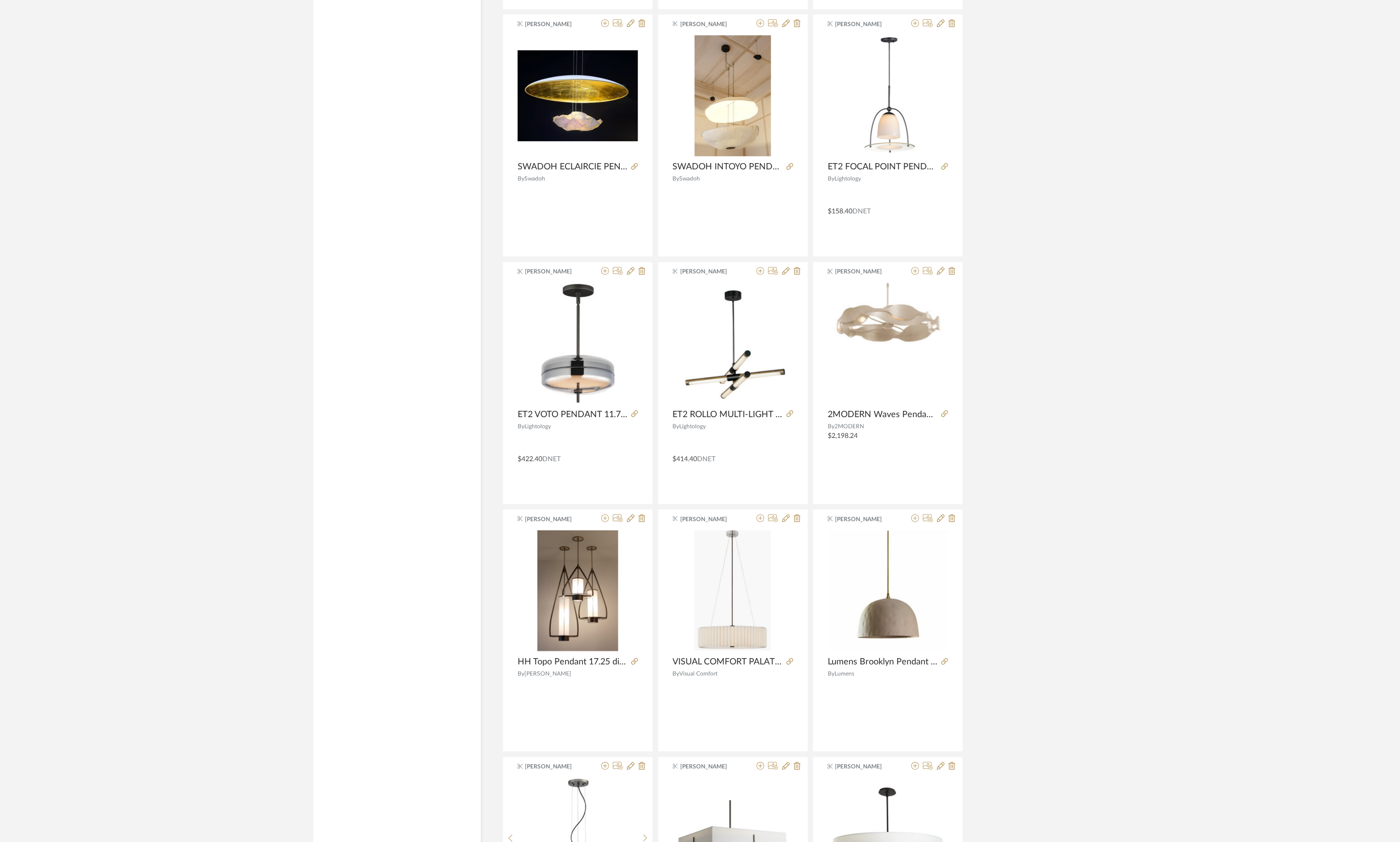
scroll to position [2458, 0]
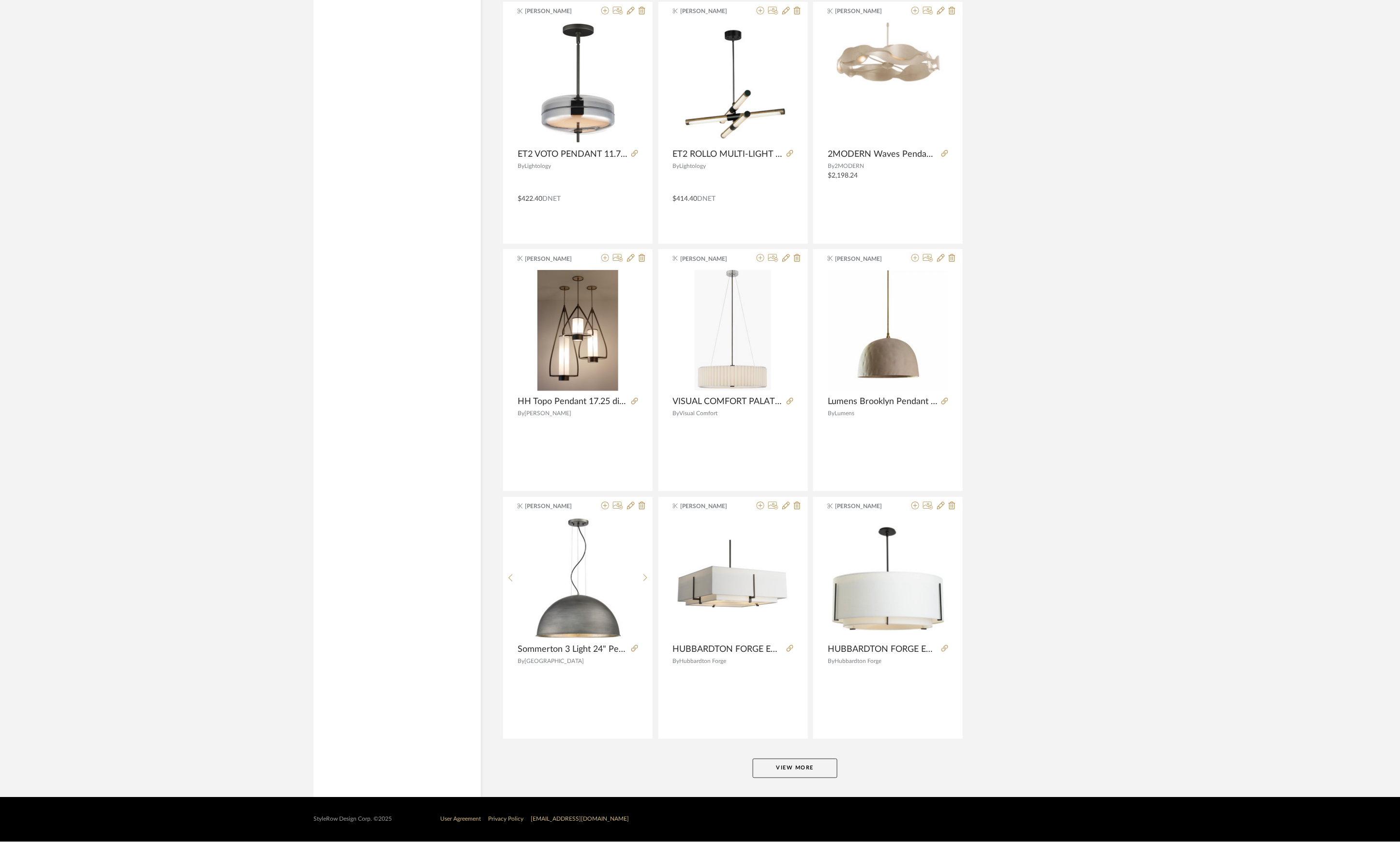
click at [801, 767] on button "View More" at bounding box center [795, 768] width 85 height 19
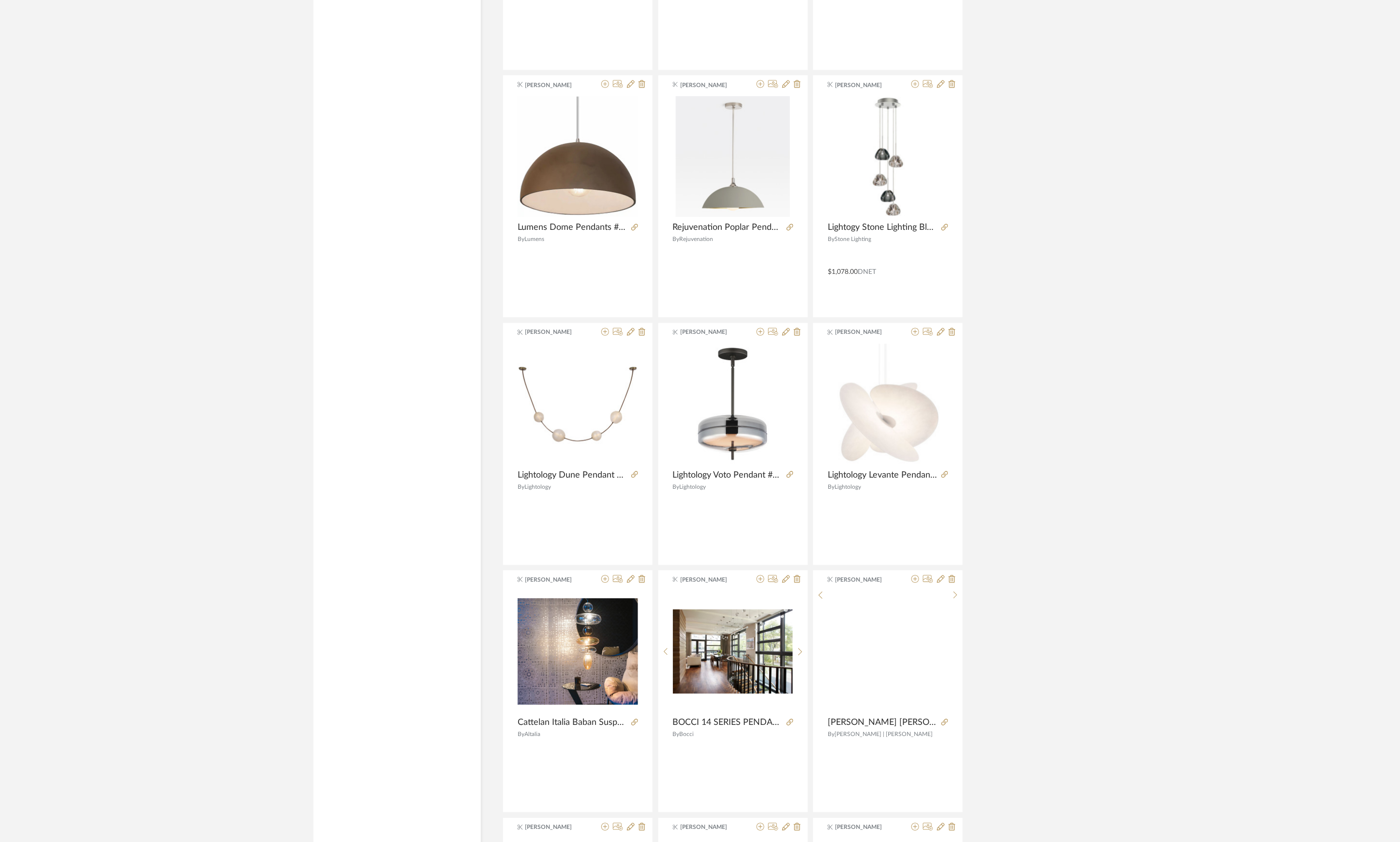
scroll to position [5433, 0]
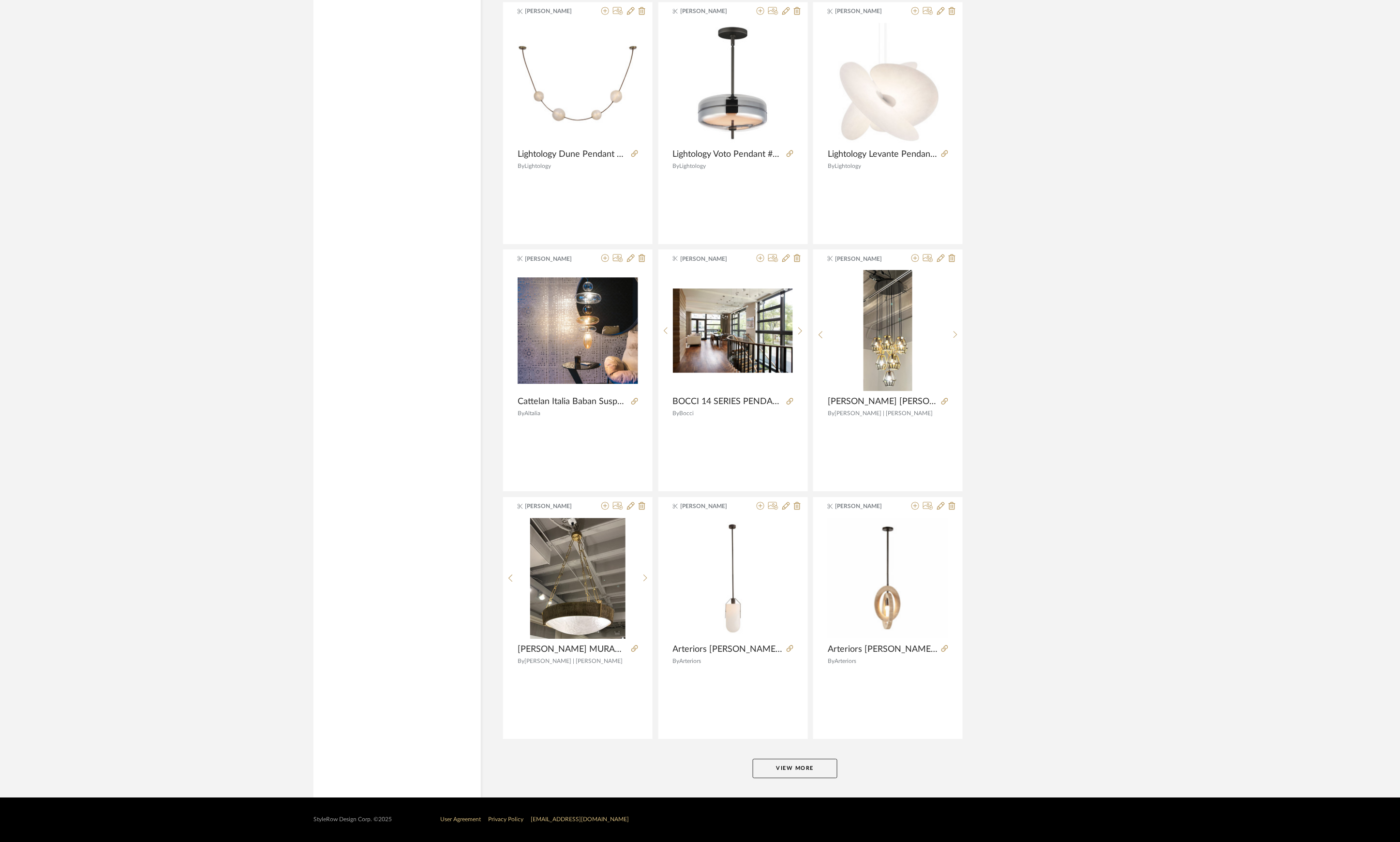
click at [781, 761] on button "View More" at bounding box center [795, 768] width 85 height 19
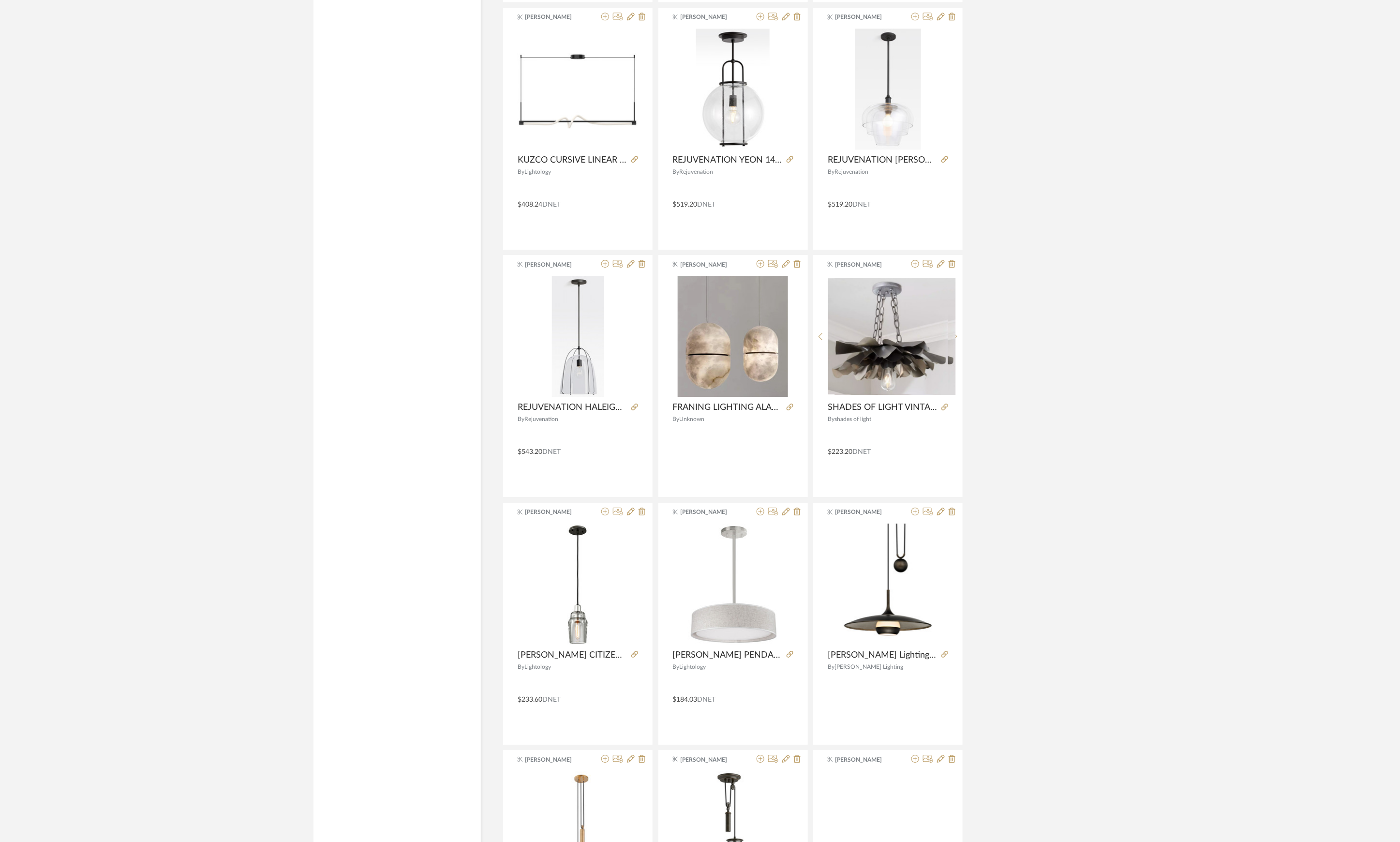
scroll to position [8347, 0]
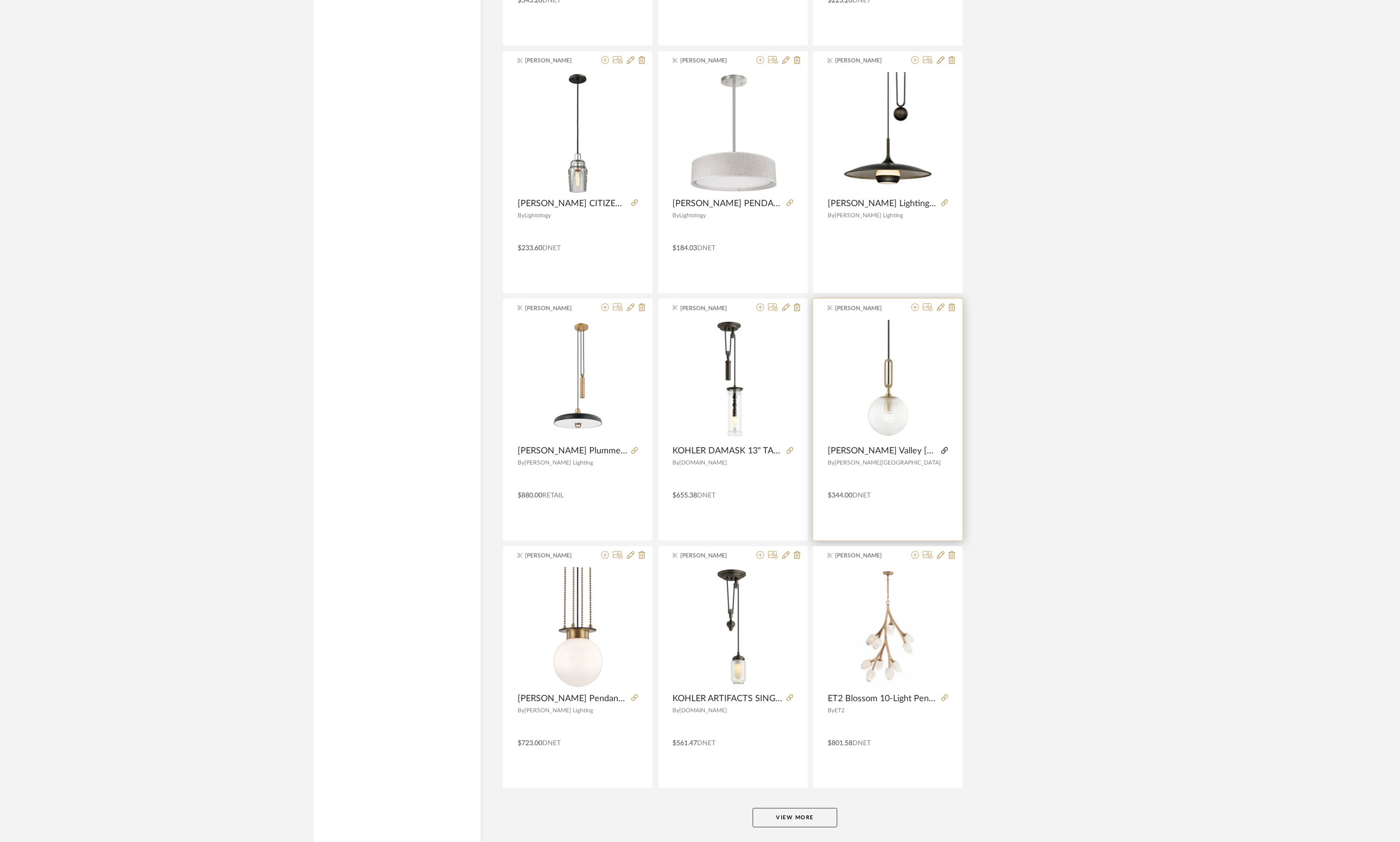
click at [942, 454] on icon at bounding box center [945, 450] width 7 height 7
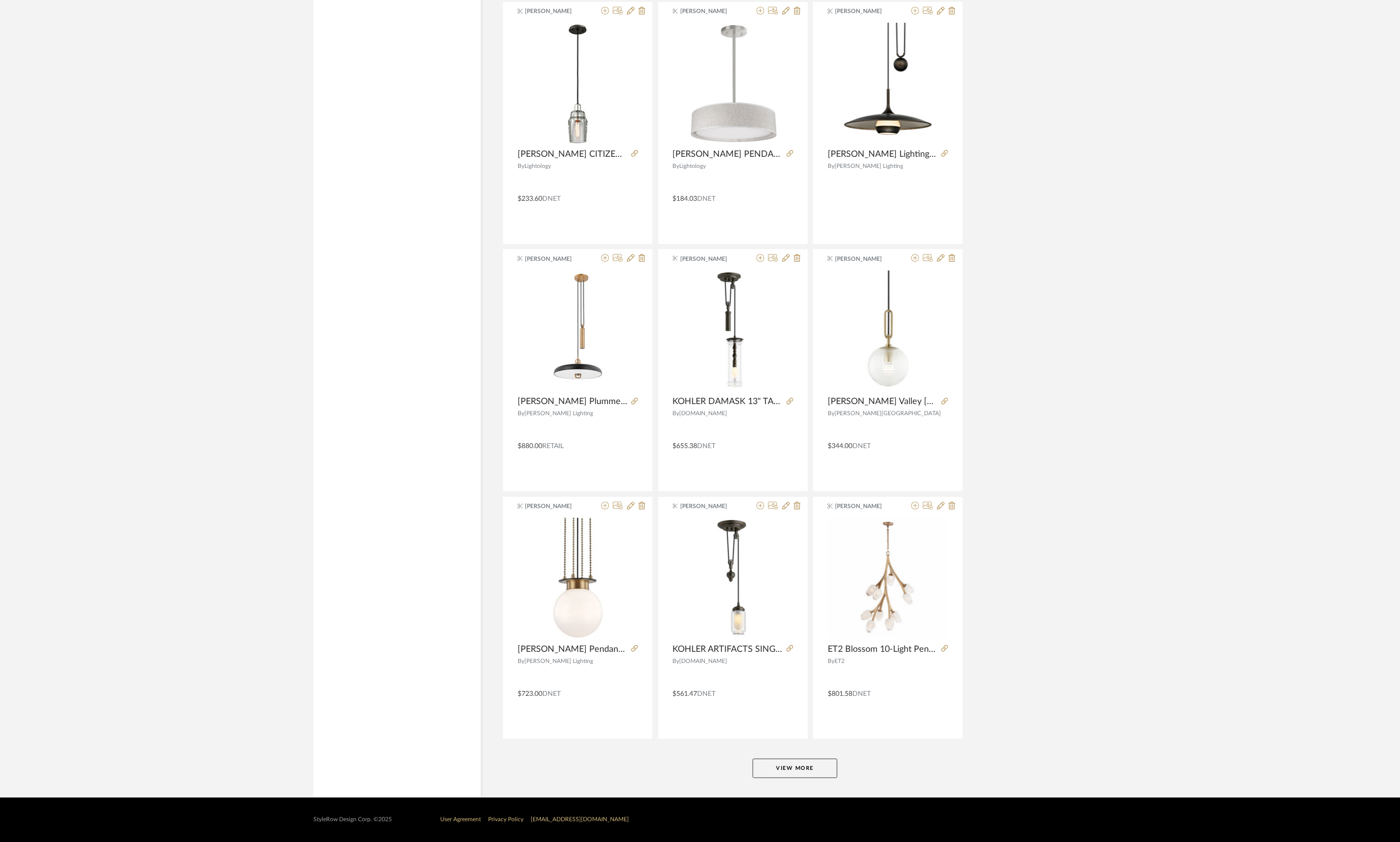
click at [798, 765] on button "View More" at bounding box center [795, 768] width 85 height 19
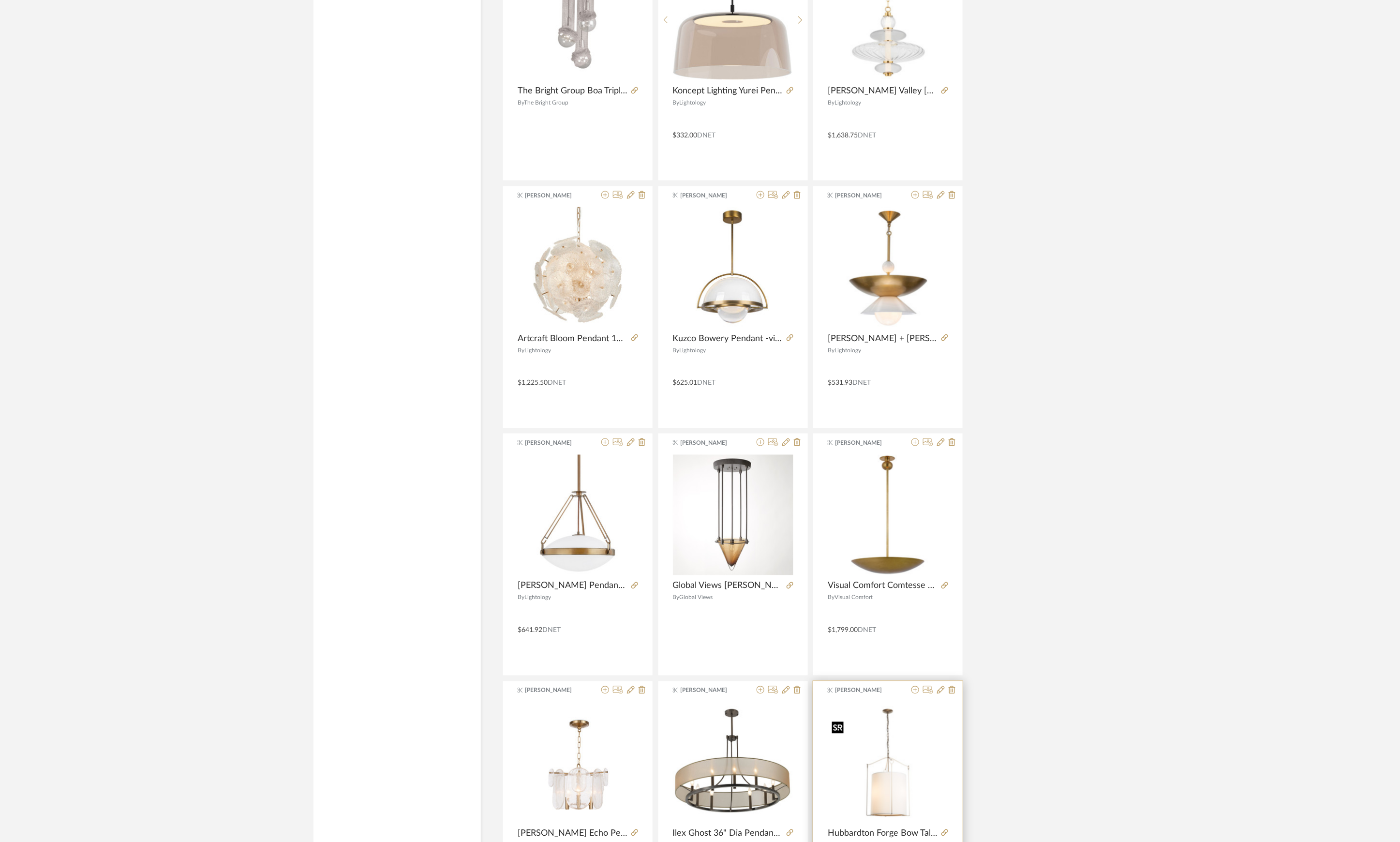
scroll to position [11383, 0]
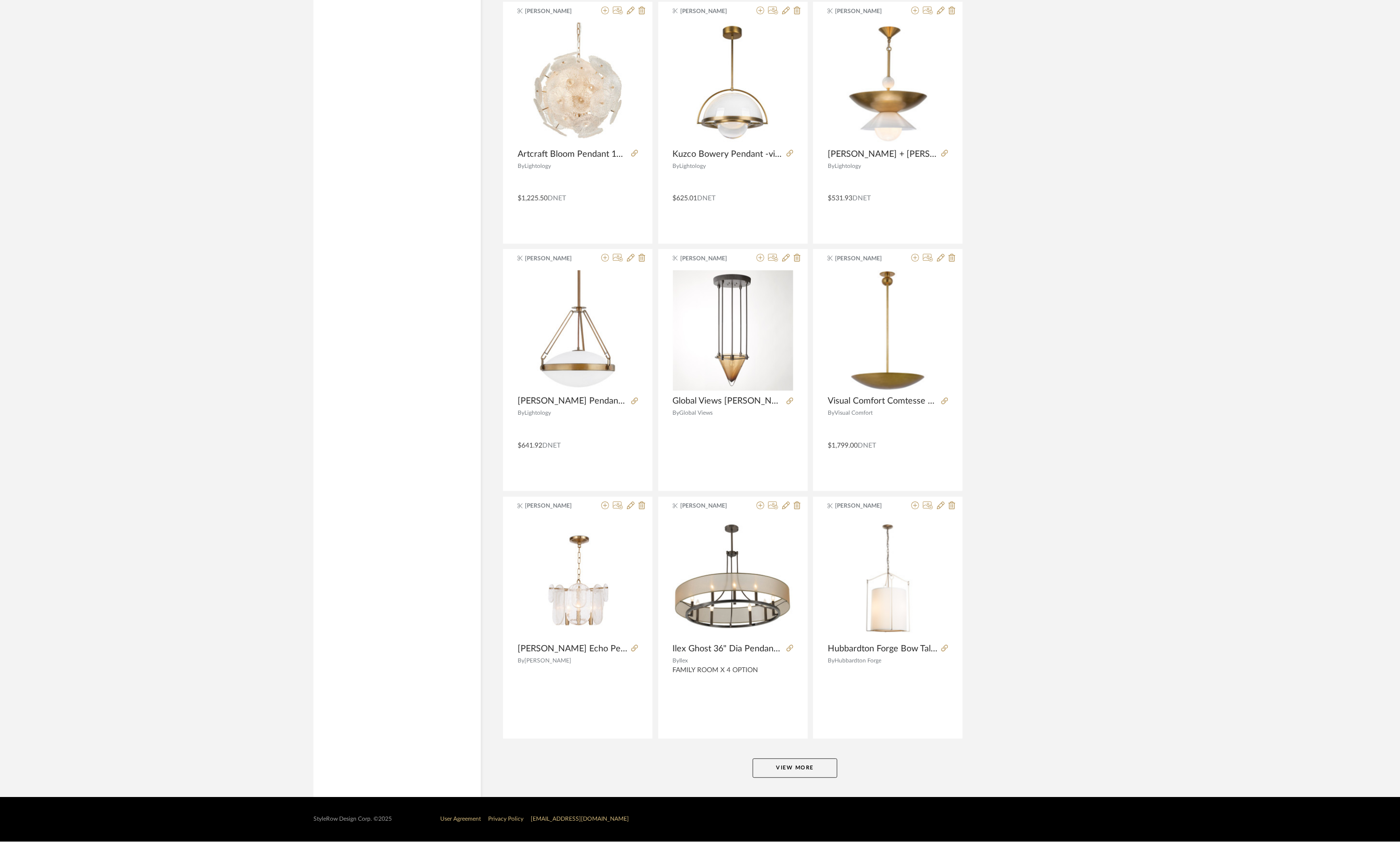
click at [776, 765] on button "View More" at bounding box center [795, 768] width 85 height 19
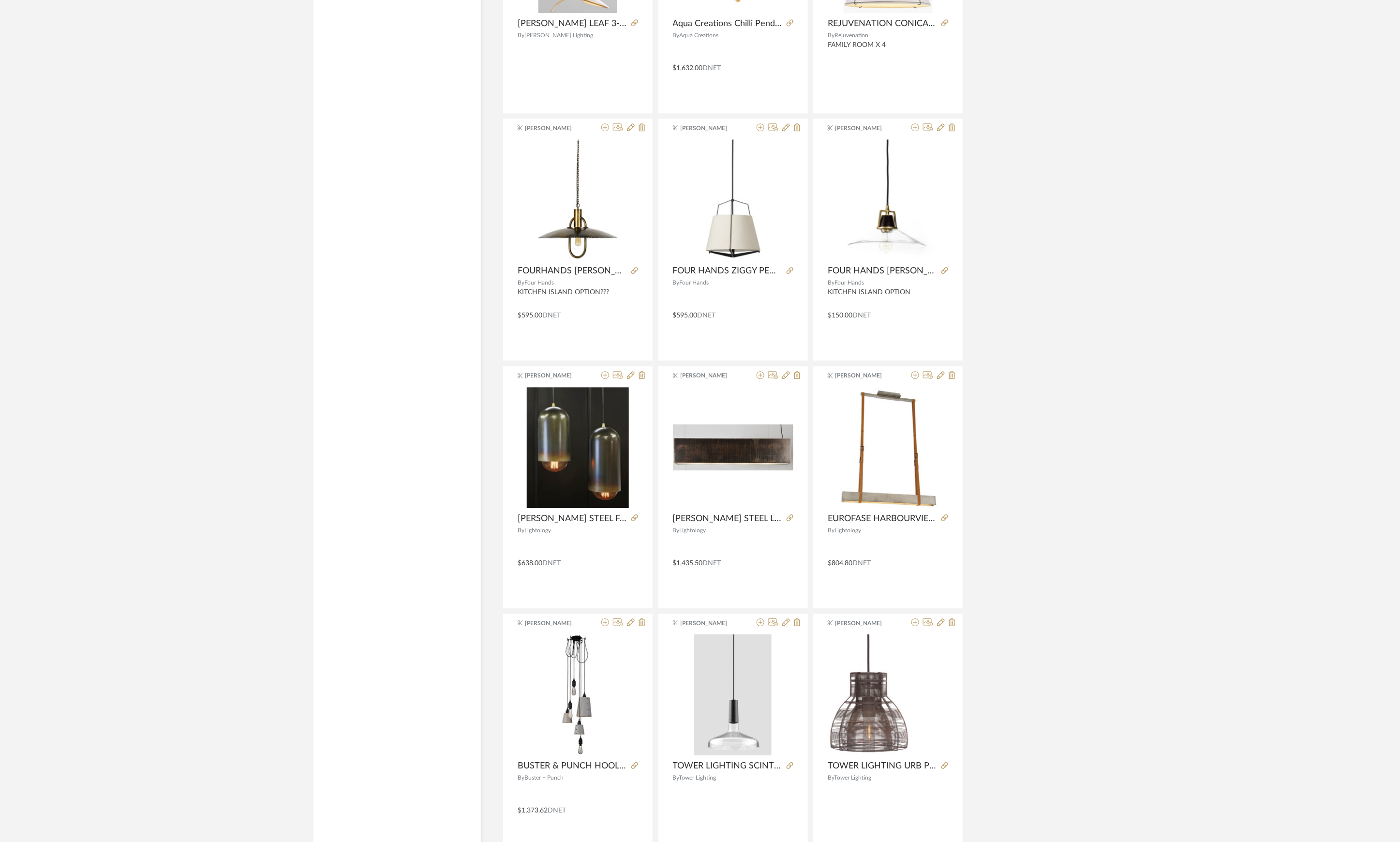
scroll to position [14357, 0]
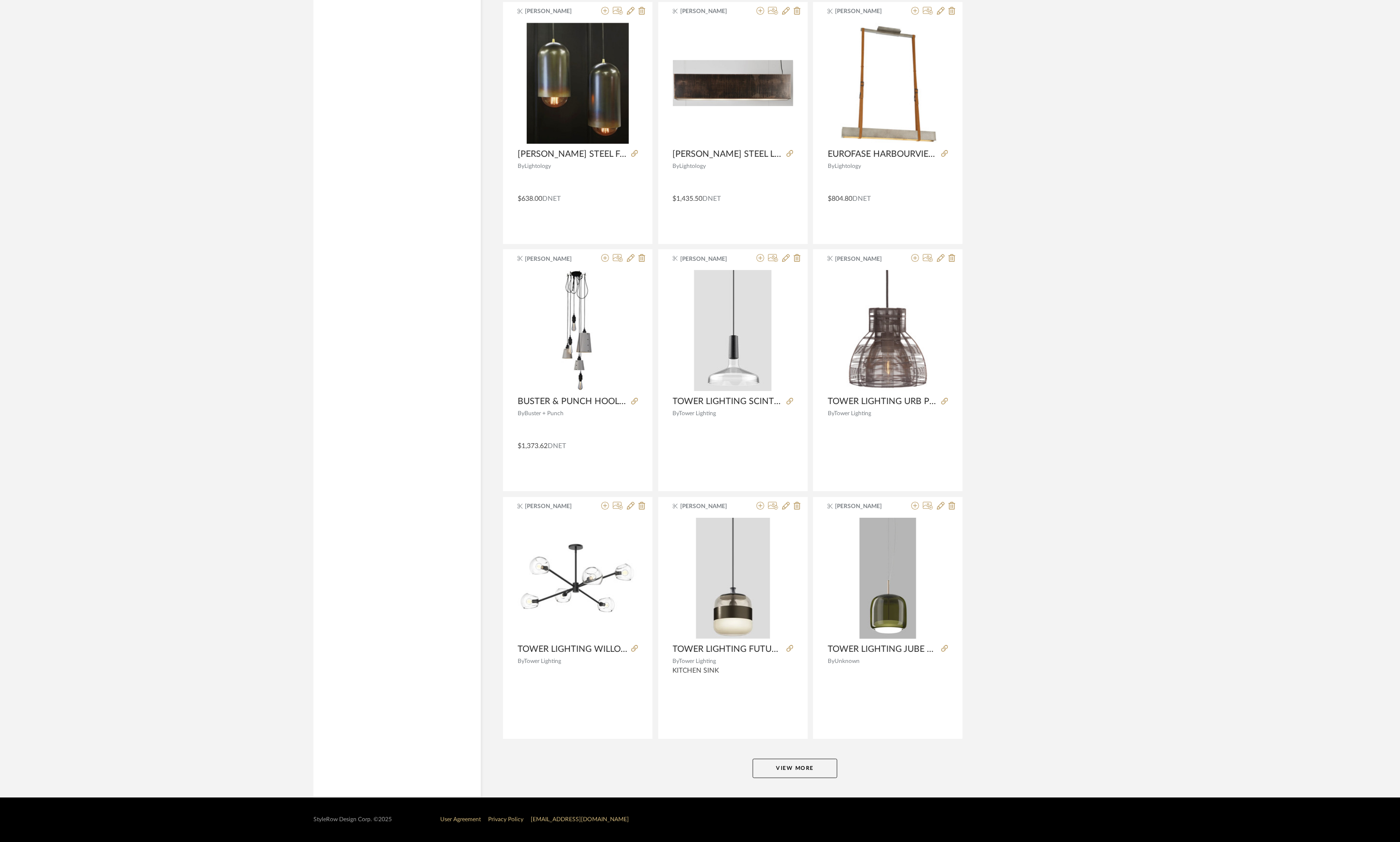
click at [779, 773] on button "View More" at bounding box center [795, 768] width 85 height 19
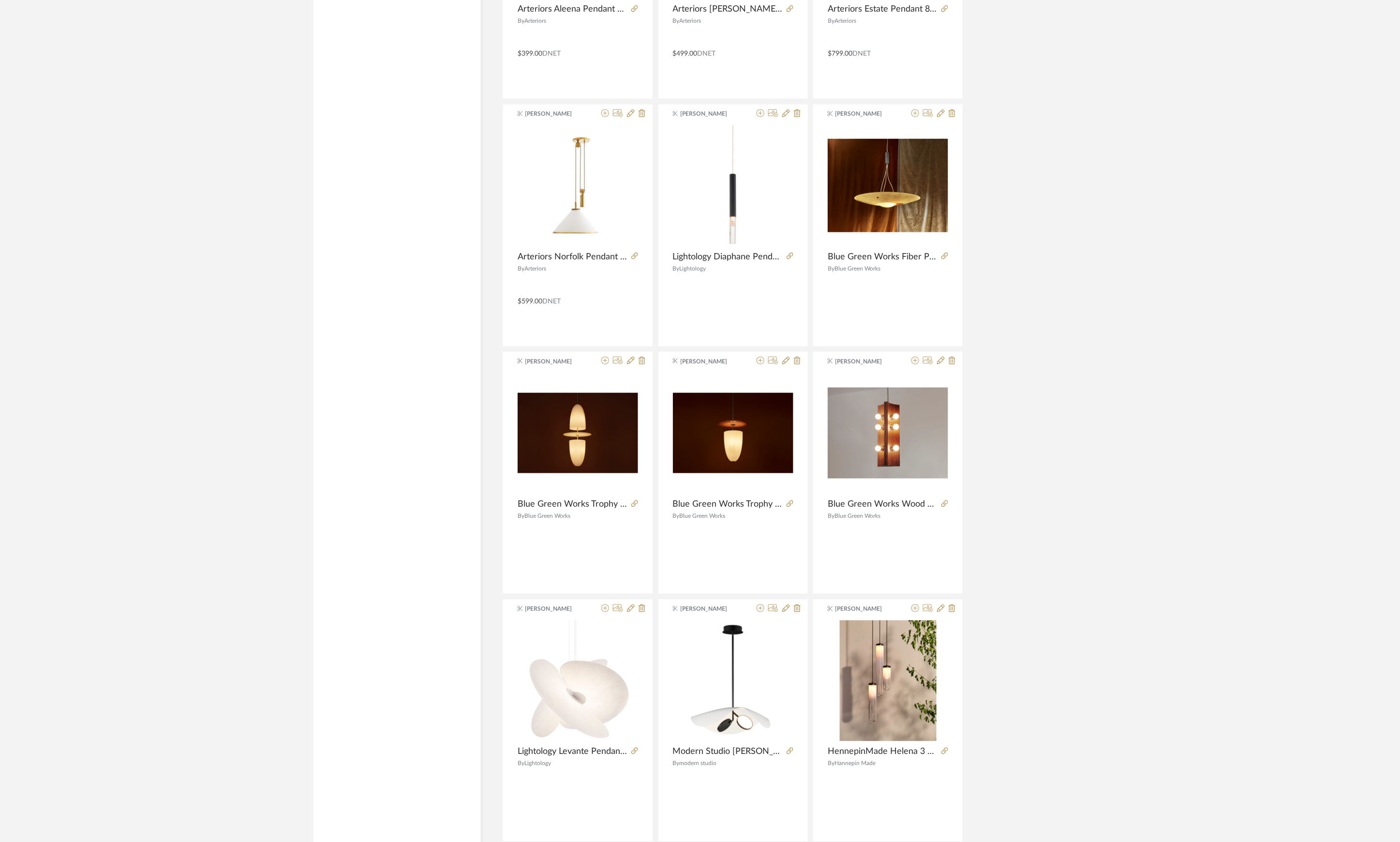
scroll to position [17332, 0]
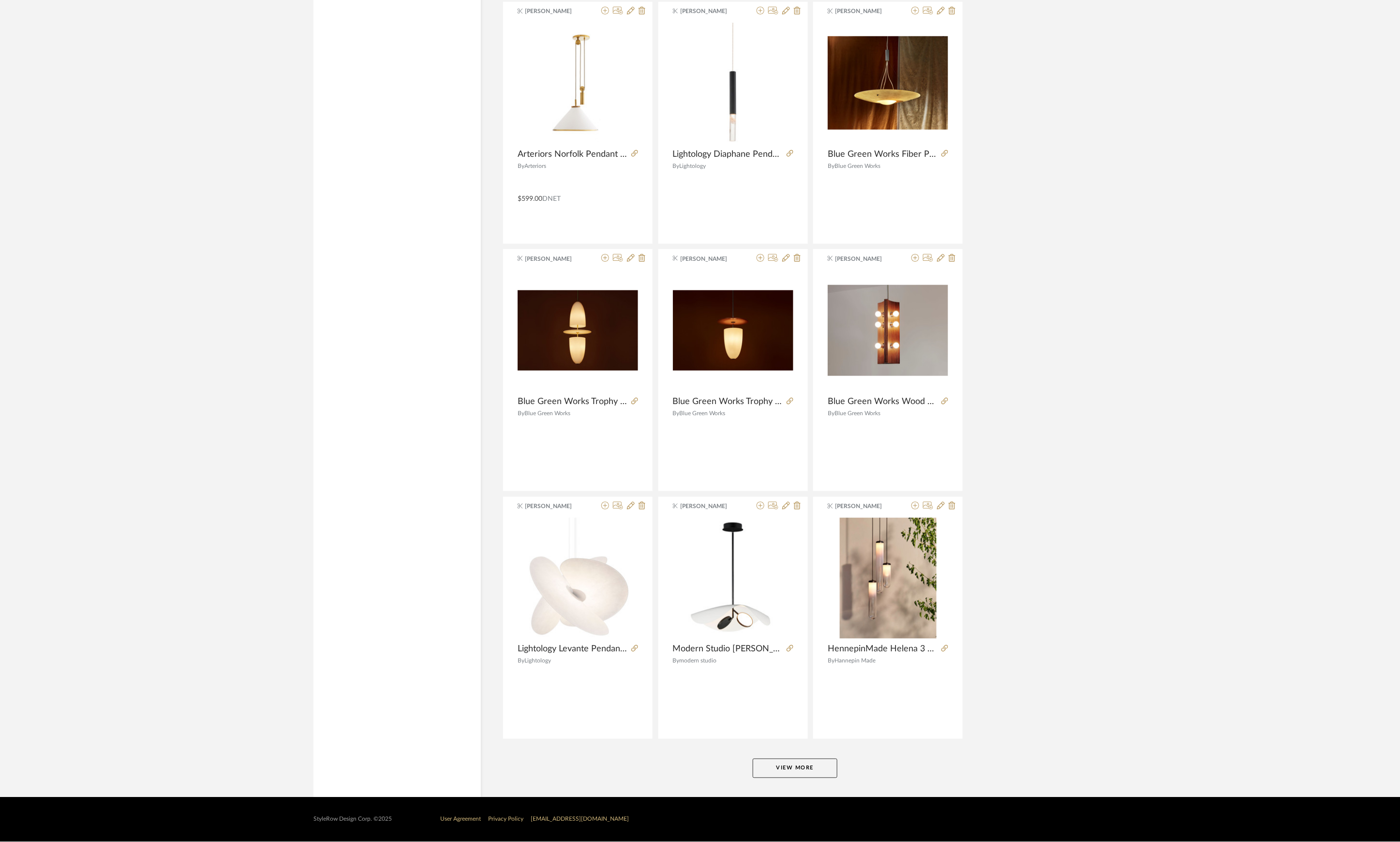
click at [812, 775] on button "View More" at bounding box center [795, 768] width 85 height 19
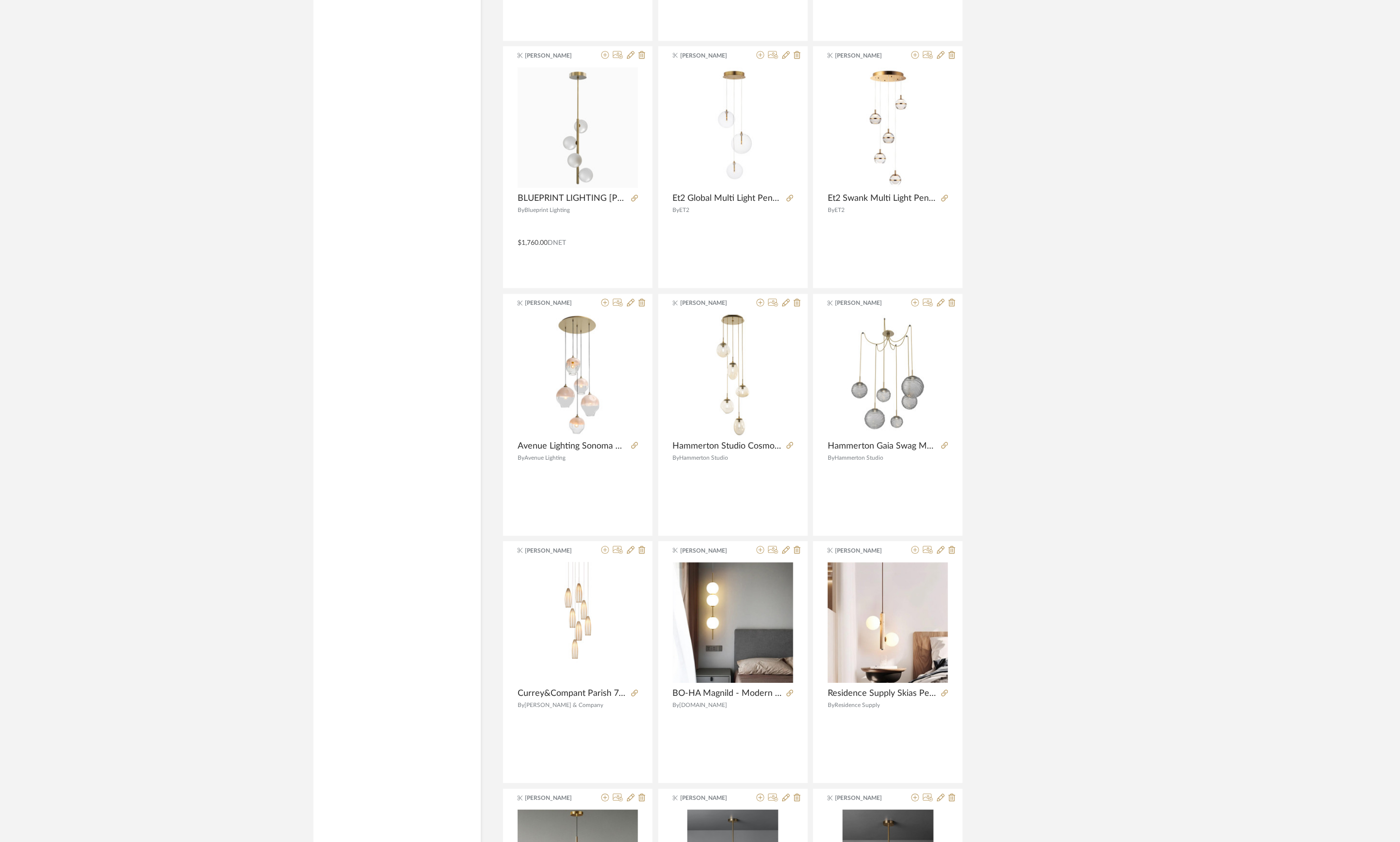
scroll to position [20306, 0]
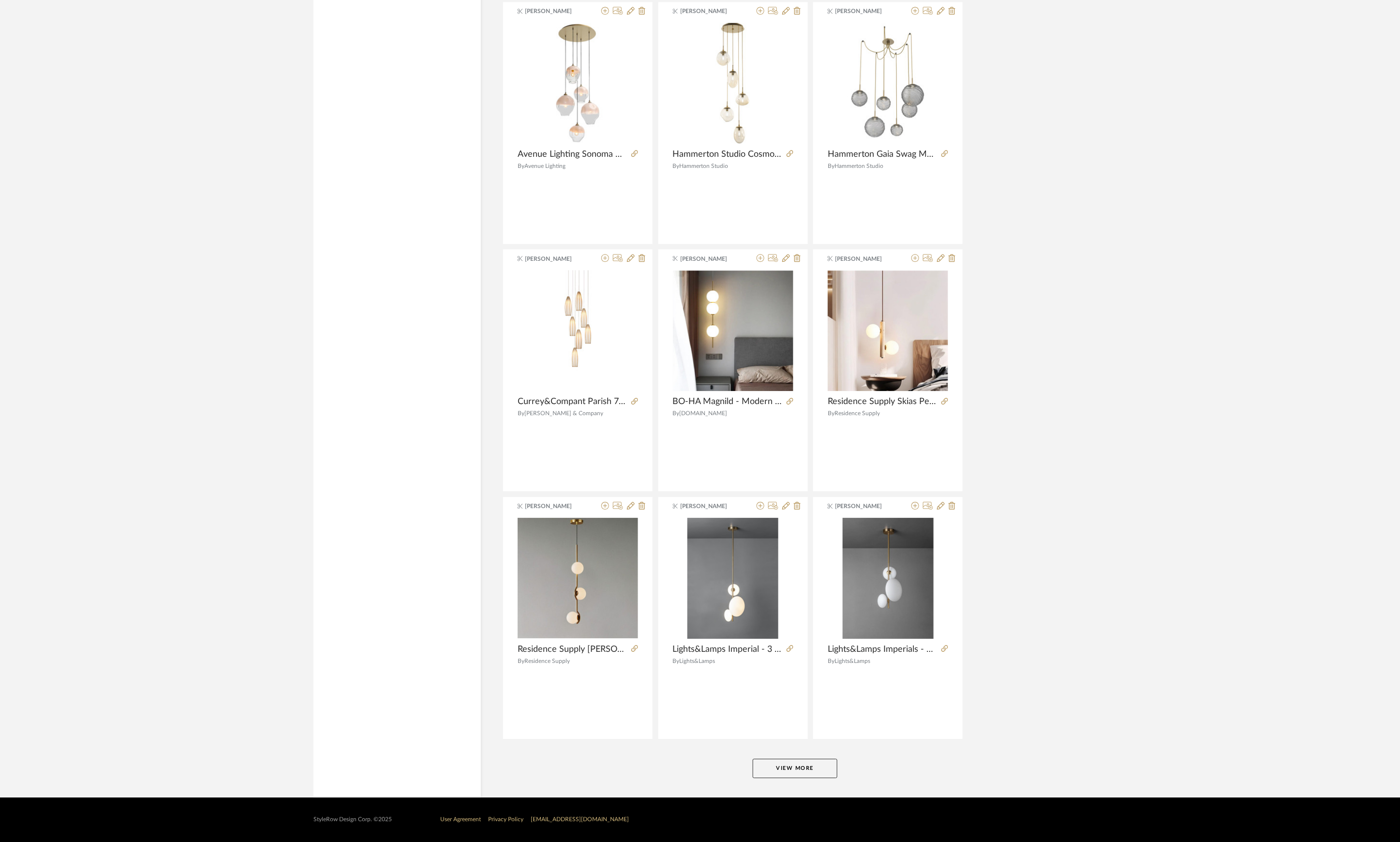
click at [813, 767] on button "View More" at bounding box center [795, 768] width 85 height 19
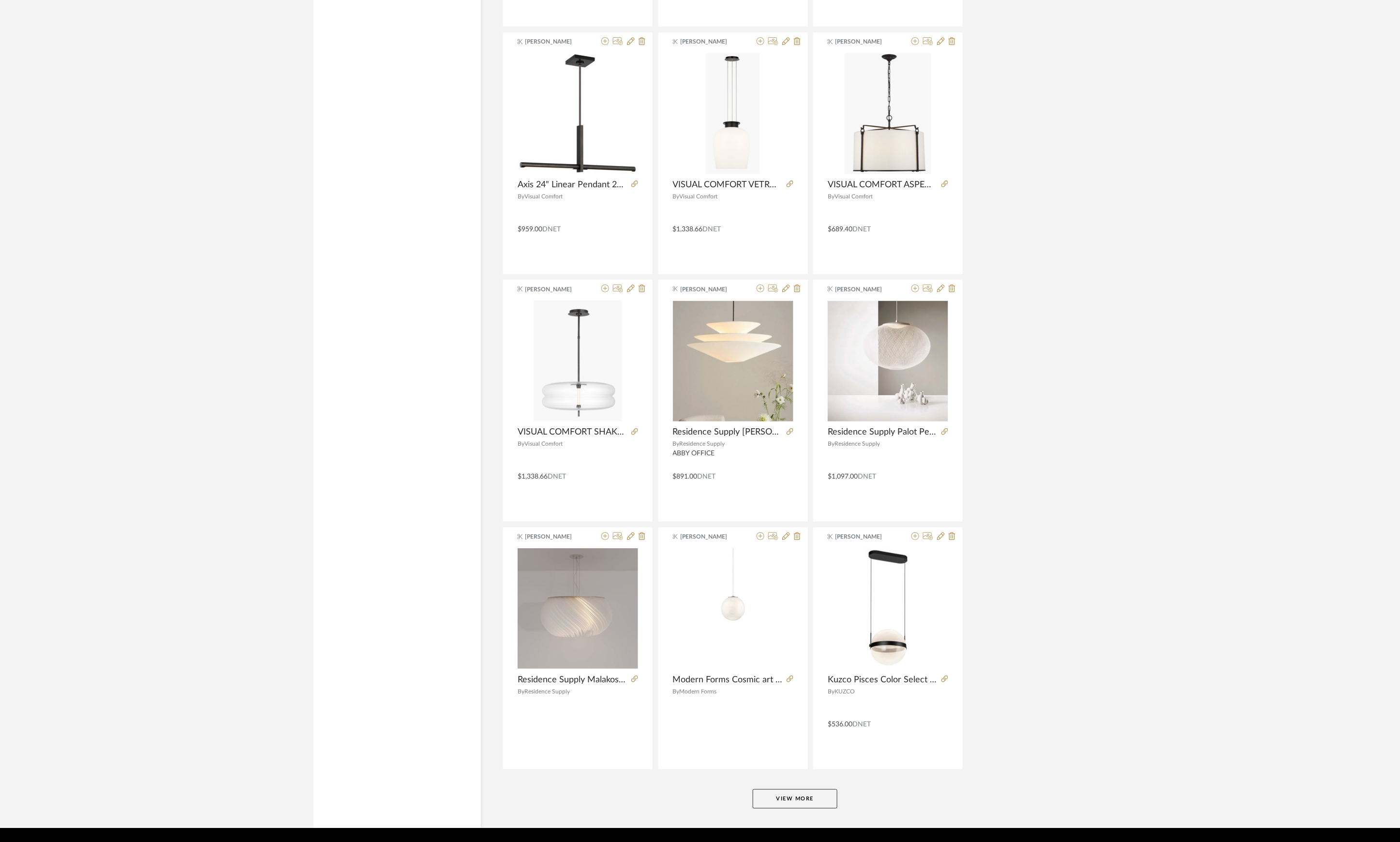
scroll to position [23282, 0]
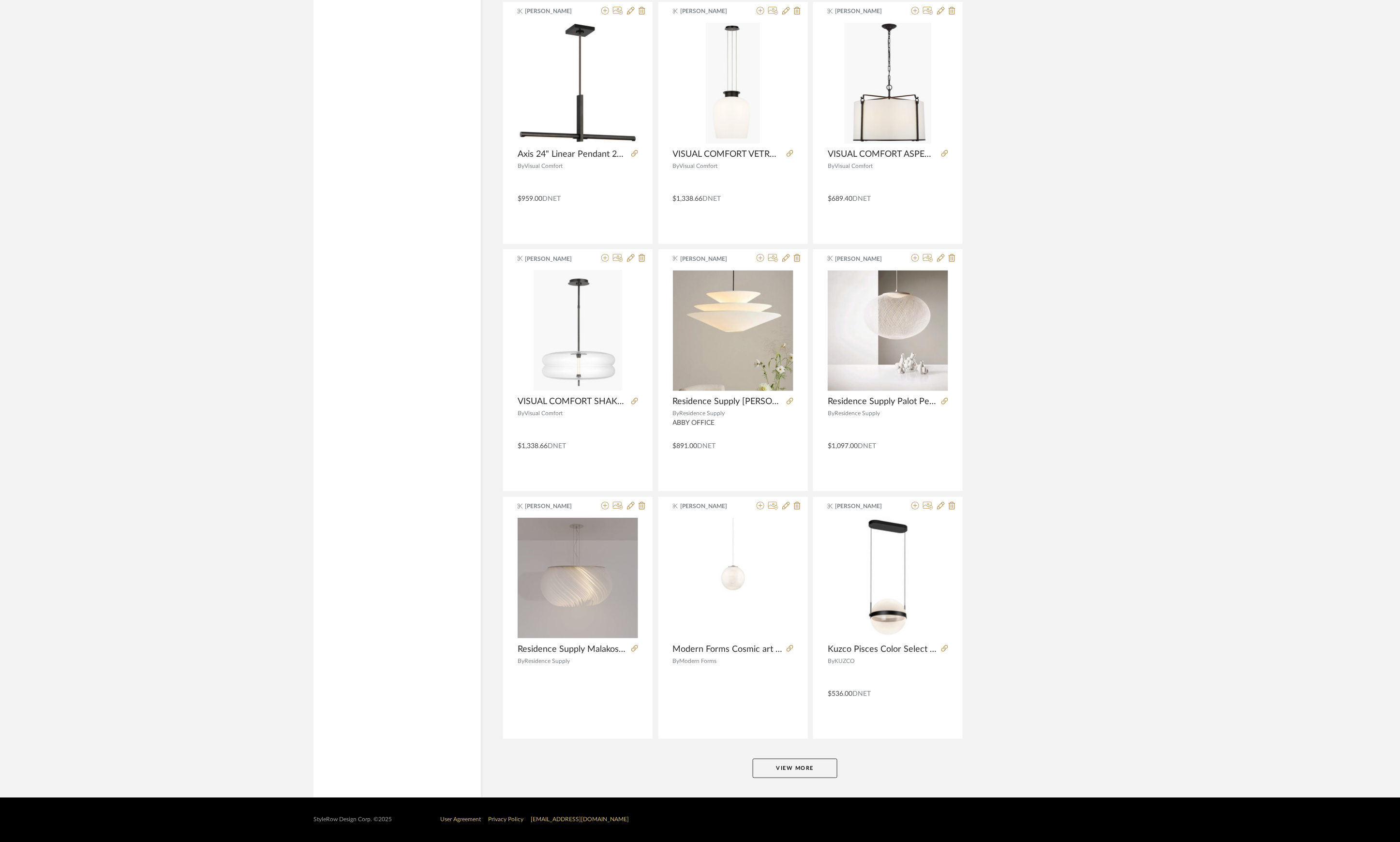
click at [815, 767] on button "View More" at bounding box center [795, 768] width 85 height 19
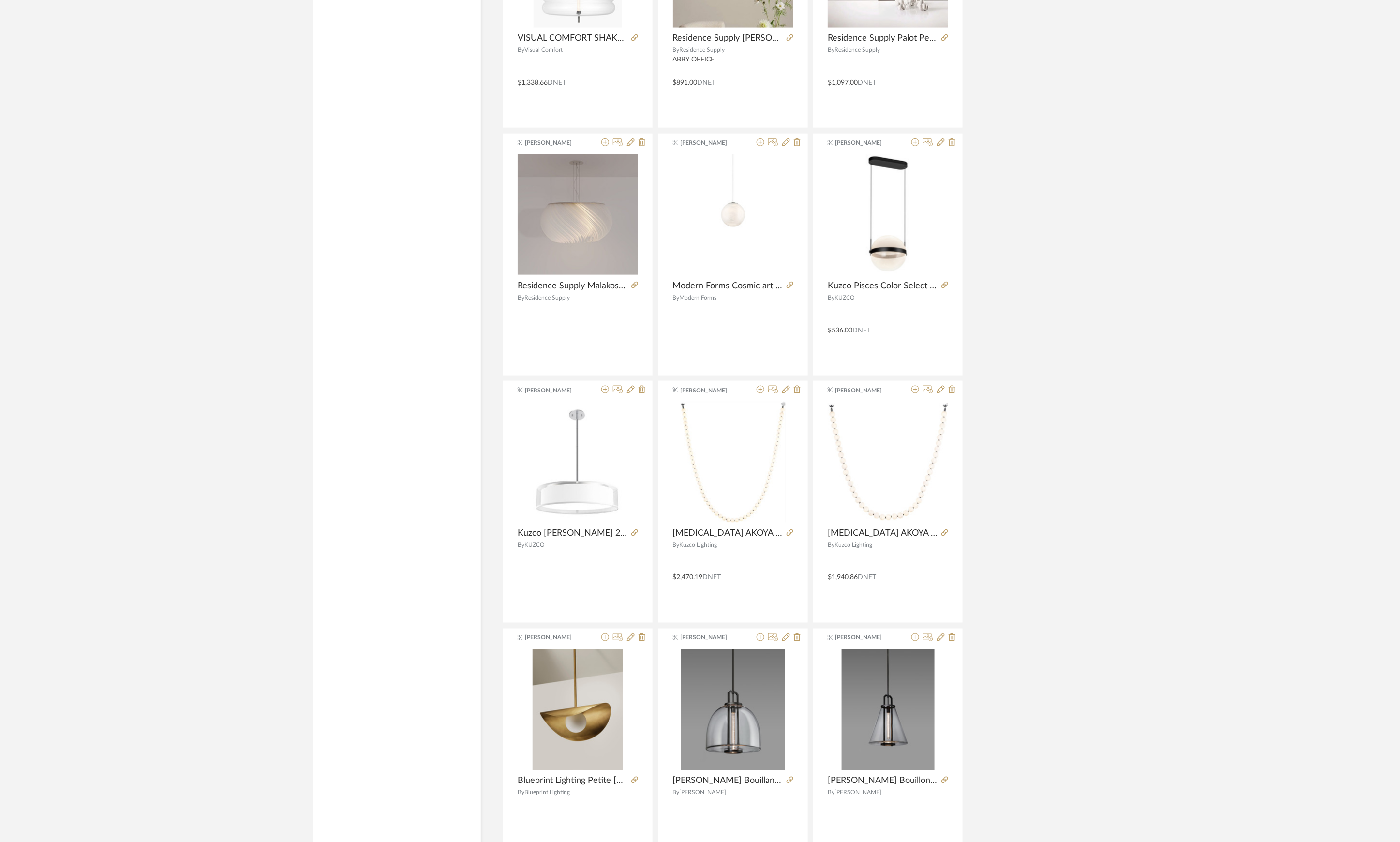
scroll to position [24065, 0]
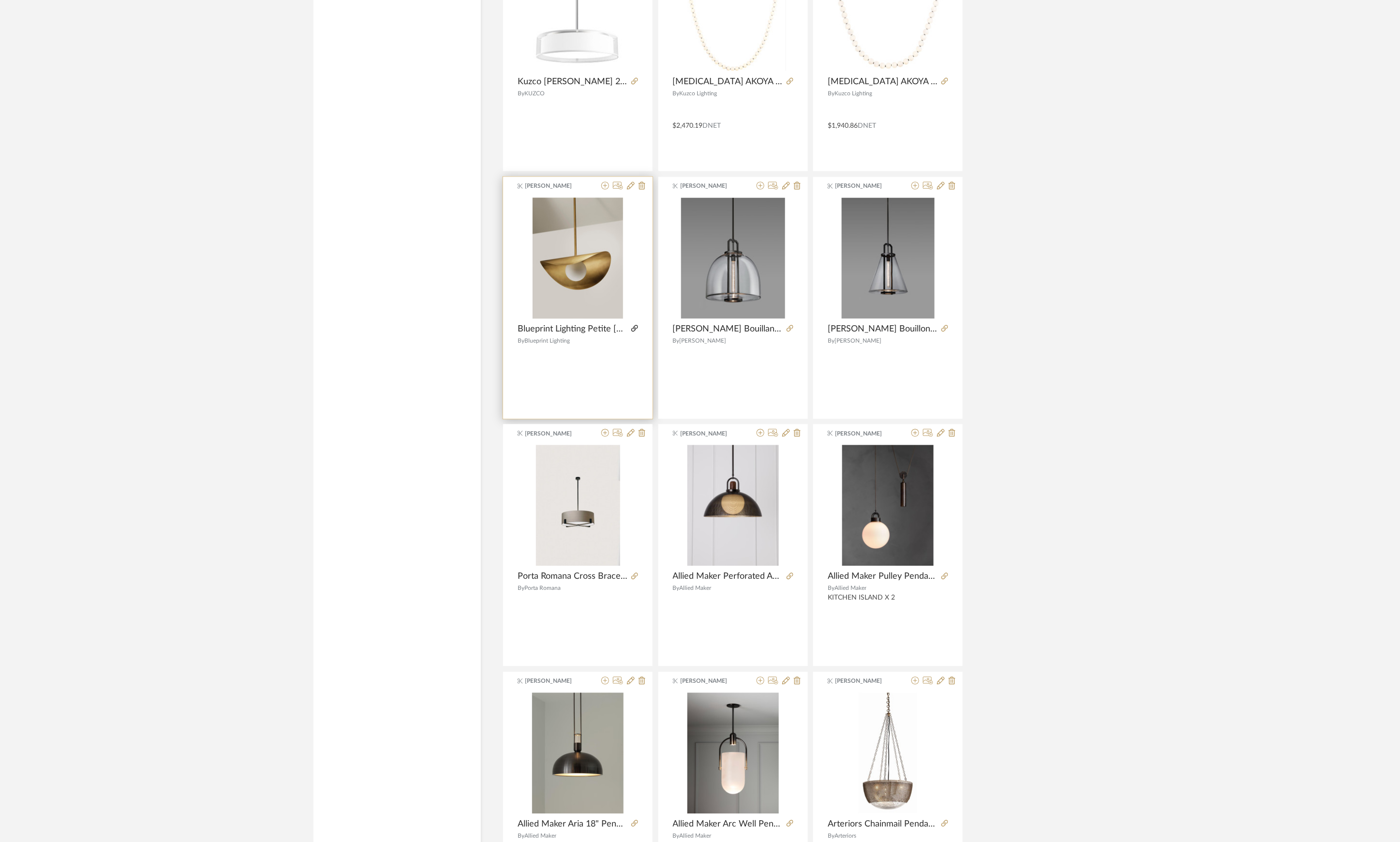
click at [635, 332] on icon at bounding box center [635, 328] width 7 height 7
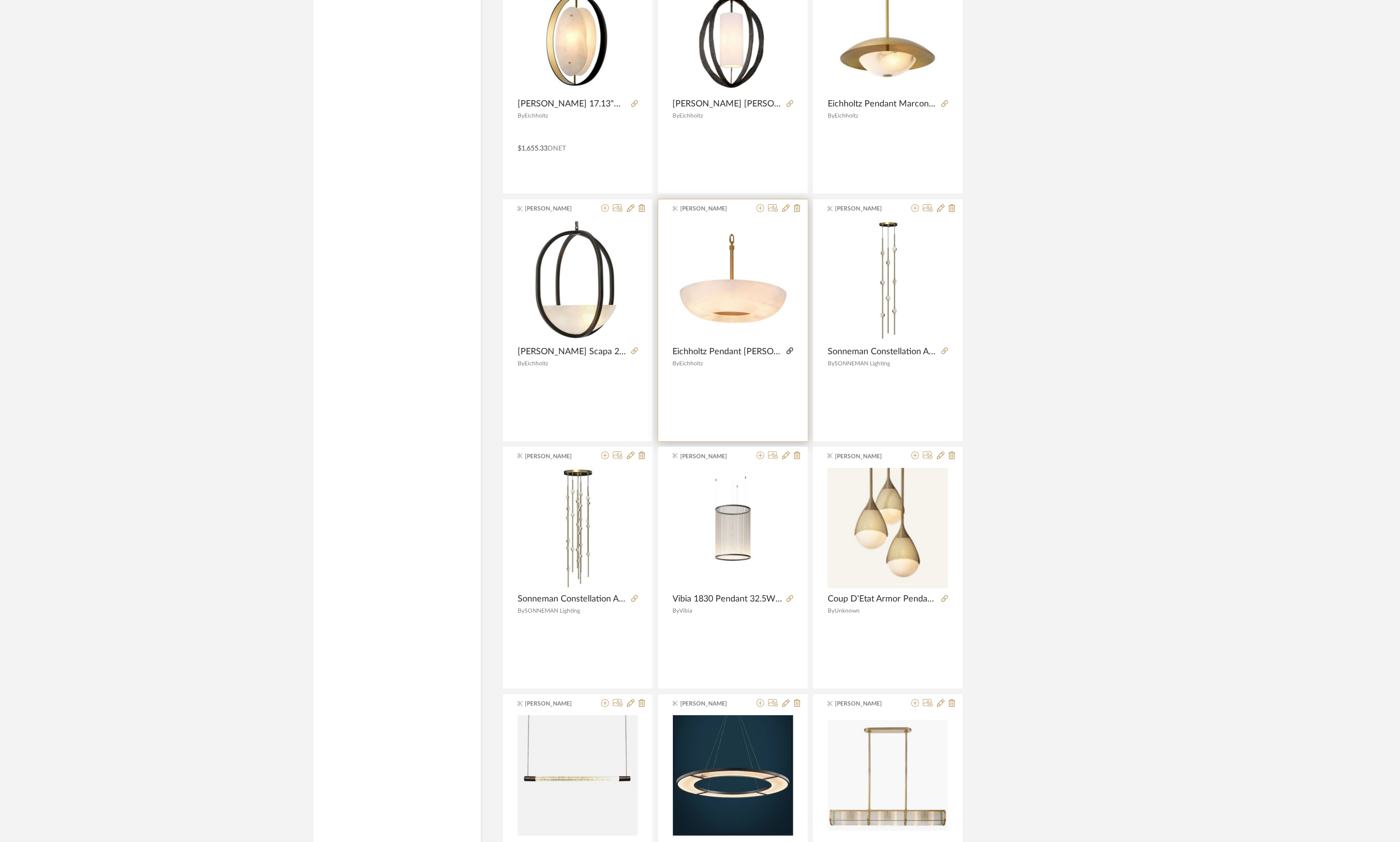
scroll to position [24970, 0]
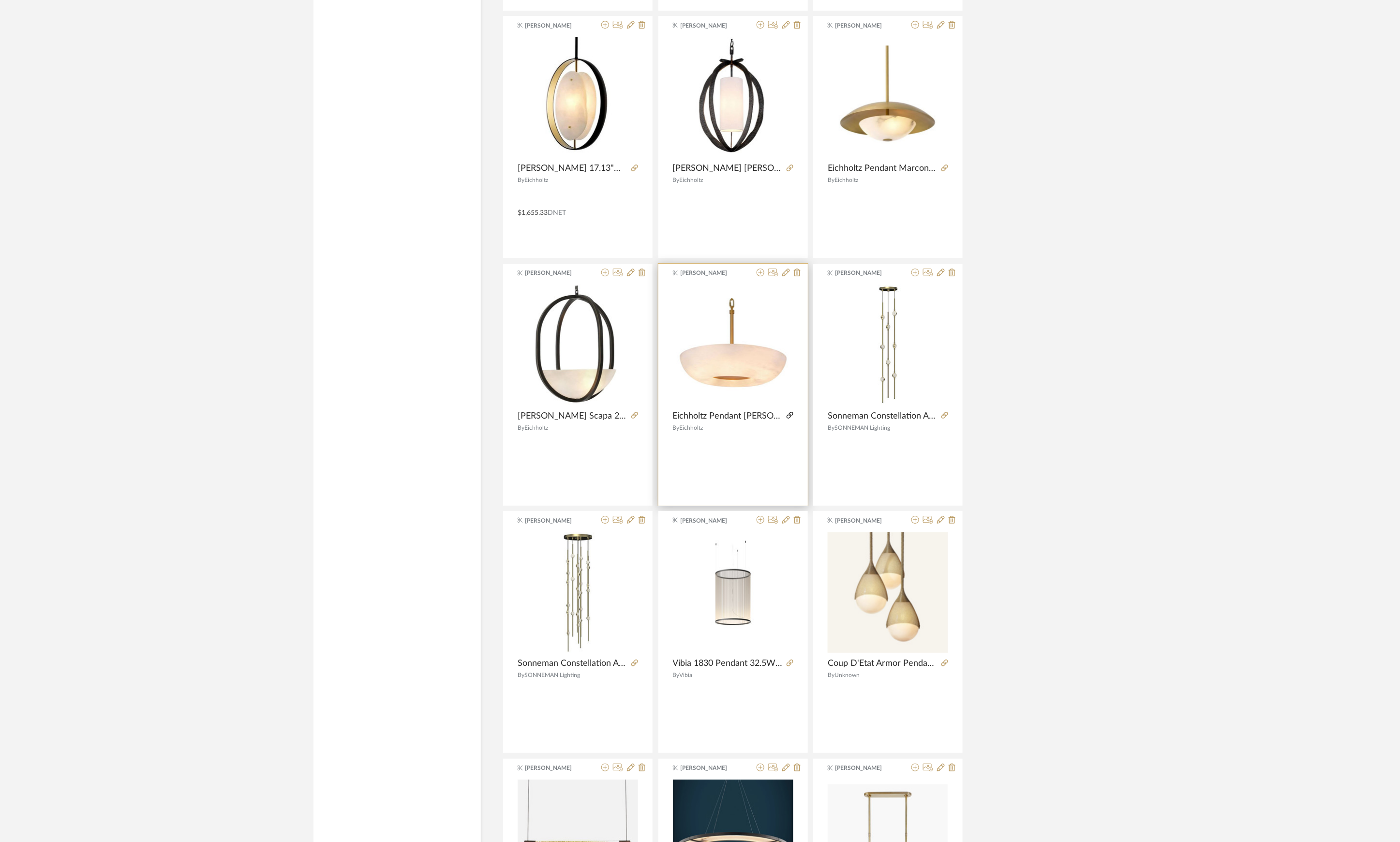
click at [790, 419] on icon at bounding box center [790, 415] width 7 height 7
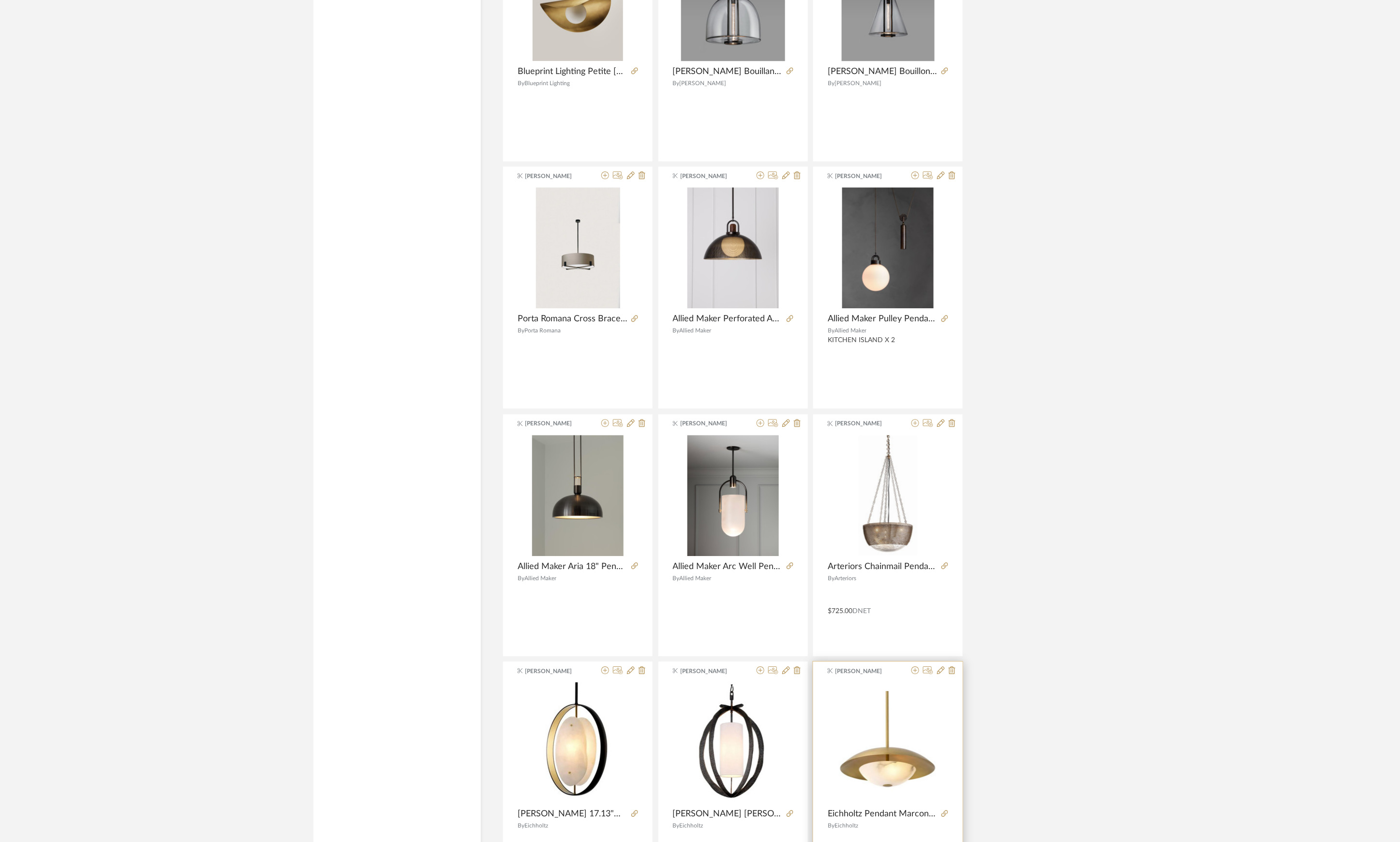
scroll to position [24065, 0]
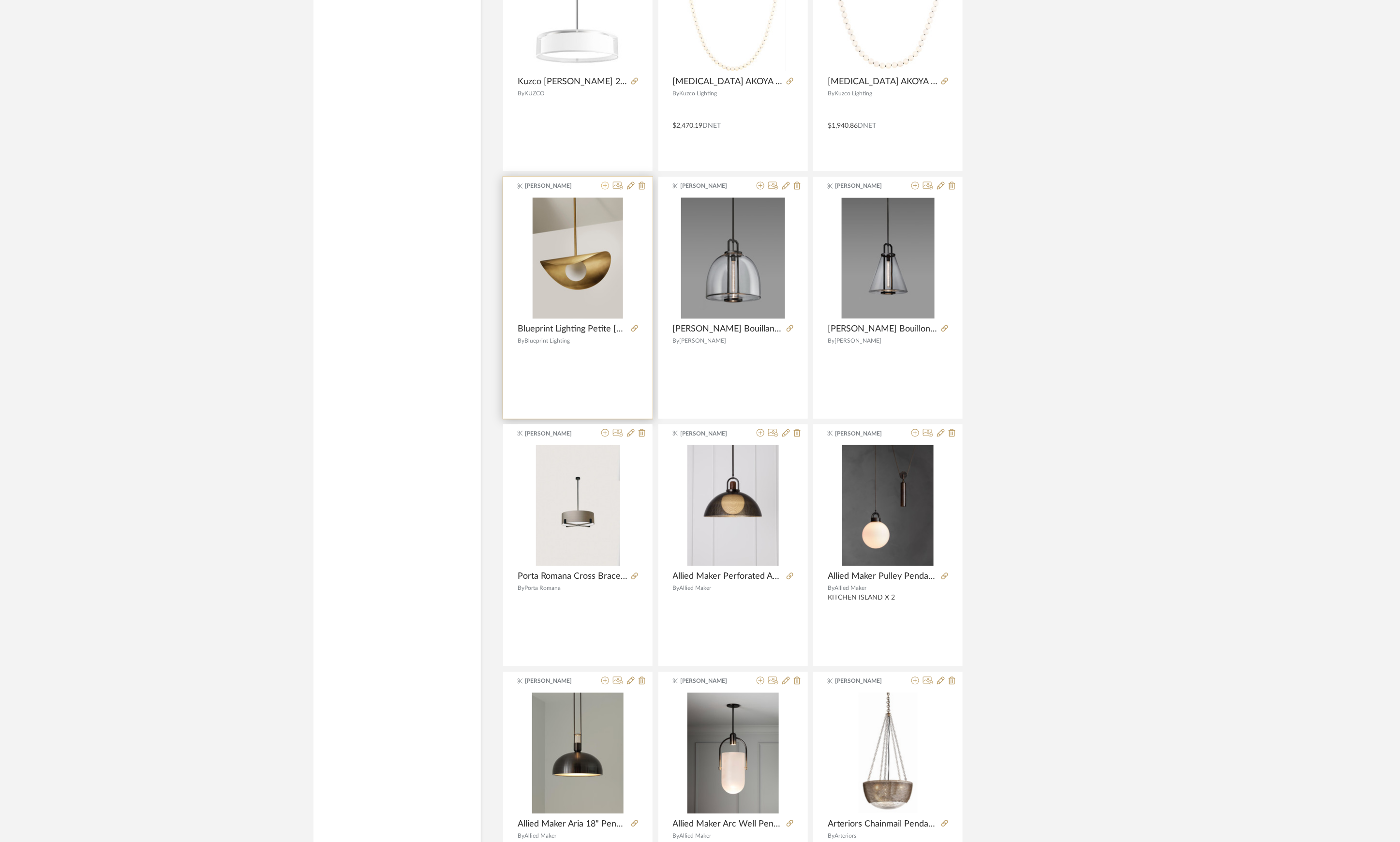
click at [602, 190] on icon at bounding box center [605, 186] width 8 height 8
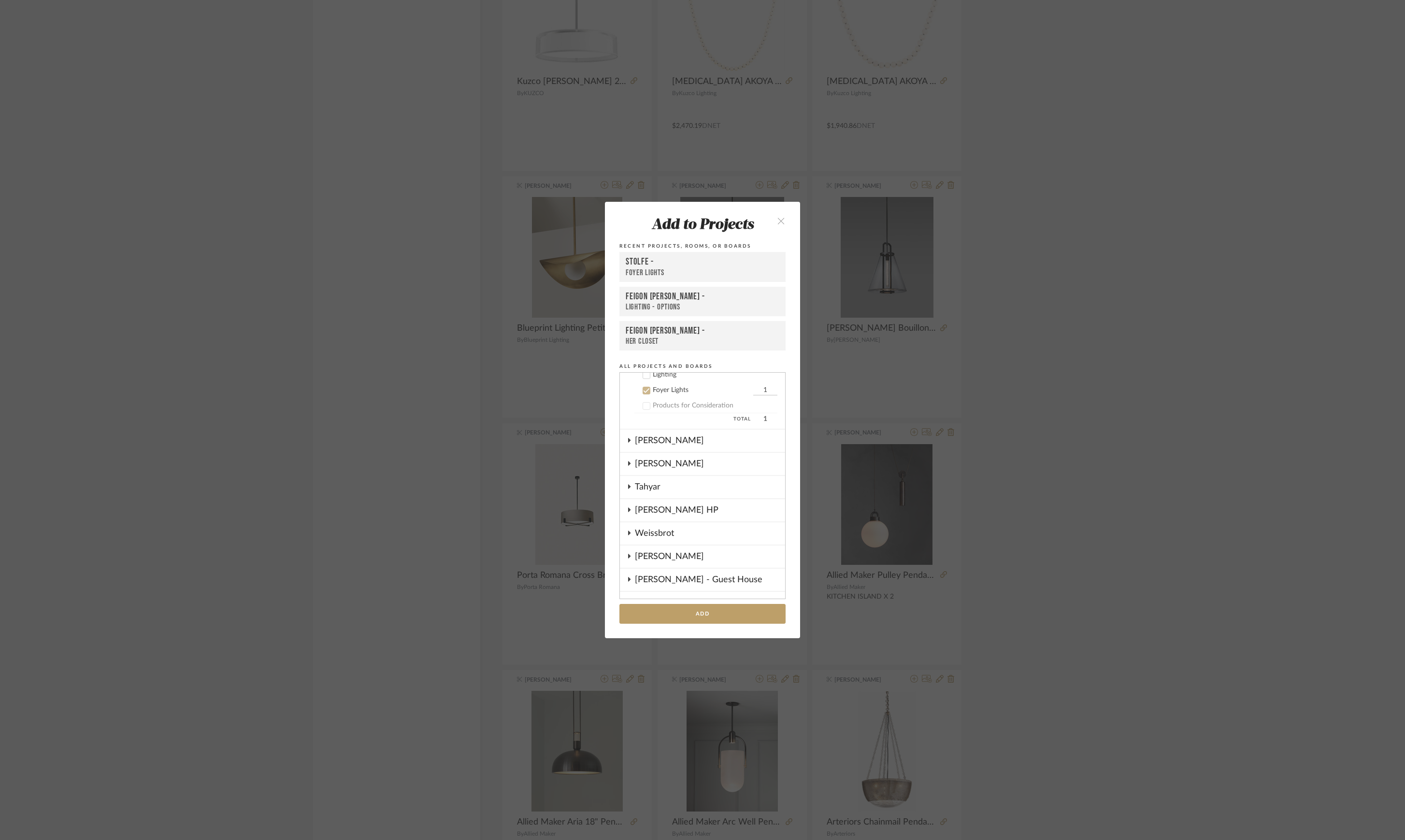
scroll to position [708, 0]
click at [729, 607] on button "Add" at bounding box center [703, 614] width 166 height 20
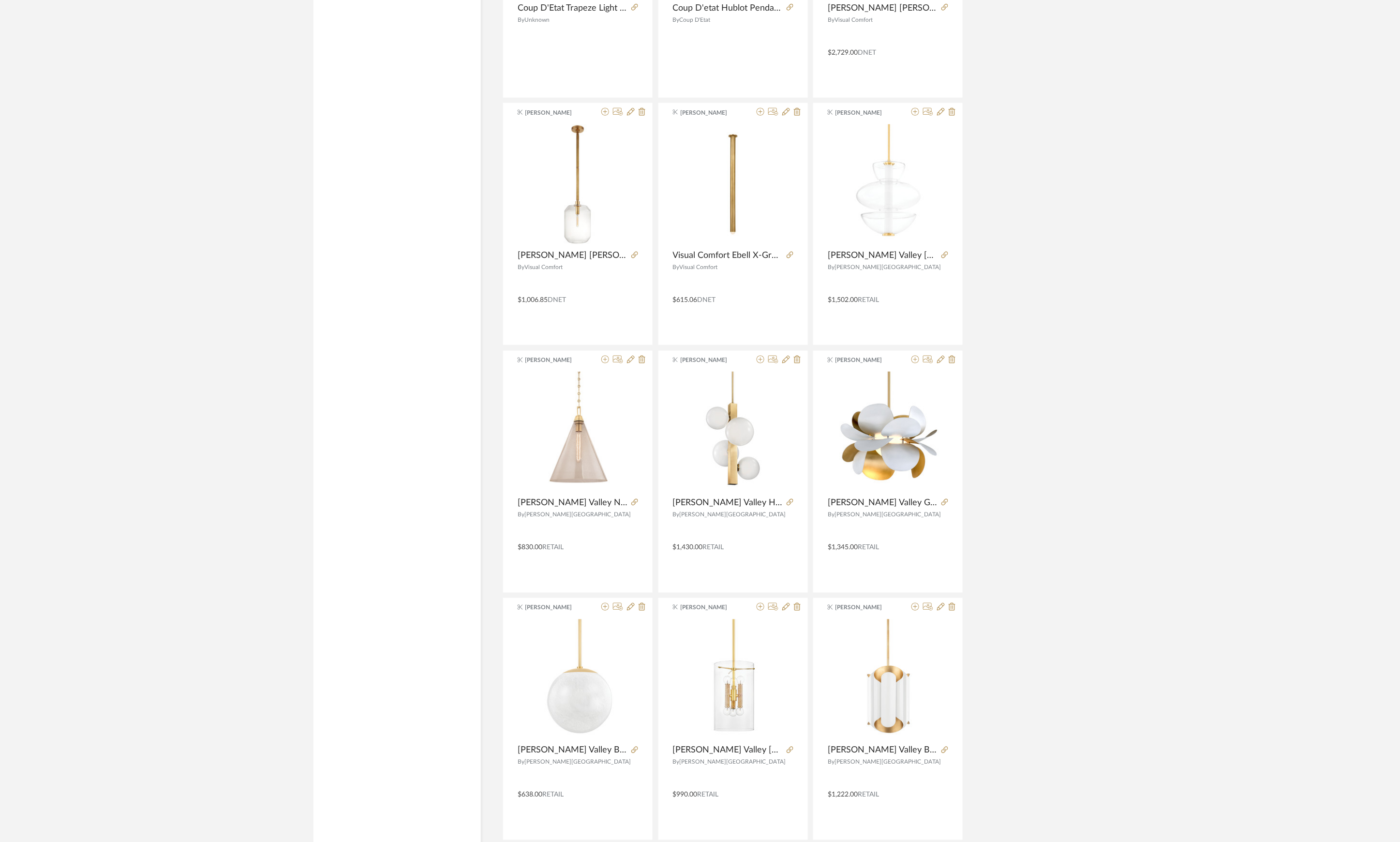
scroll to position [26256, 0]
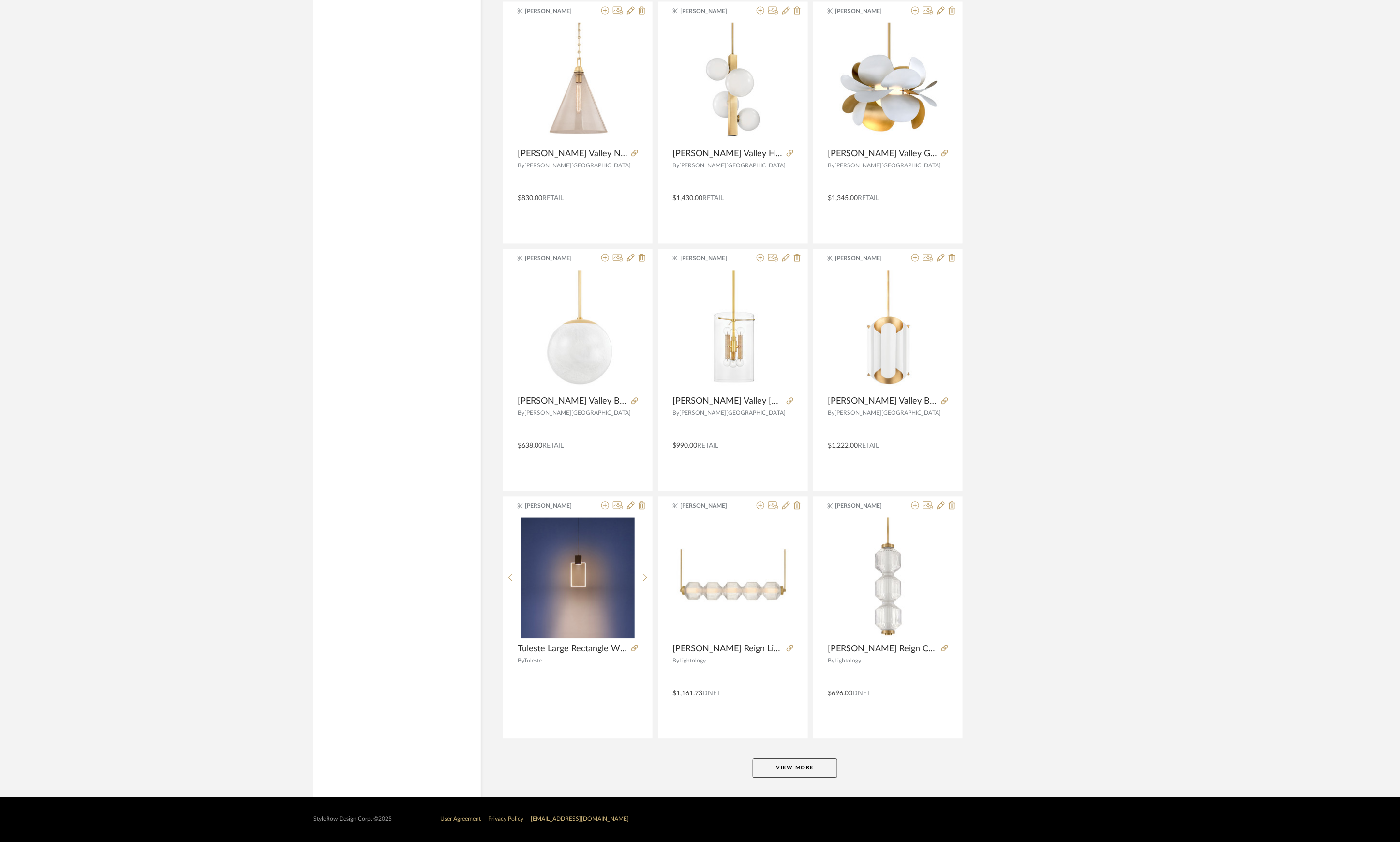
click at [788, 763] on button "View More" at bounding box center [795, 768] width 85 height 19
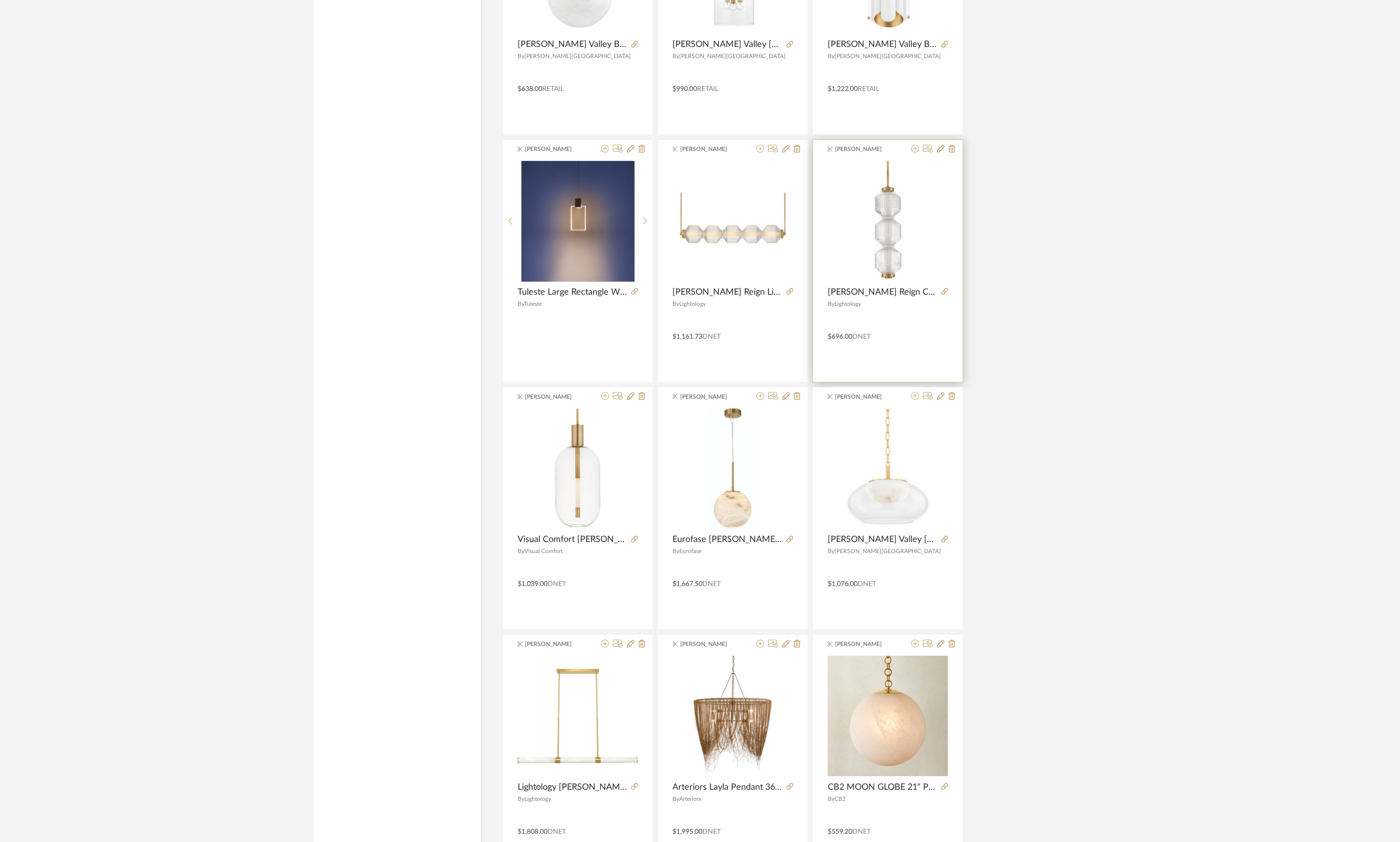
scroll to position [26643, 0]
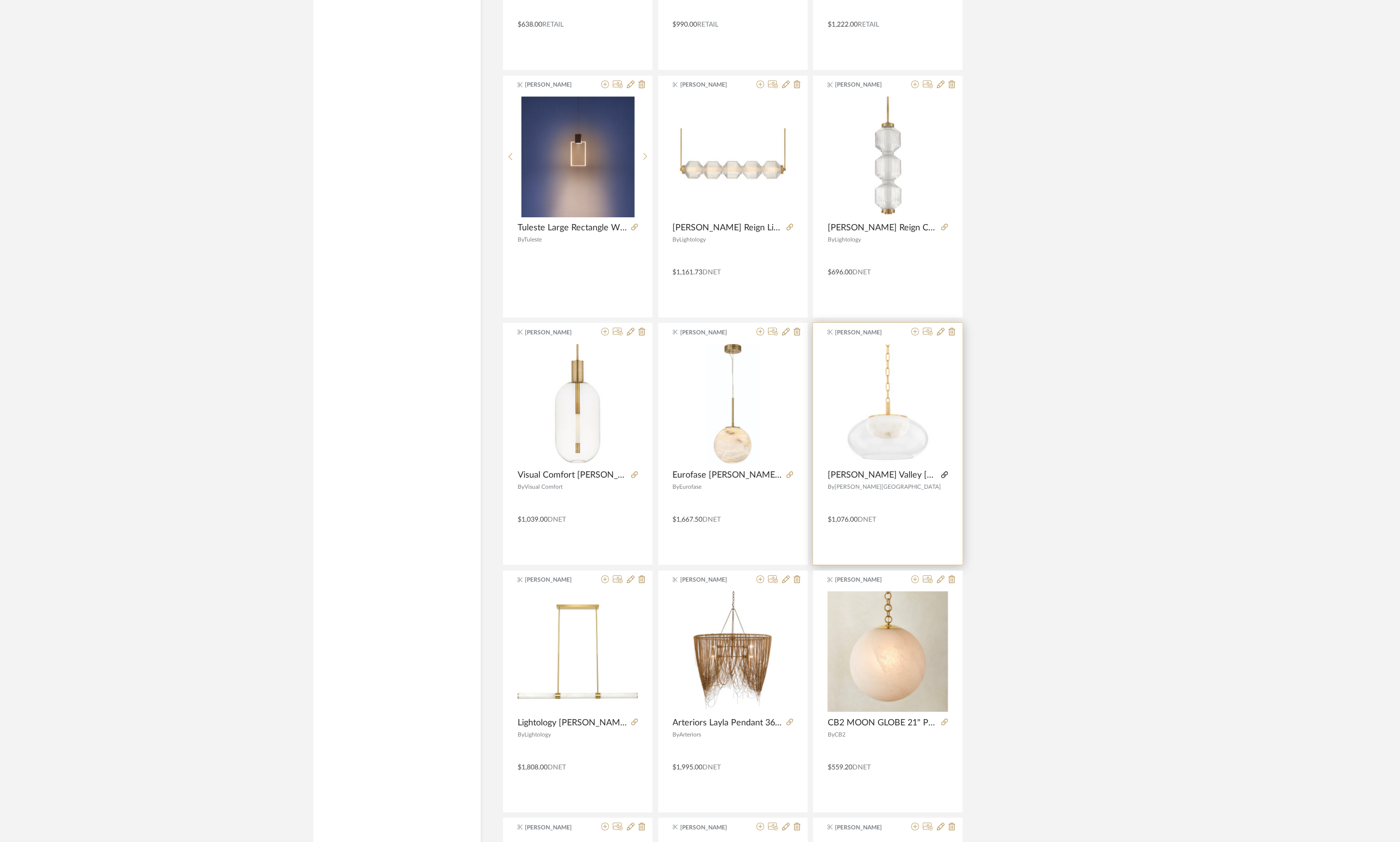
click at [947, 480] on product-name "Hudson Valley Moore Pendant 17Wx12.5H" at bounding box center [888, 475] width 149 height 11
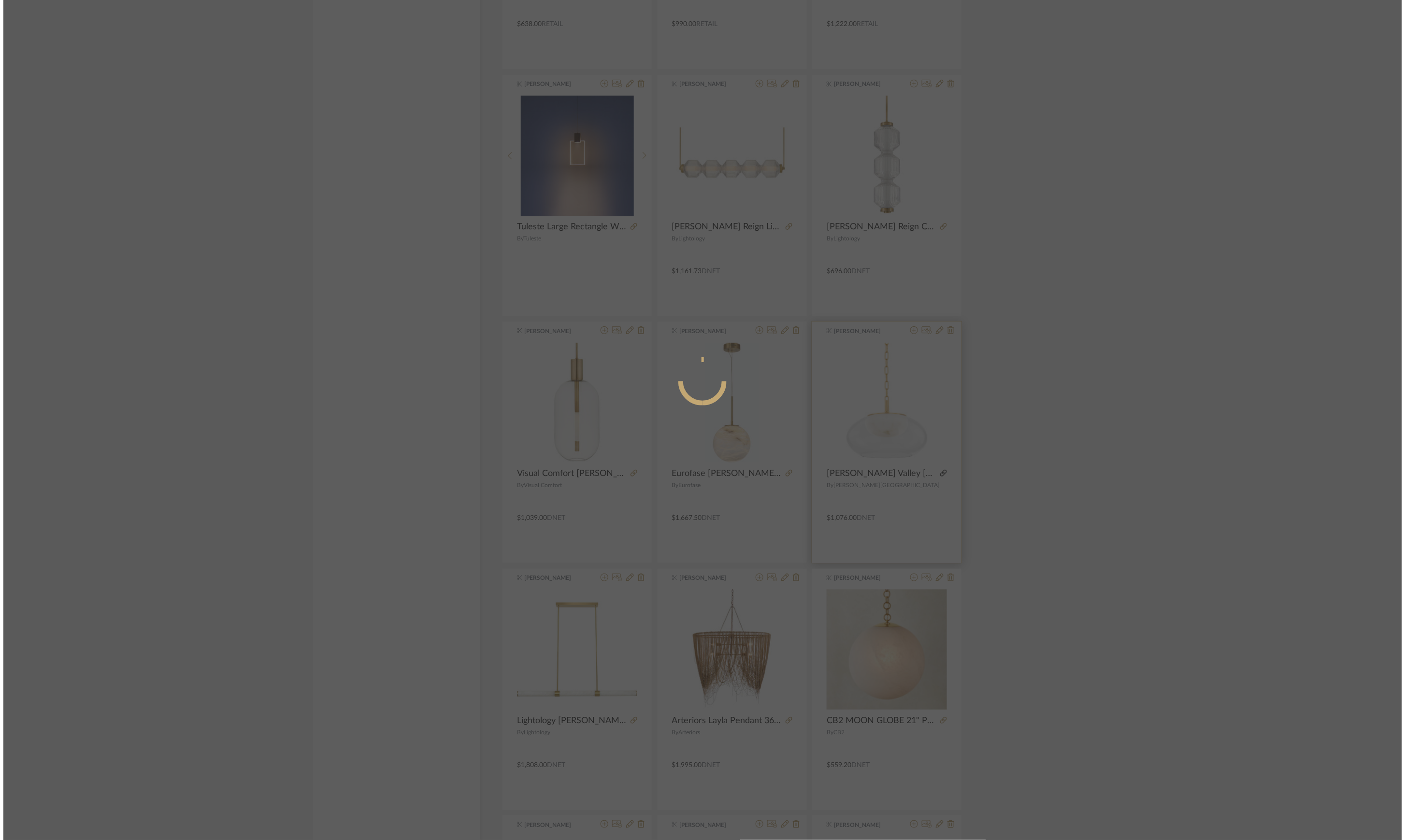
scroll to position [0, 0]
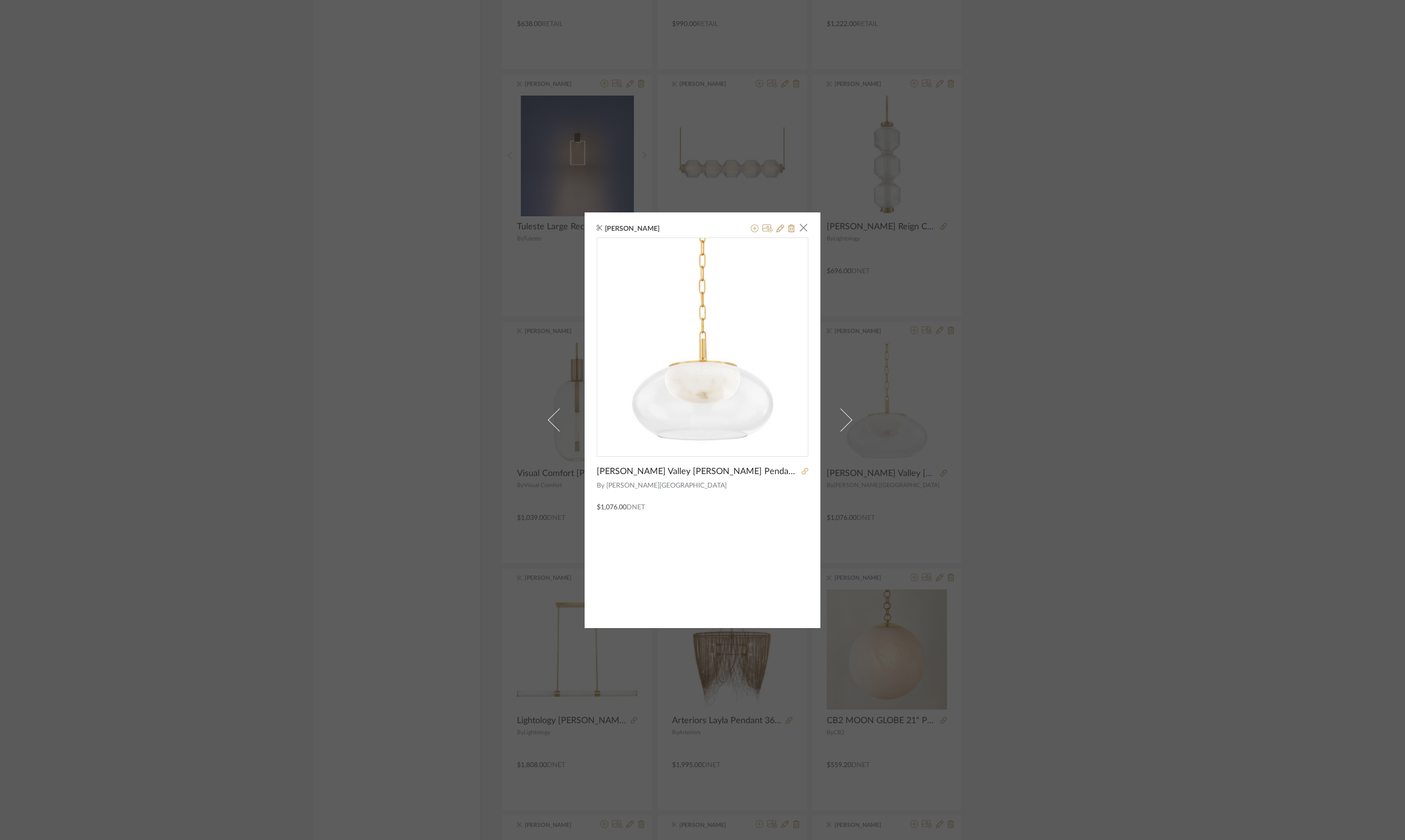
click at [801, 470] on icon at bounding box center [805, 471] width 7 height 7
click at [1143, 326] on div "K Tyler × Hudson Valley Moore Pendant 17Wx12.5H By Hudson valley $1,076.00 DNET" at bounding box center [702, 420] width 1405 height 840
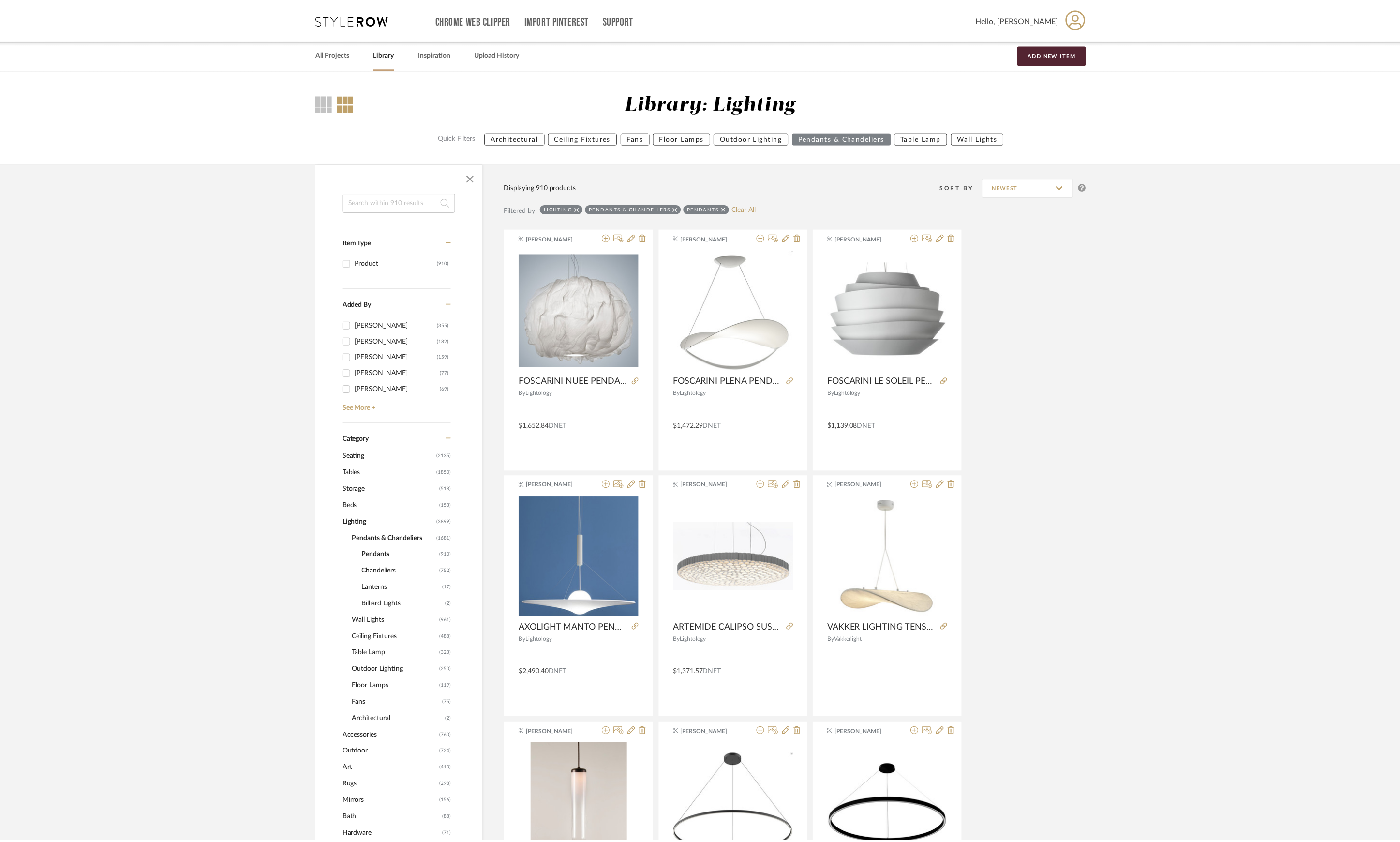
scroll to position [26643, 0]
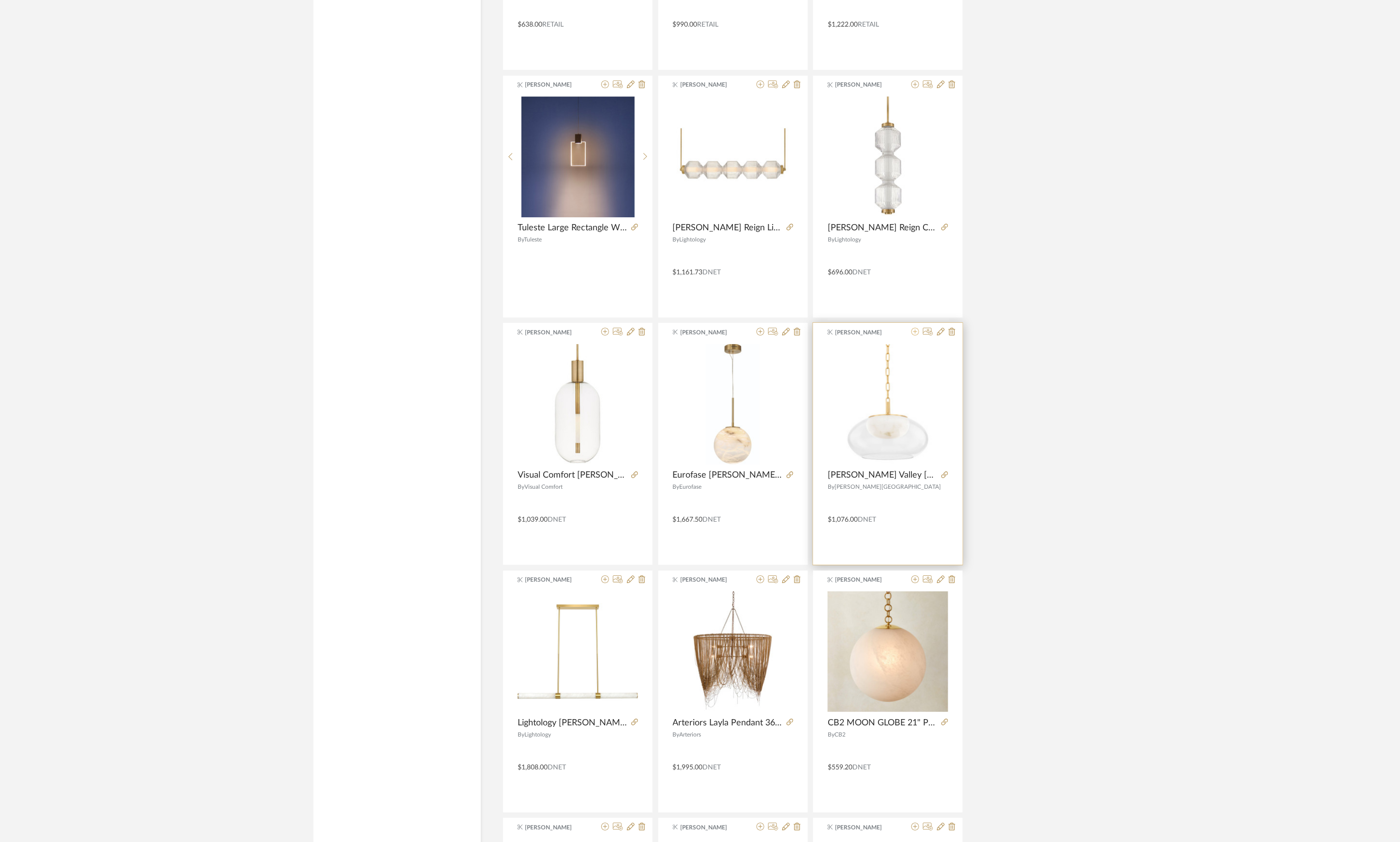
click at [917, 335] on icon at bounding box center [915, 332] width 8 height 8
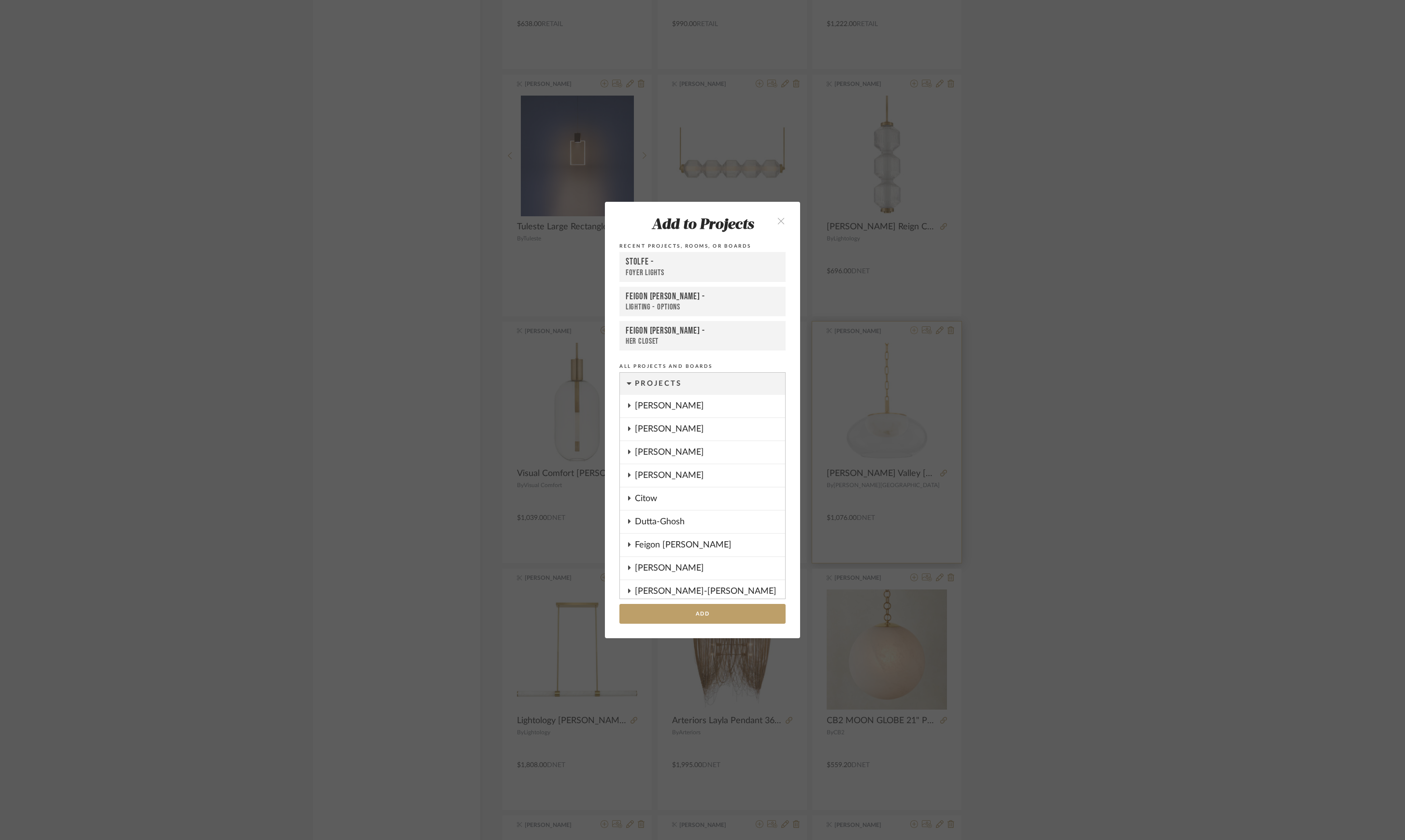
scroll to position [772, 0]
click at [721, 617] on button "Add" at bounding box center [703, 614] width 166 height 20
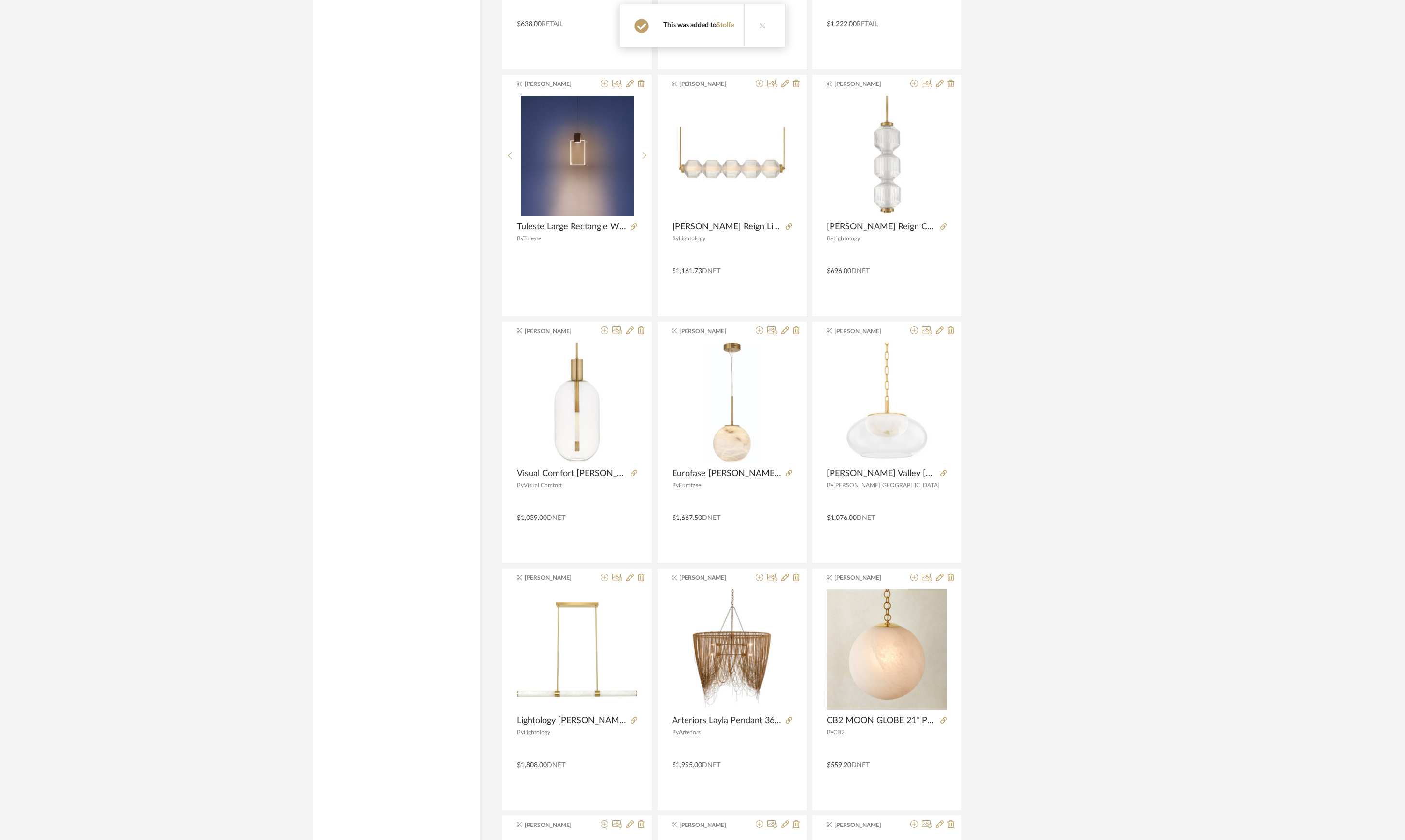
click at [1169, 562] on div "Add to Projects Recent Projects, Rooms, or Boards Stolfe - Foyer Lights Feigon …" at bounding box center [702, 420] width 1405 height 840
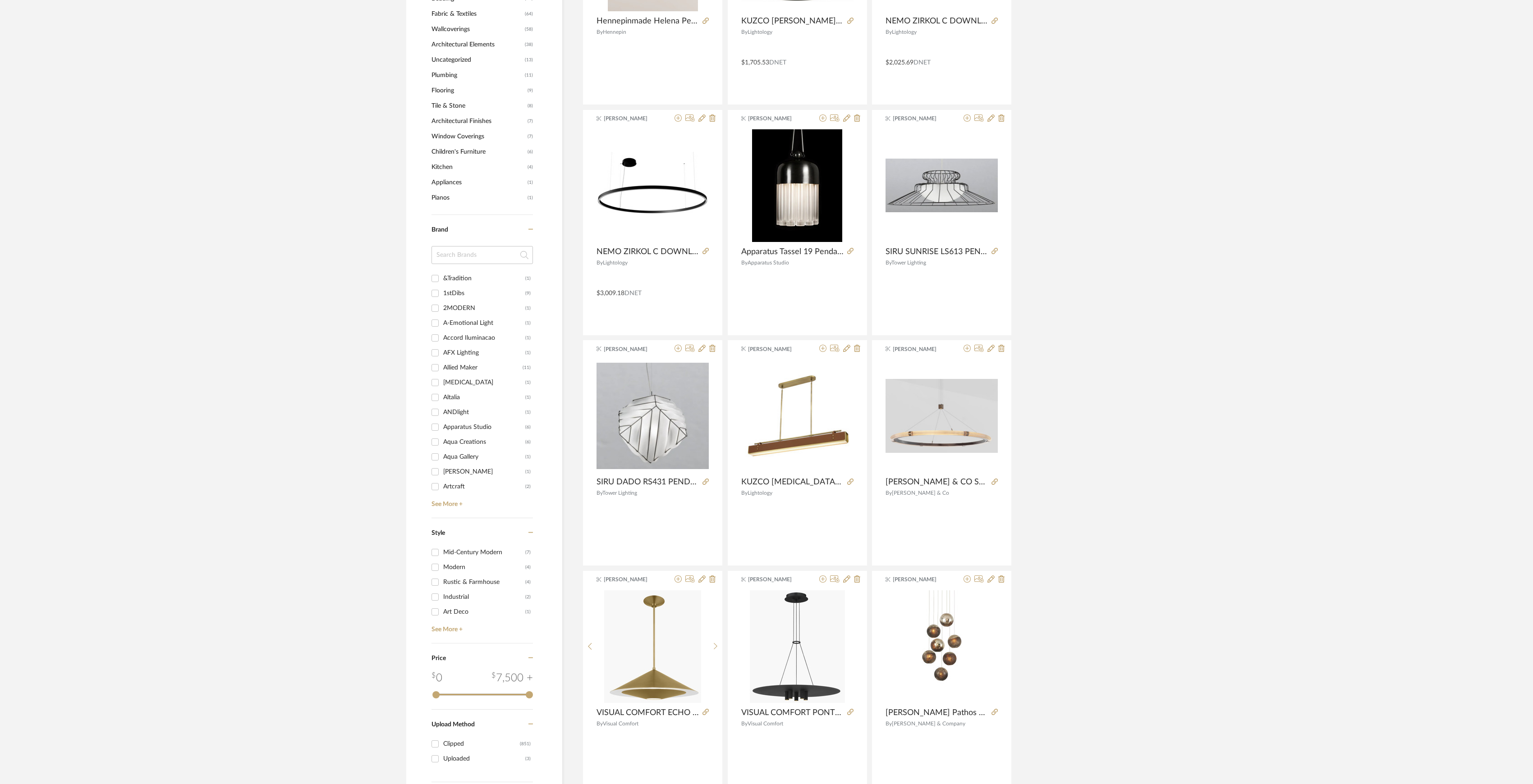
scroll to position [0, 0]
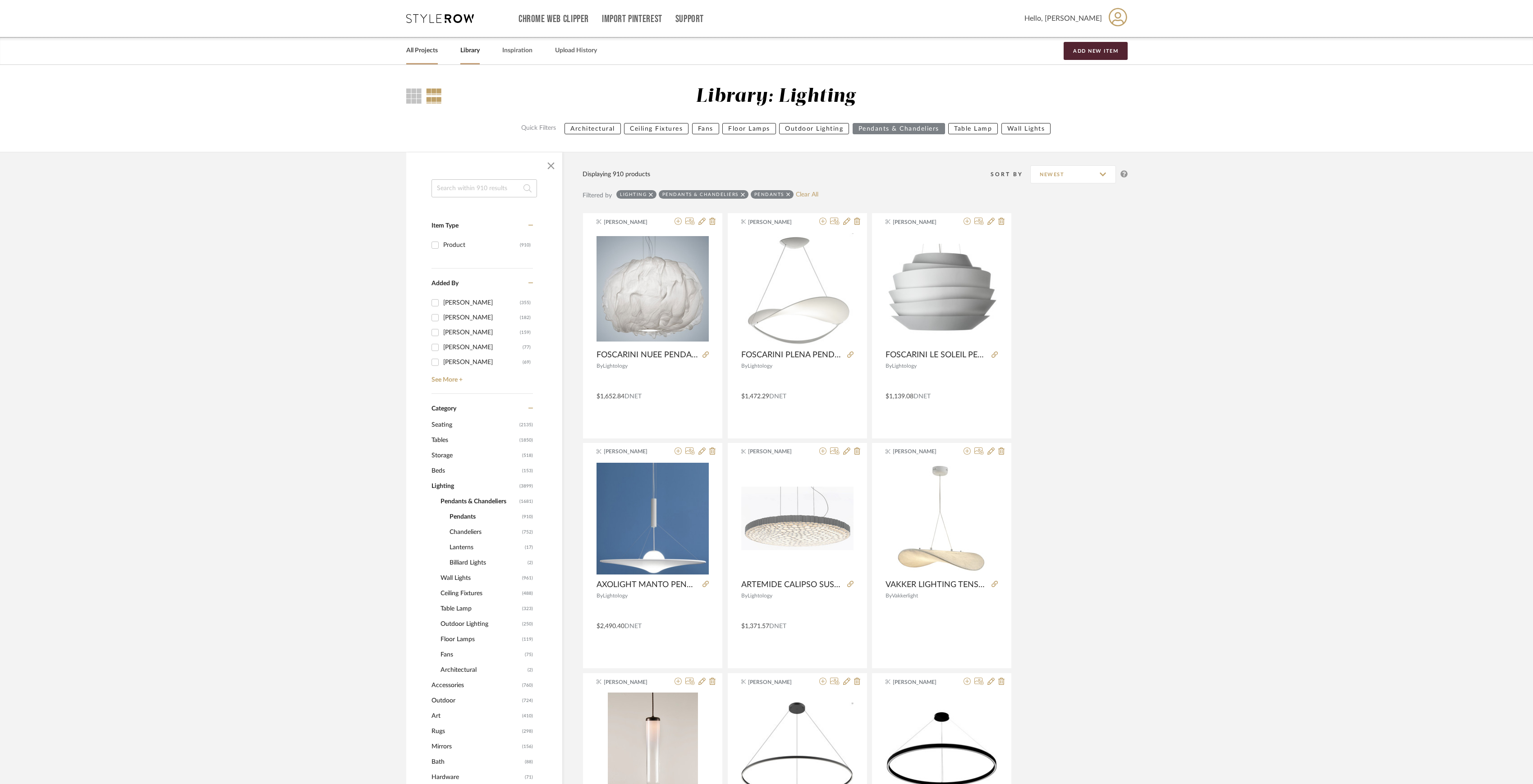
click at [435, 57] on div "All Projects" at bounding box center [422, 51] width 32 height 27
click at [430, 54] on link "All Projects" at bounding box center [422, 51] width 32 height 12
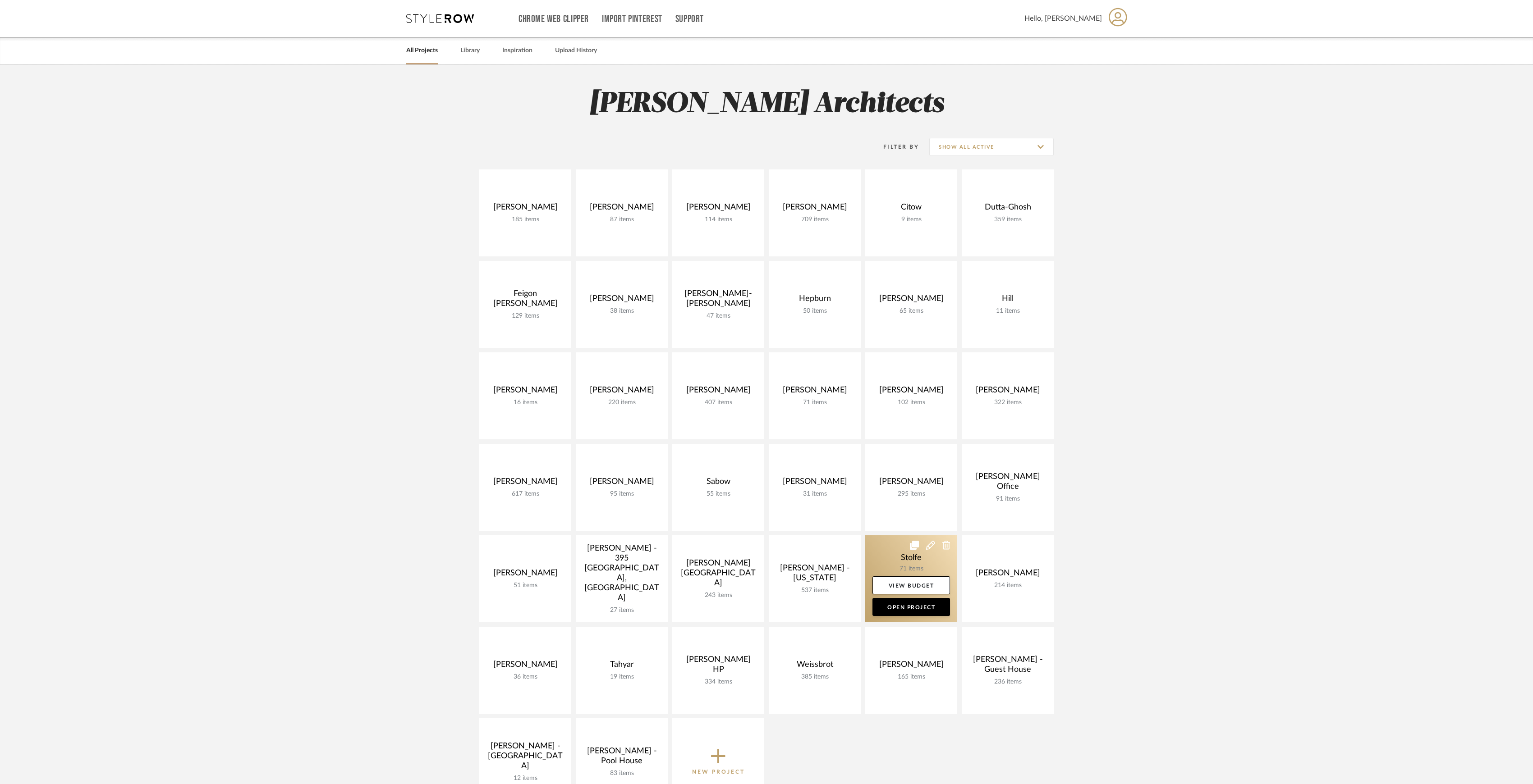
click at [915, 565] on link at bounding box center [911, 579] width 92 height 87
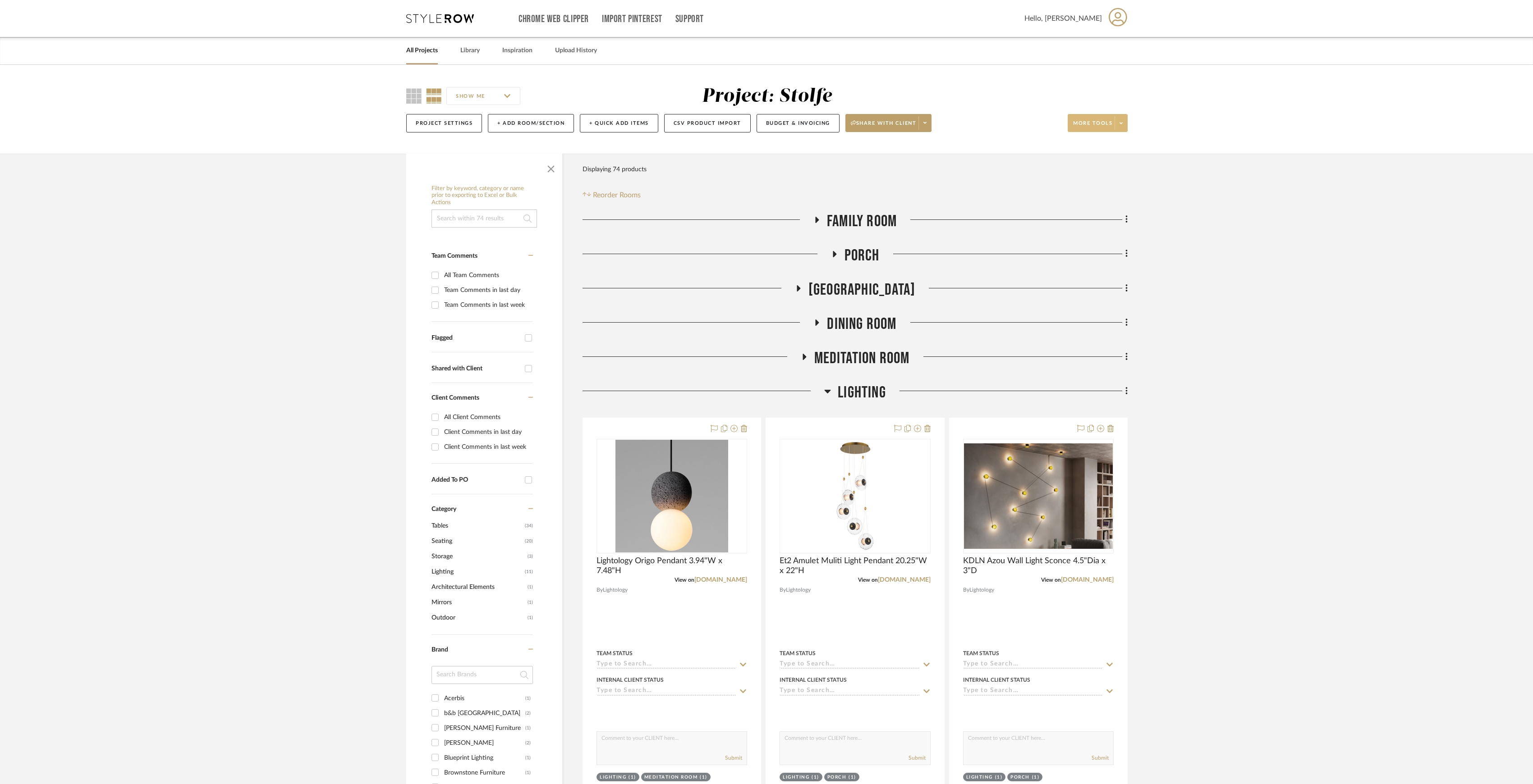
click at [1123, 126] on span at bounding box center [1121, 123] width 13 height 14
click at [1106, 241] on button "Export Presentation" at bounding box center [1106, 236] width 76 height 21
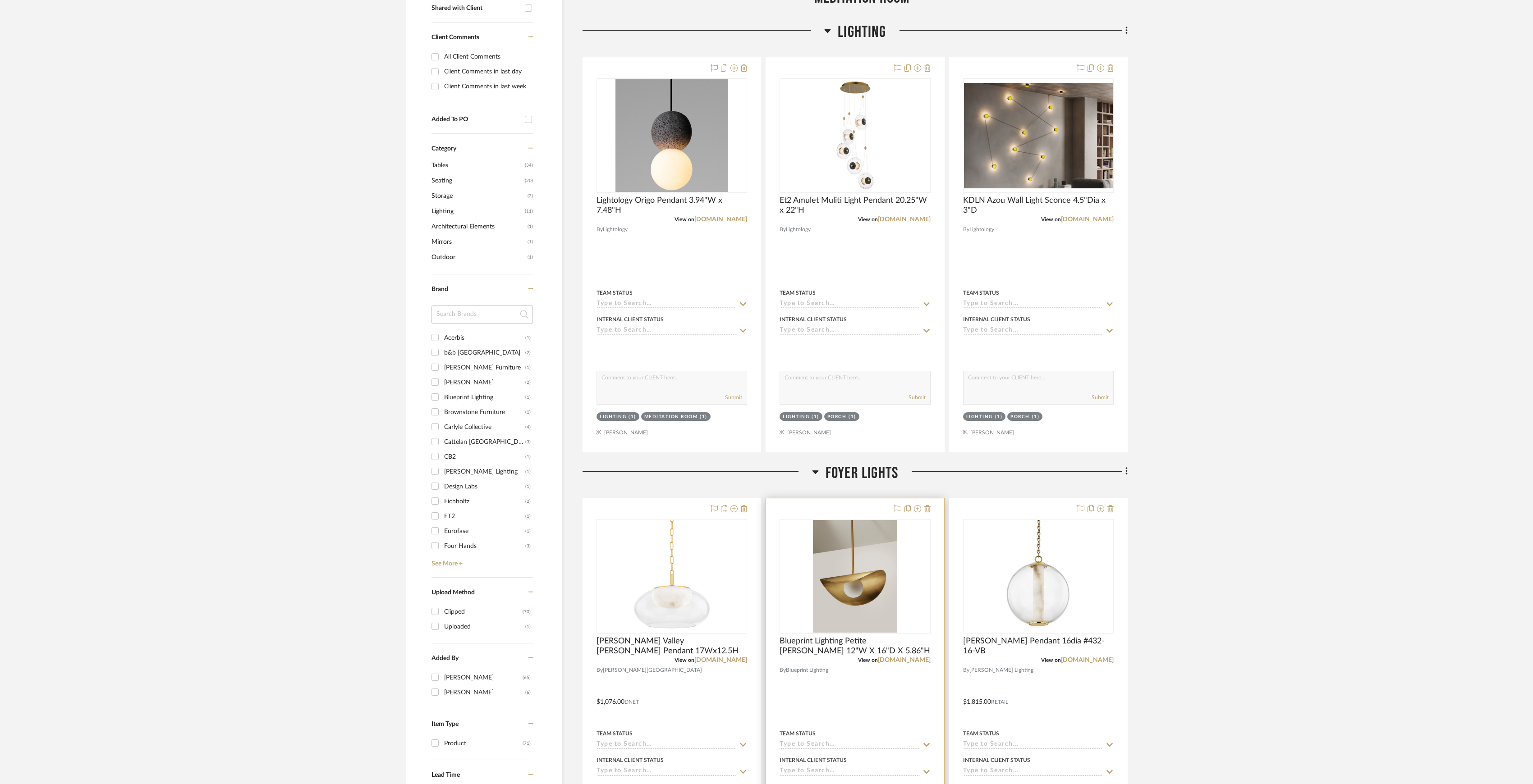
scroll to position [721, 0]
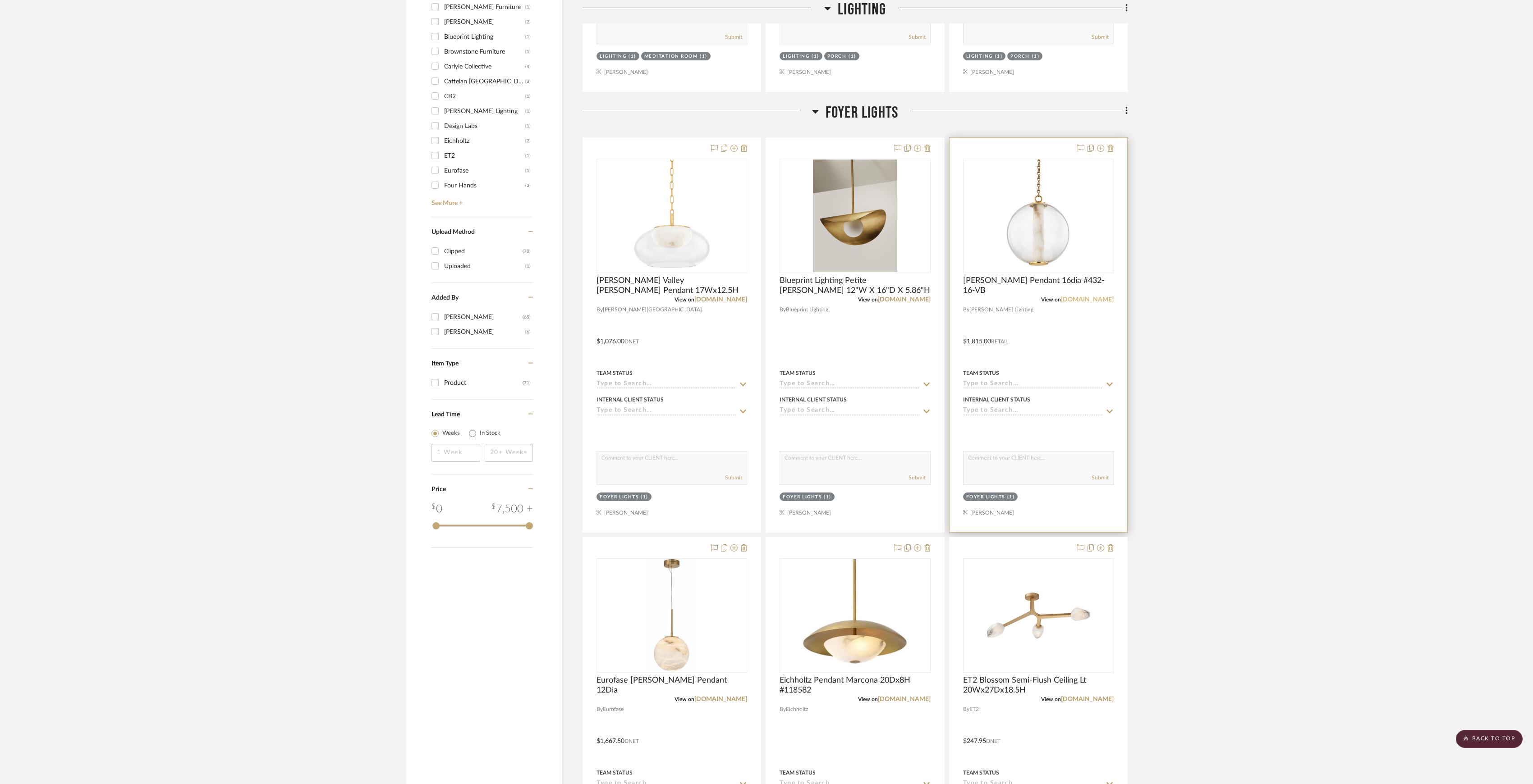
click at [1096, 300] on link "hvlgroup.com" at bounding box center [1087, 300] width 53 height 7
click at [723, 702] on link "lightology.com" at bounding box center [720, 699] width 53 height 7
click at [908, 700] on link "eichholtz.com" at bounding box center [905, 699] width 53 height 7
click at [1087, 700] on link "lightology.com" at bounding box center [1087, 699] width 53 height 7
click at [926, 552] on icon at bounding box center [927, 548] width 7 height 7
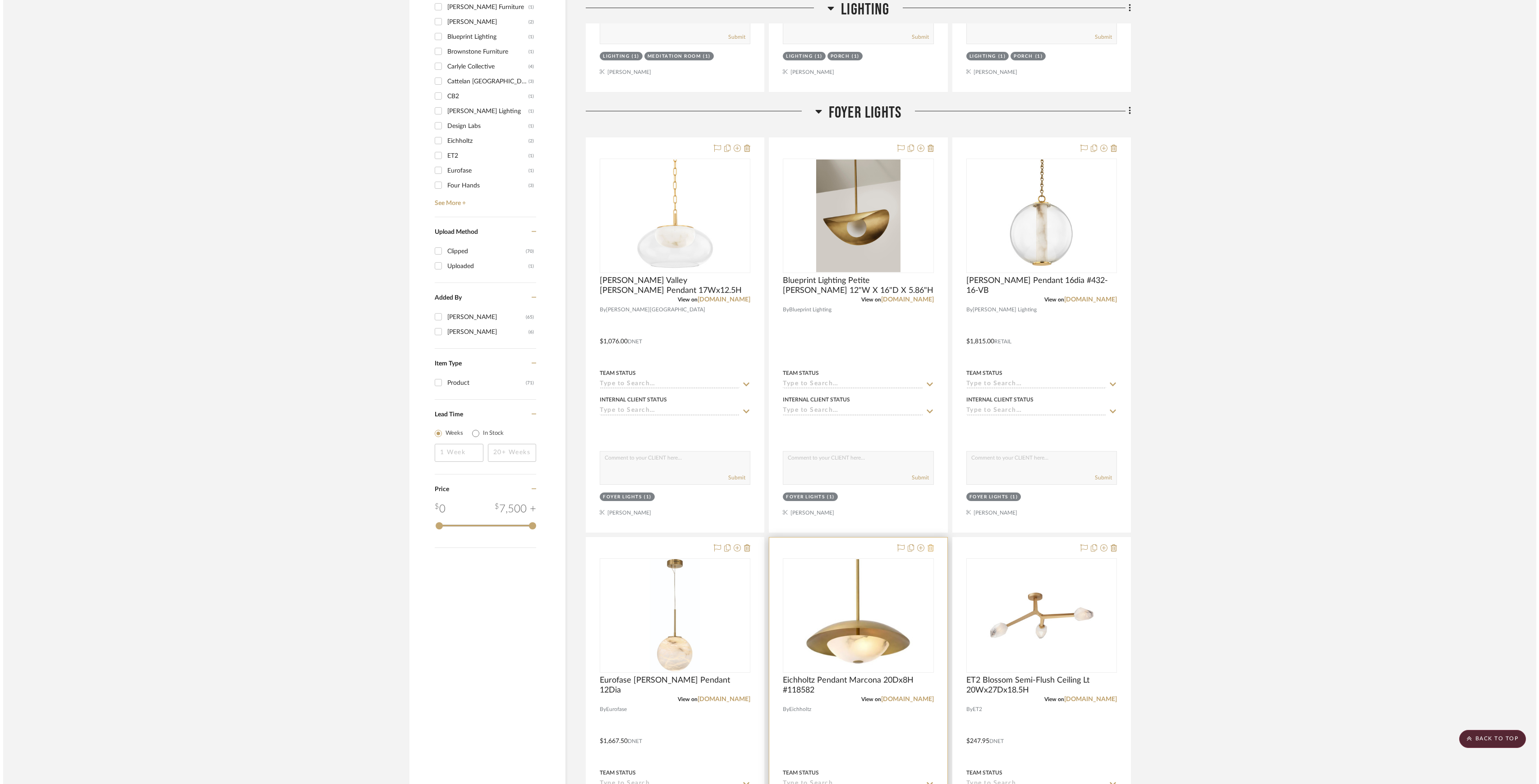
scroll to position [0, 0]
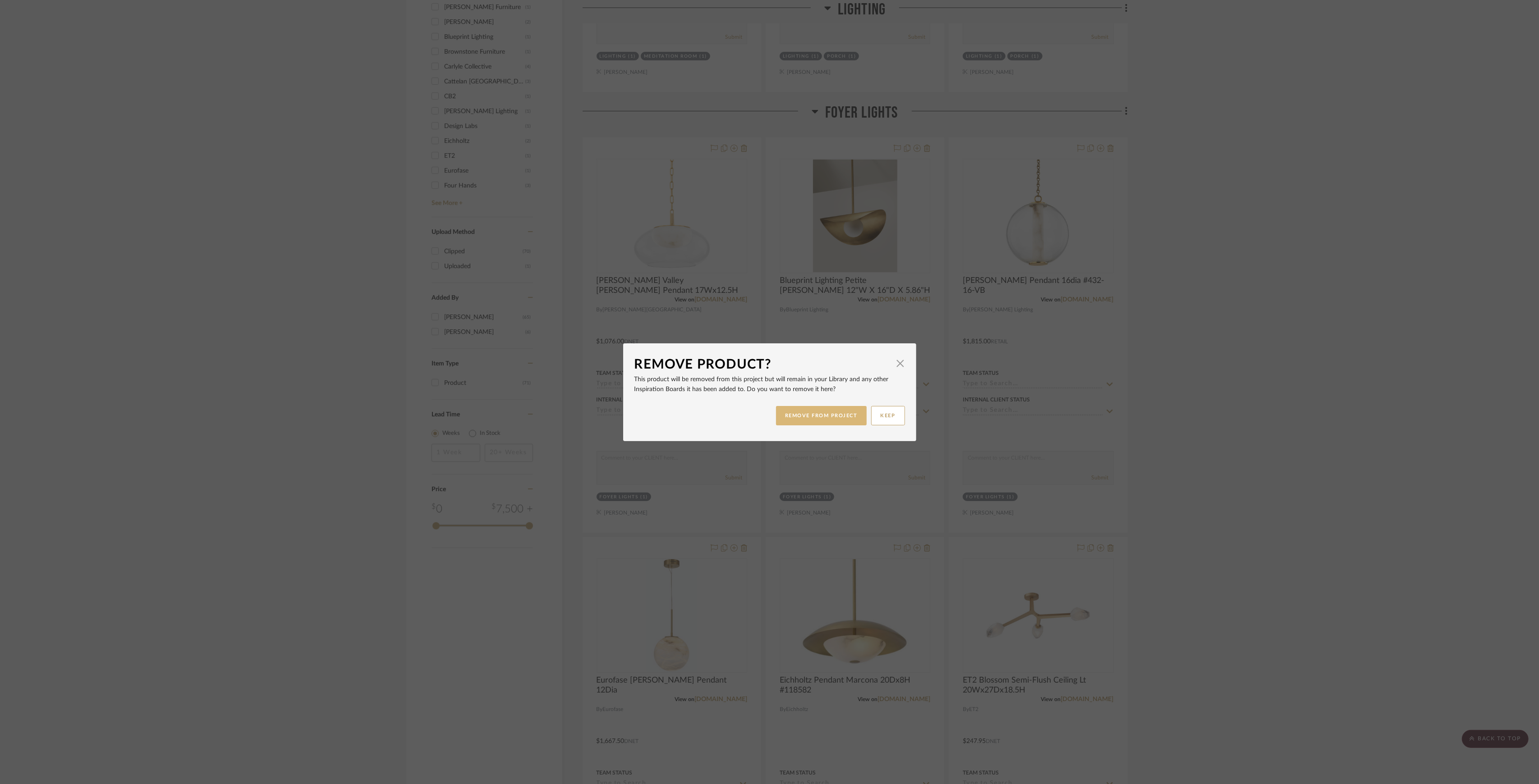
click at [841, 422] on button "REMOVE FROM PROJECT" at bounding box center [821, 416] width 91 height 19
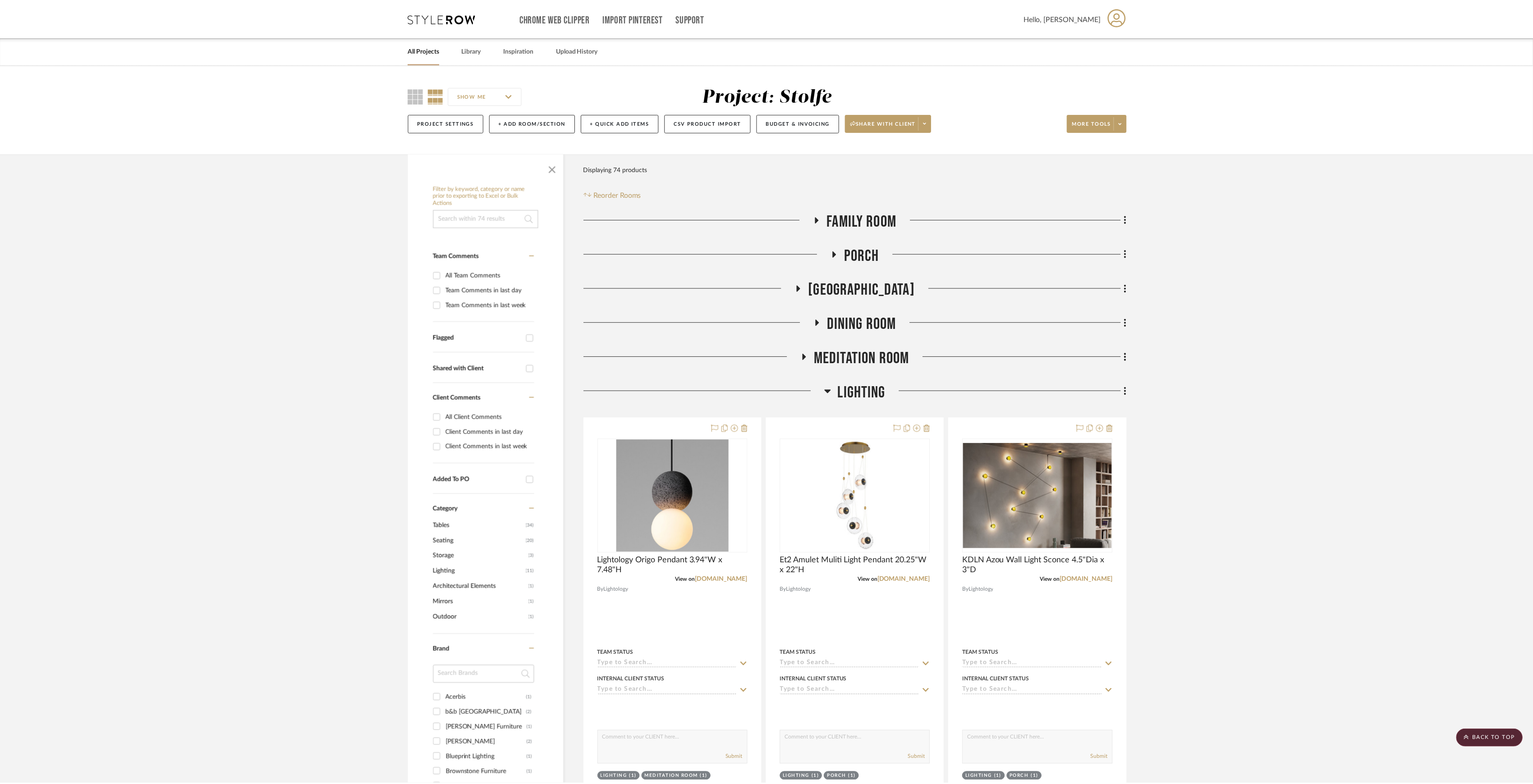
scroll to position [721, 0]
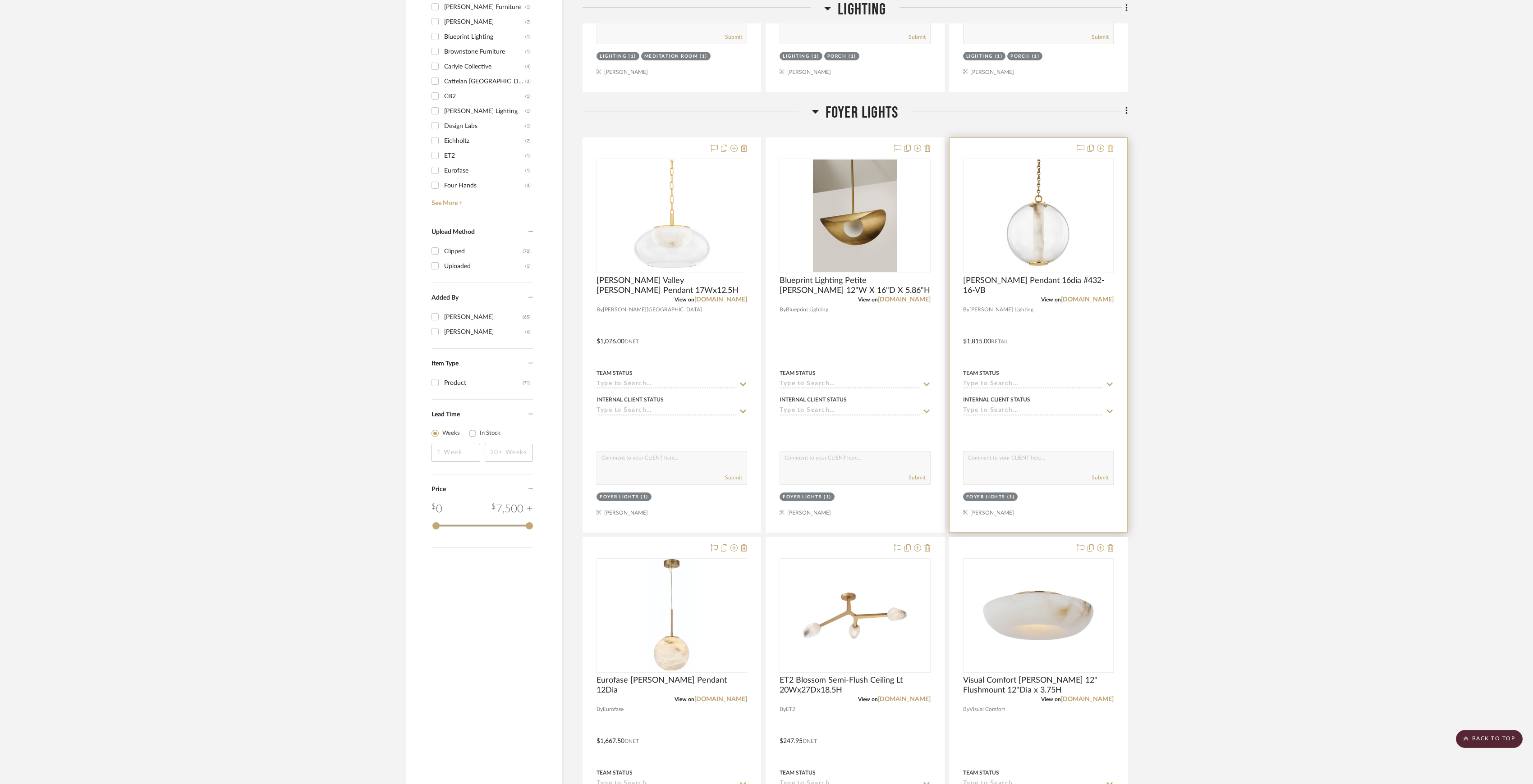
click at [1108, 150] on icon at bounding box center [1111, 148] width 7 height 7
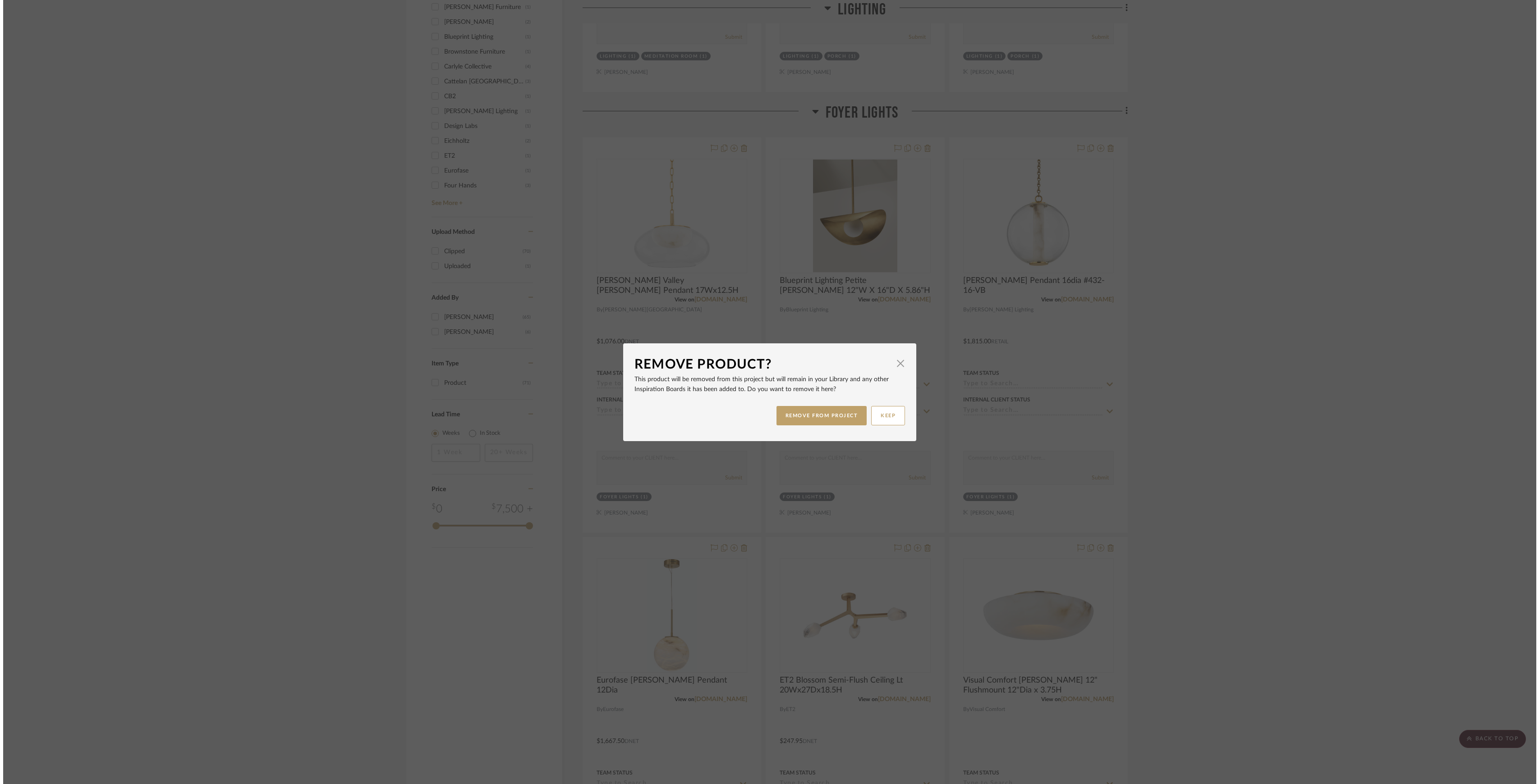
scroll to position [0, 0]
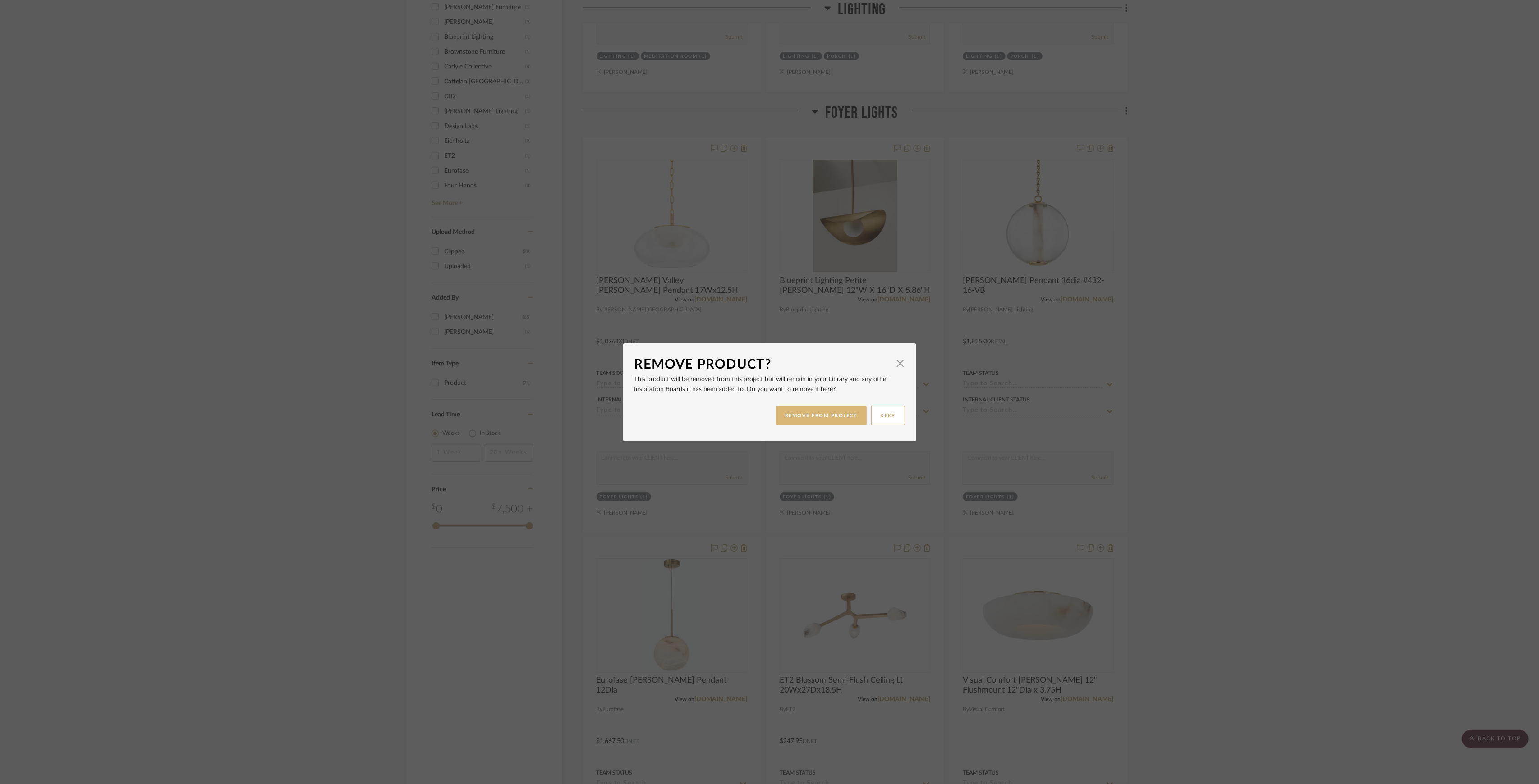
click at [852, 421] on button "REMOVE FROM PROJECT" at bounding box center [821, 416] width 91 height 19
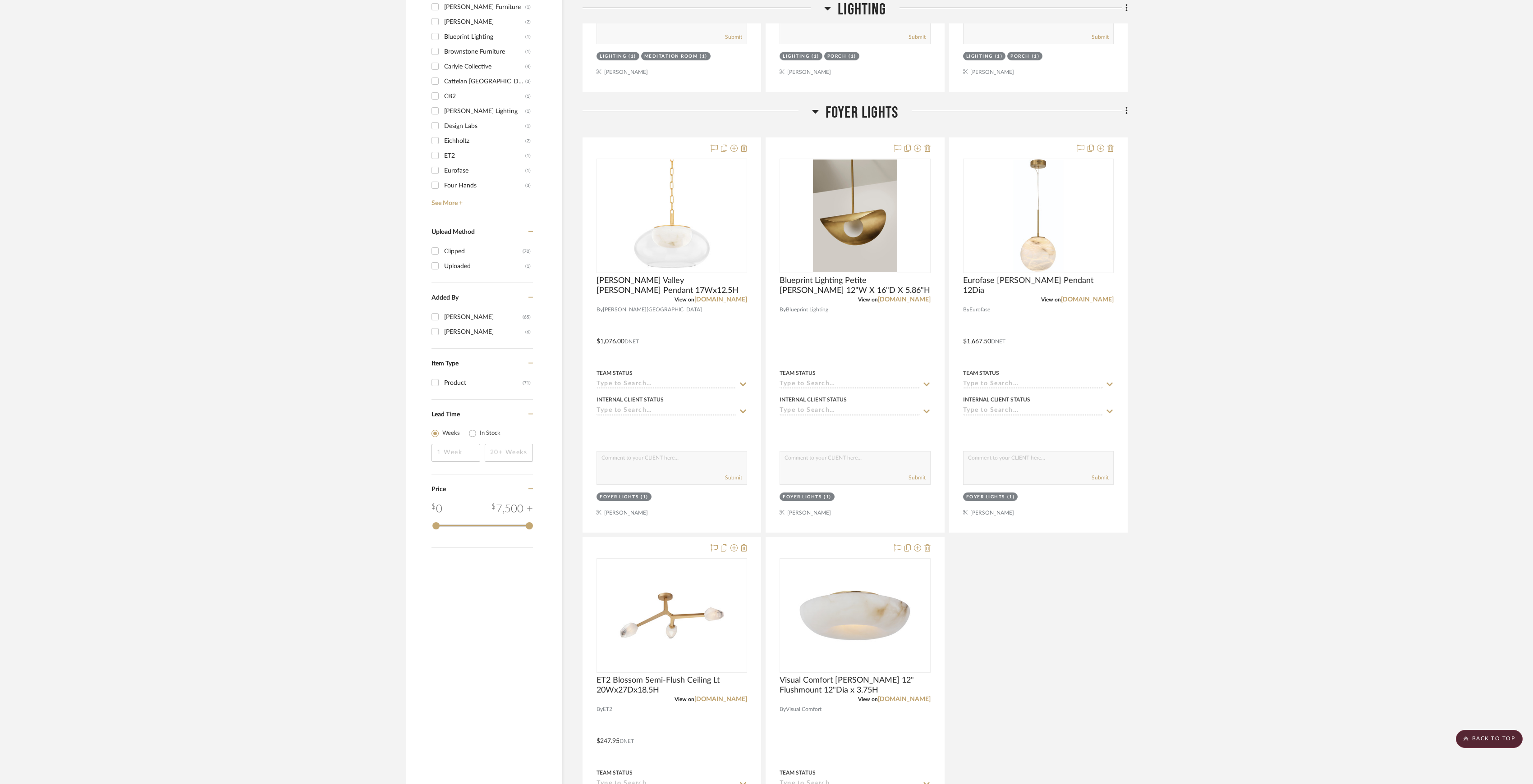
scroll to position [781, 0]
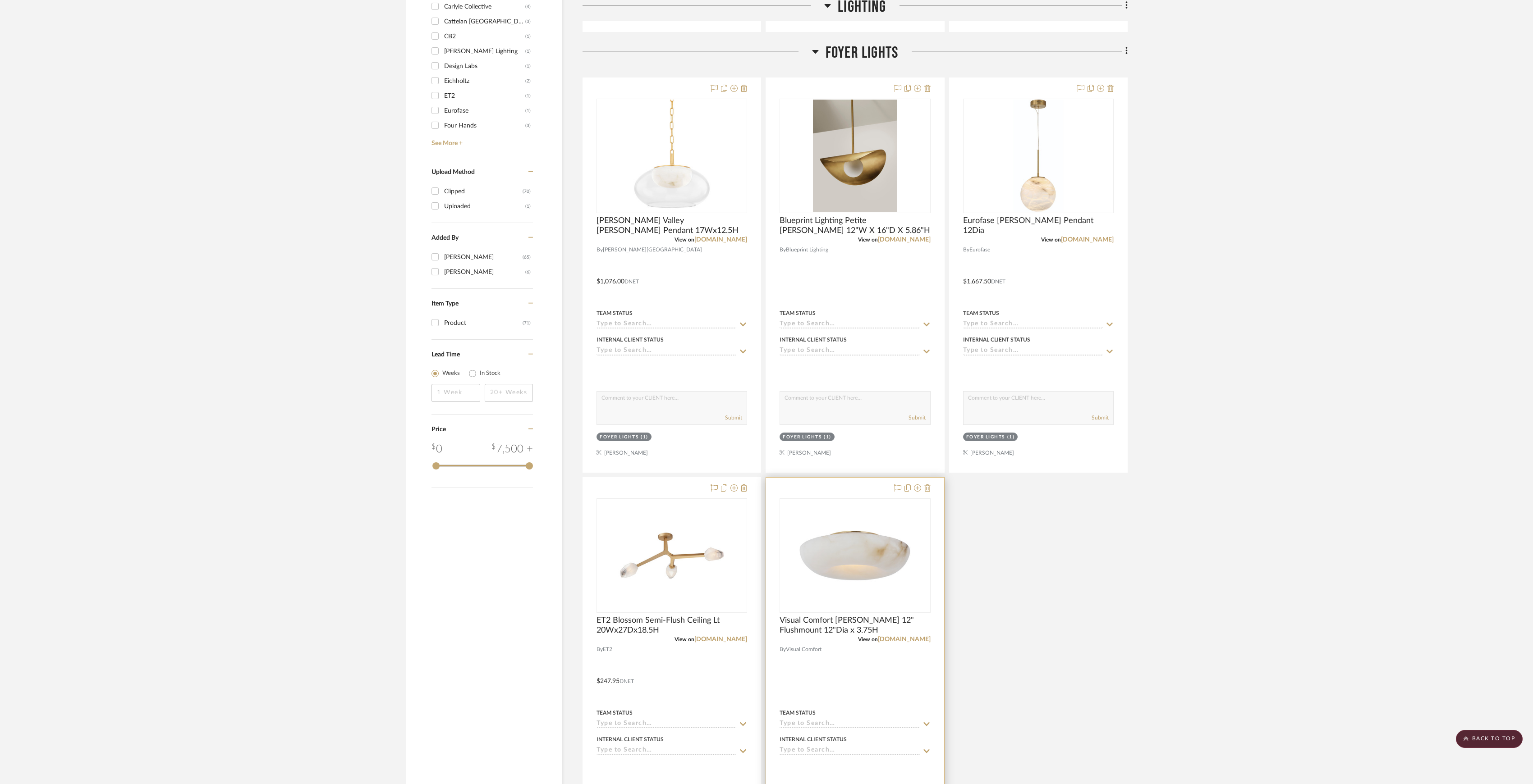
click at [907, 644] on div "View on visualcomfort.com" at bounding box center [855, 640] width 151 height 8
click at [907, 642] on link "visualcomfort.com" at bounding box center [905, 640] width 53 height 7
click at [890, 242] on link "blueprintlighting.com" at bounding box center [905, 239] width 53 height 7
click at [722, 242] on link "lightology.com" at bounding box center [720, 239] width 53 height 7
click at [1092, 240] on link "lightology.com" at bounding box center [1087, 239] width 53 height 7
